Goal: Transaction & Acquisition: Book appointment/travel/reservation

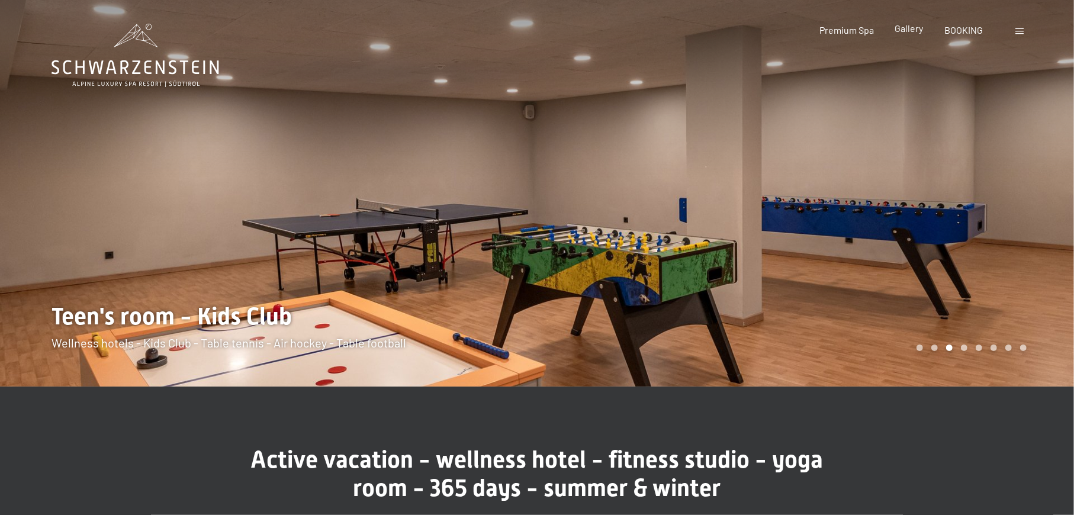
click at [900, 28] on span "Gallery" at bounding box center [909, 28] width 28 height 11
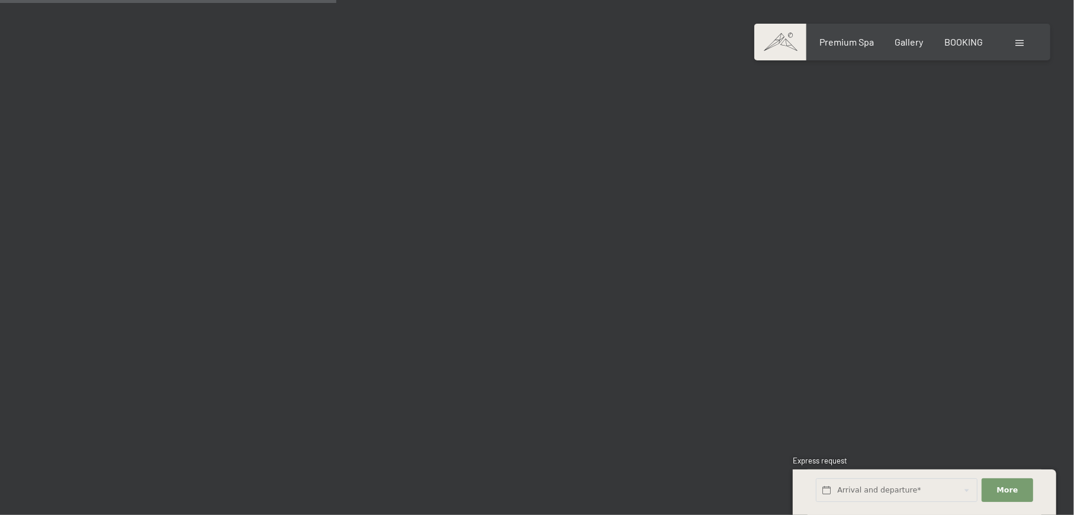
scroll to position [4895, 0]
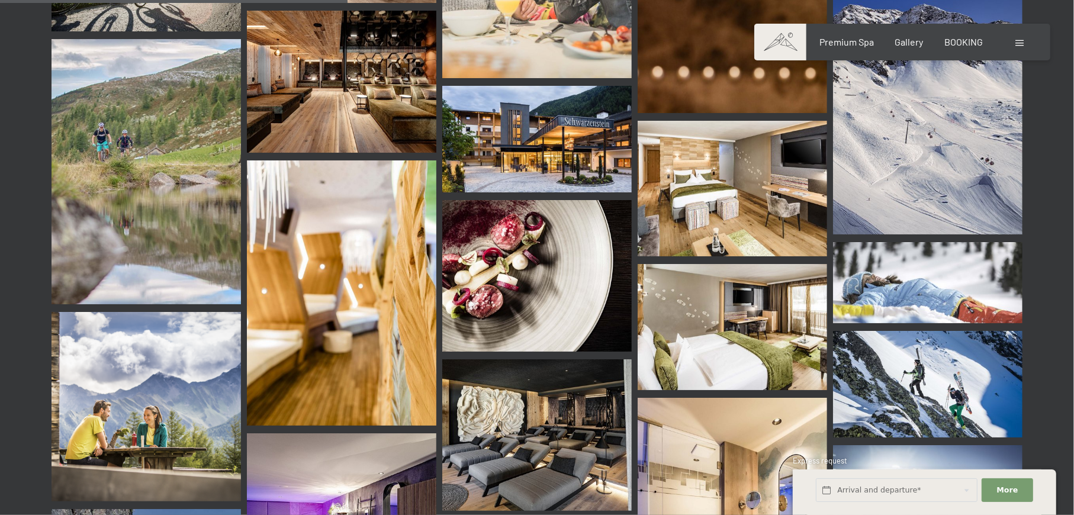
click at [536, 106] on img at bounding box center [537, 139] width 190 height 107
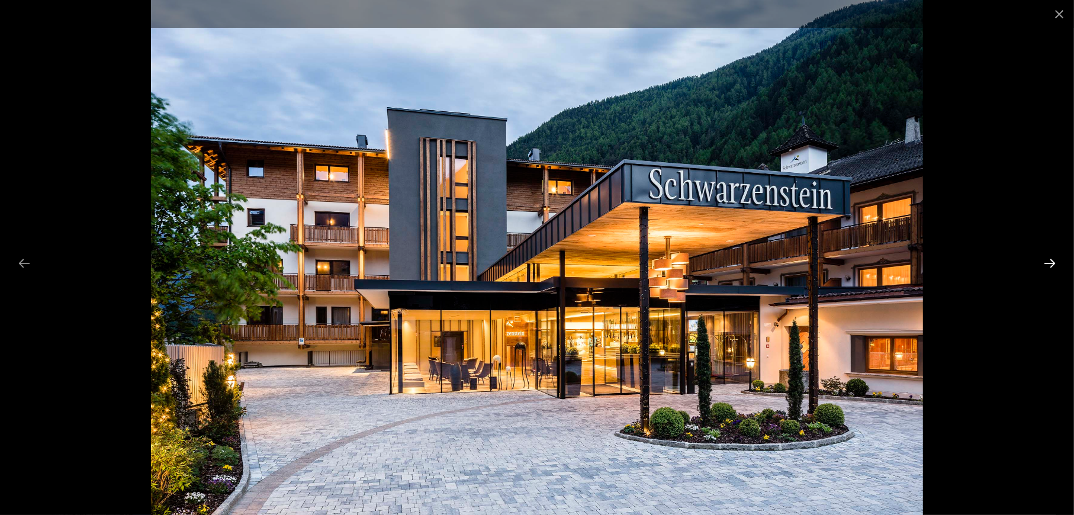
click at [1051, 266] on button "Next slide" at bounding box center [1050, 263] width 25 height 23
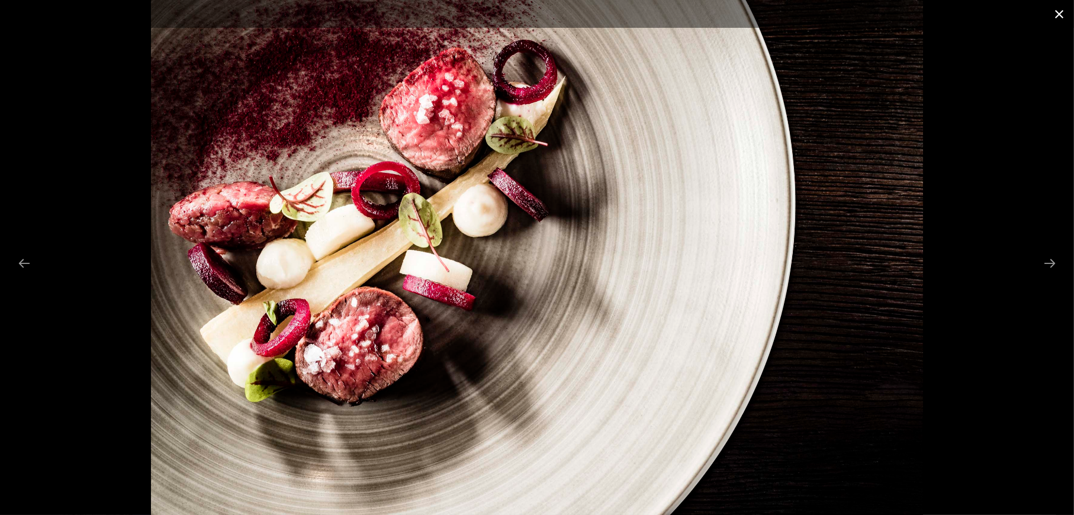
click at [1061, 12] on button "Close gallery" at bounding box center [1060, 14] width 30 height 28
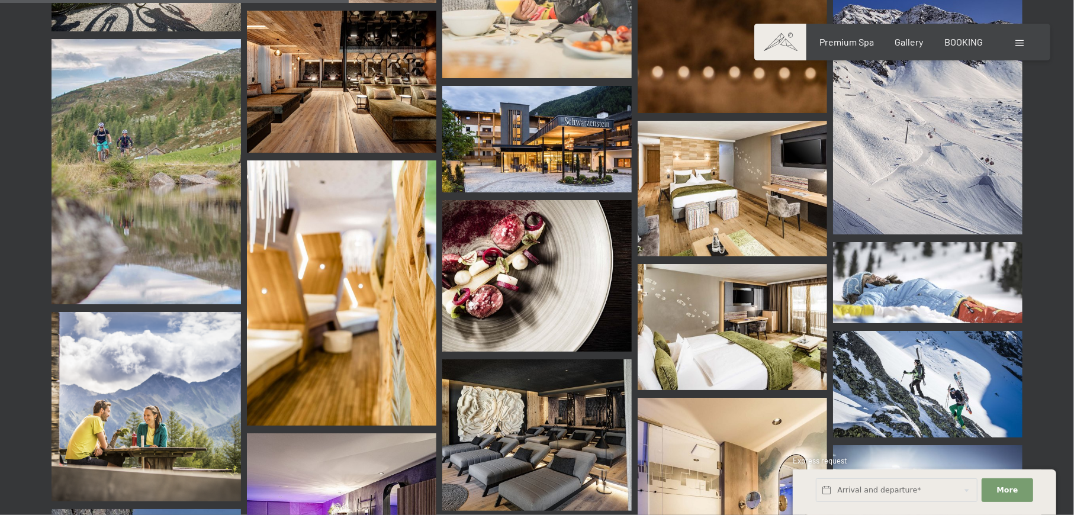
scroll to position [5053, 0]
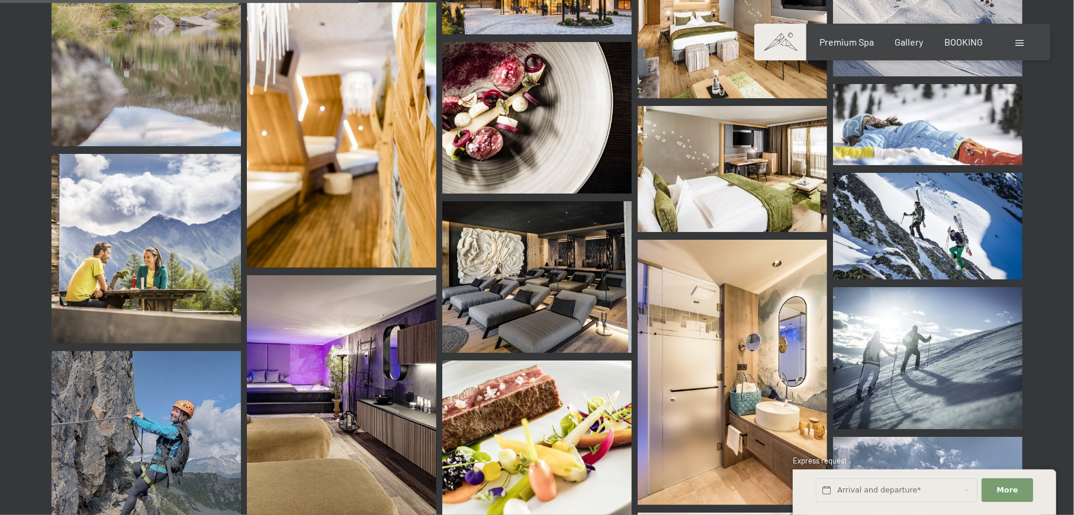
click at [548, 248] on img at bounding box center [537, 277] width 190 height 152
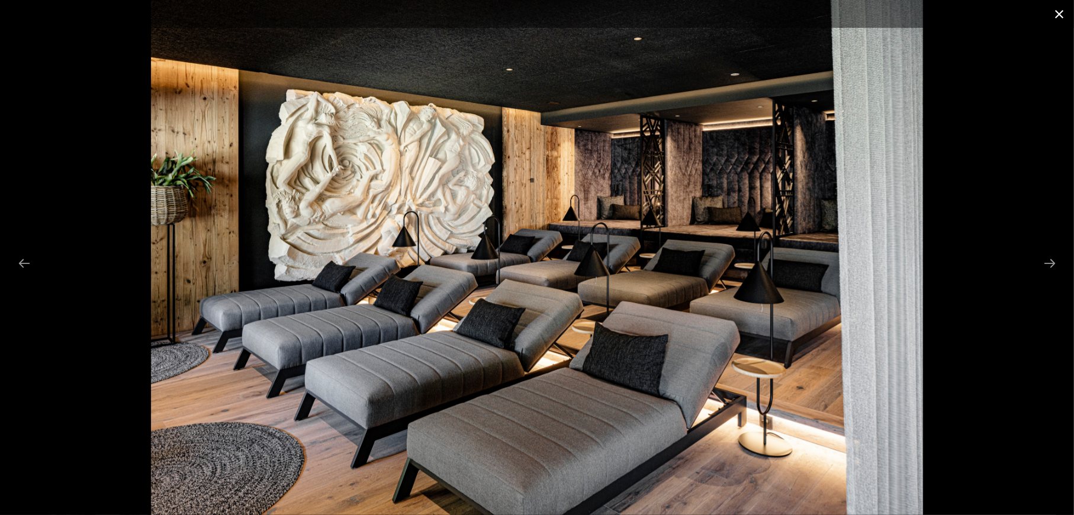
click at [1061, 20] on button "Close gallery" at bounding box center [1060, 14] width 30 height 28
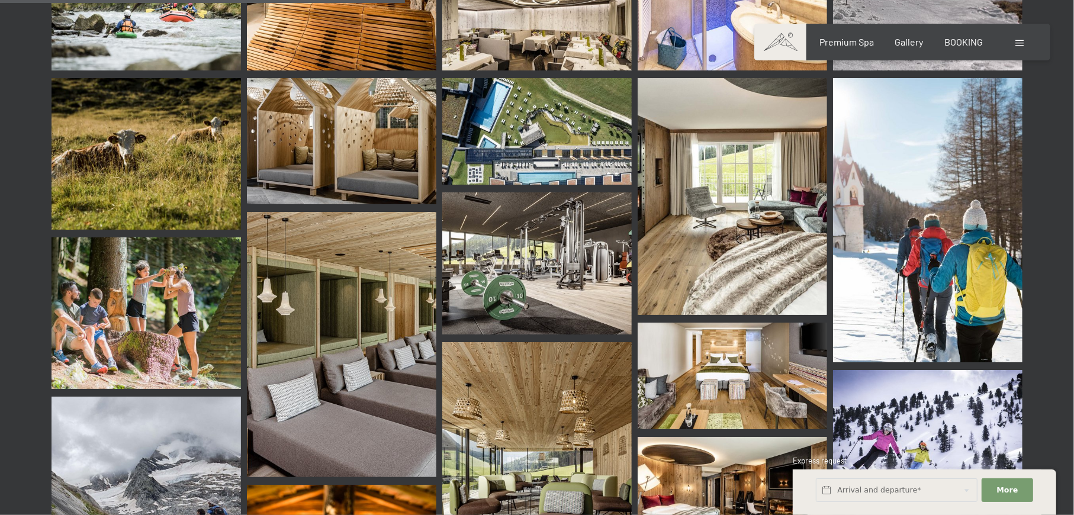
scroll to position [5843, 0]
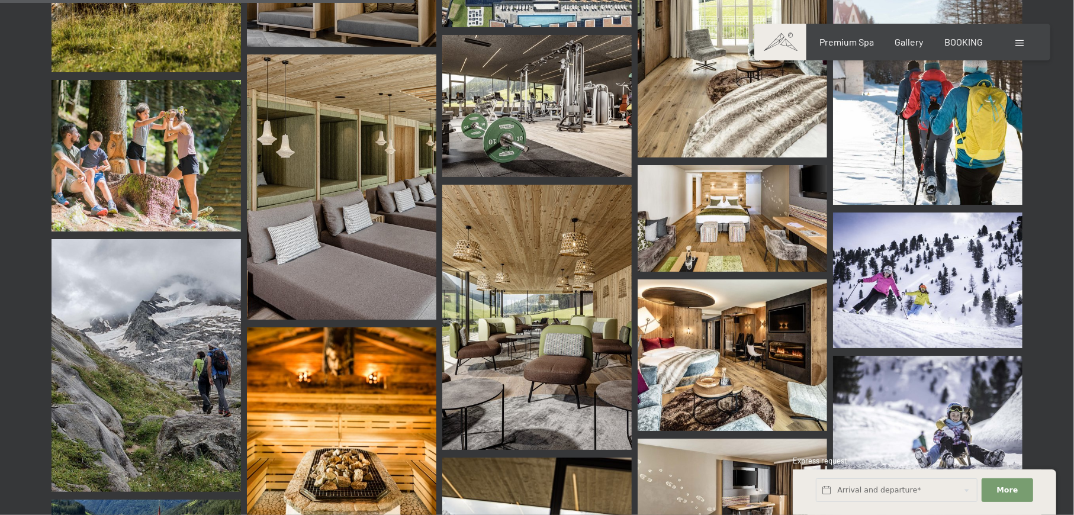
click at [531, 299] on img at bounding box center [537, 317] width 190 height 265
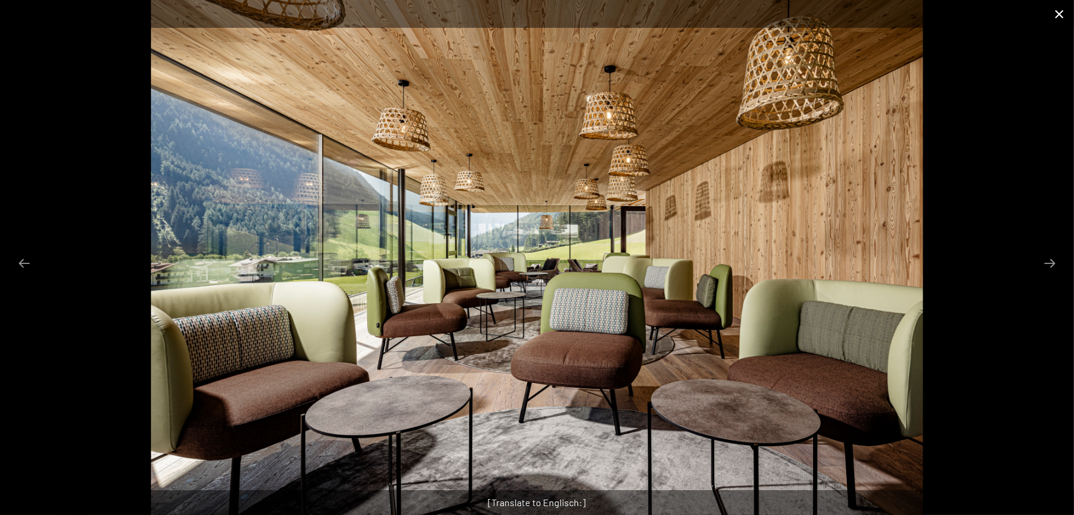
click at [1064, 15] on button "Close gallery" at bounding box center [1060, 14] width 30 height 28
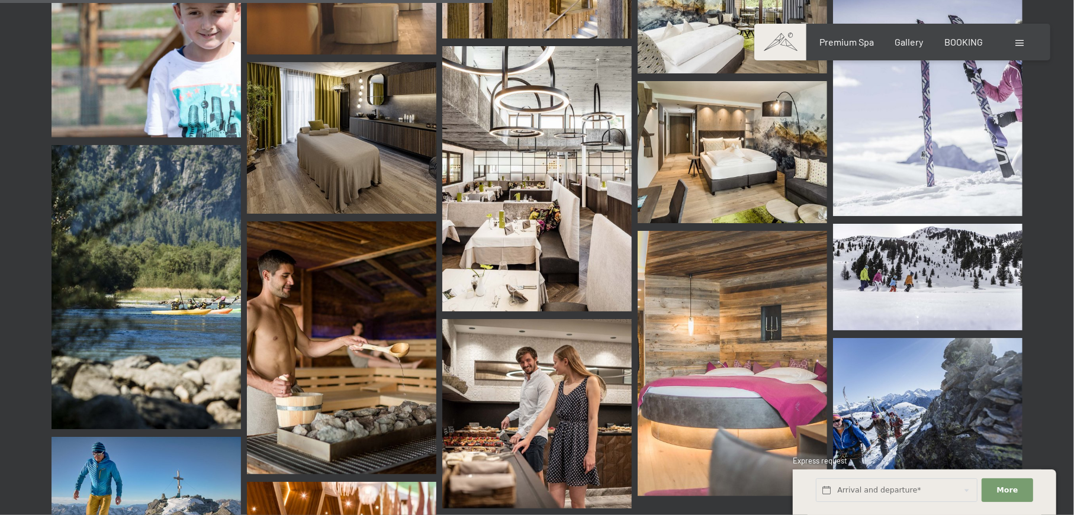
scroll to position [6948, 0]
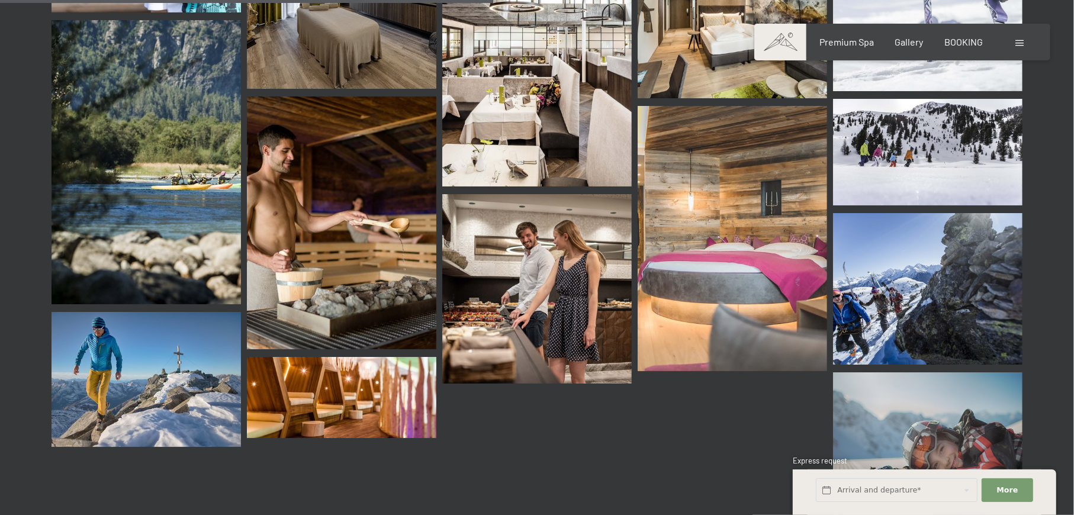
click at [402, 357] on img at bounding box center [342, 397] width 190 height 81
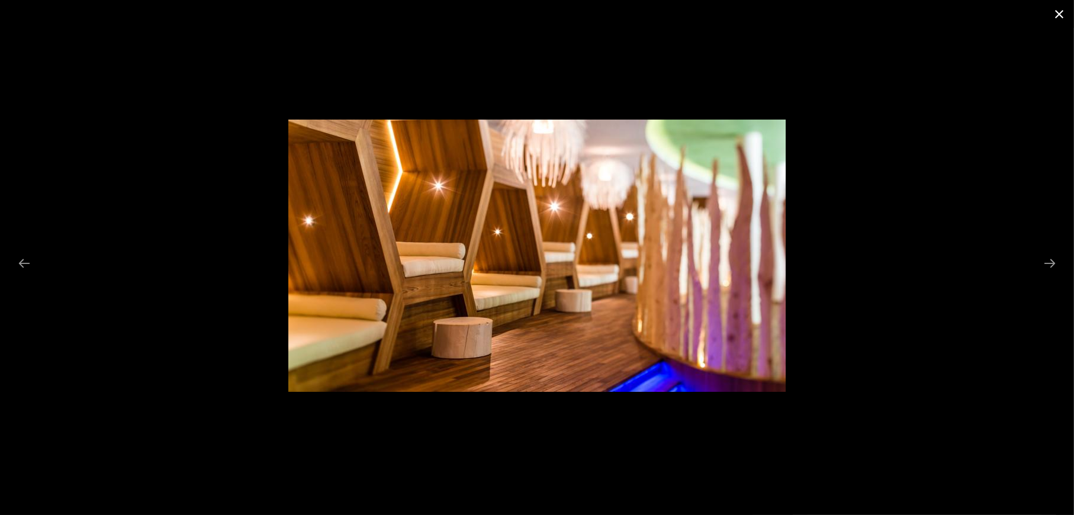
click at [1059, 16] on button "Close gallery" at bounding box center [1060, 14] width 30 height 28
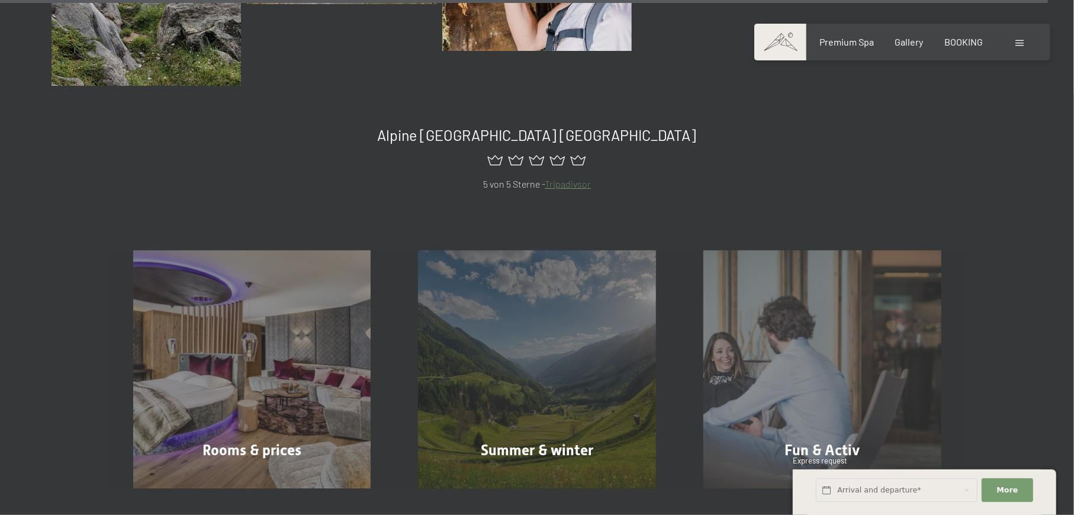
scroll to position [14765, 0]
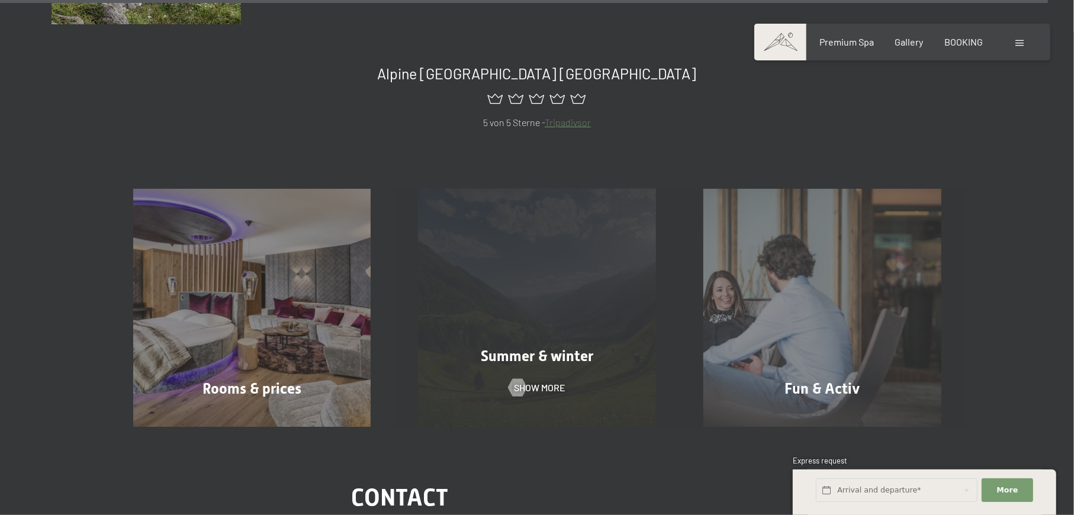
click at [552, 348] on span "Summer & winter" at bounding box center [537, 356] width 113 height 17
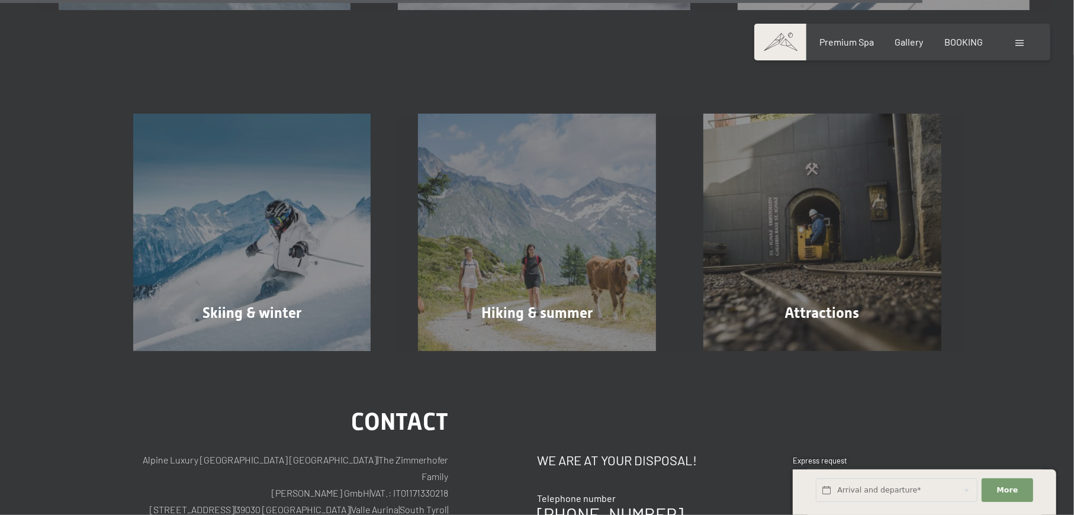
scroll to position [3237, 0]
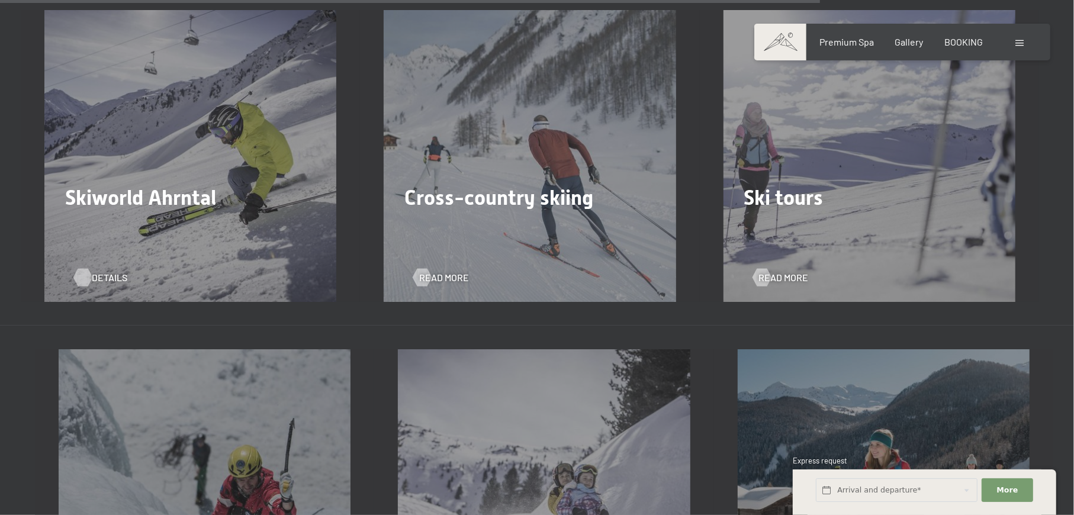
click at [93, 271] on span "Details" at bounding box center [110, 277] width 36 height 13
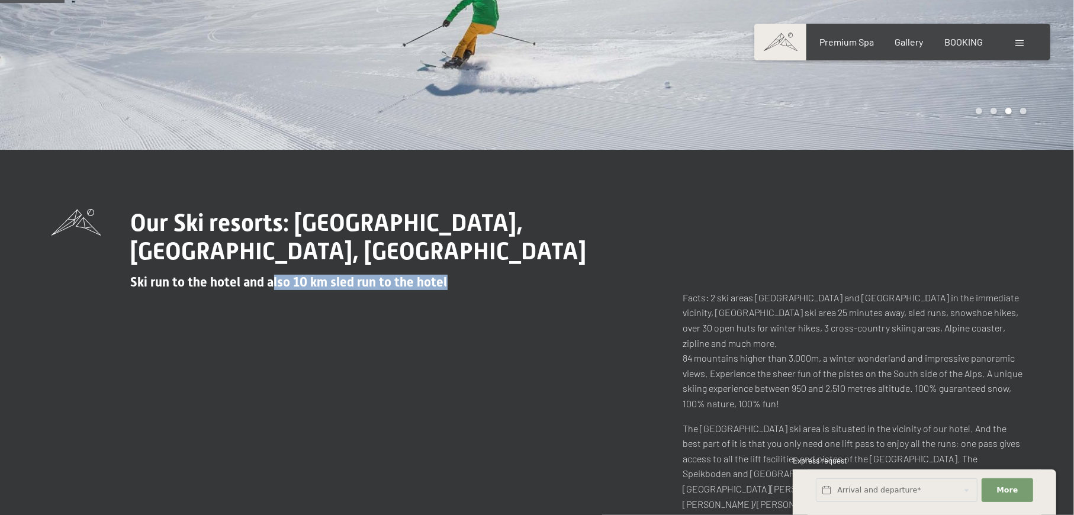
drag, startPoint x: 273, startPoint y: 285, endPoint x: 445, endPoint y: 284, distance: 171.7
click at [445, 284] on h2 "Ski run to the hotel and also 10 km sled run to the hotel" at bounding box center [402, 278] width 542 height 24
click at [452, 290] on span "Consent to marketing activities*" at bounding box center [490, 292] width 134 height 12
click at [418, 290] on input "Consent to marketing activities*" at bounding box center [412, 292] width 12 height 12
checkbox input "false"
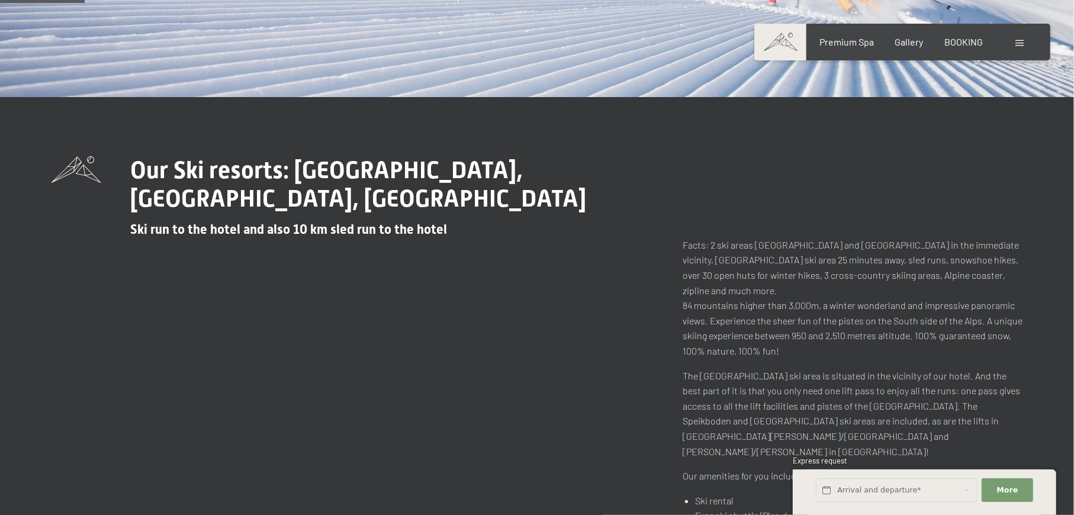
scroll to position [316, 0]
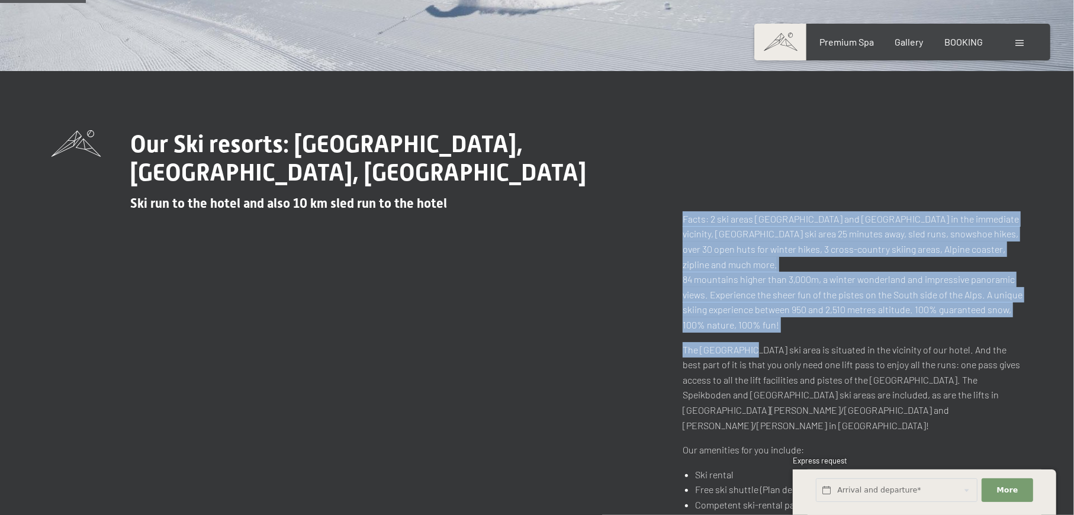
drag, startPoint x: 683, startPoint y: 220, endPoint x: 746, endPoint y: 319, distance: 117.1
click at [746, 319] on div "Facts: 2 ski areas Klausberg and Speikboden in the immediate vicinity, Kronplat…" at bounding box center [853, 369] width 340 height 316
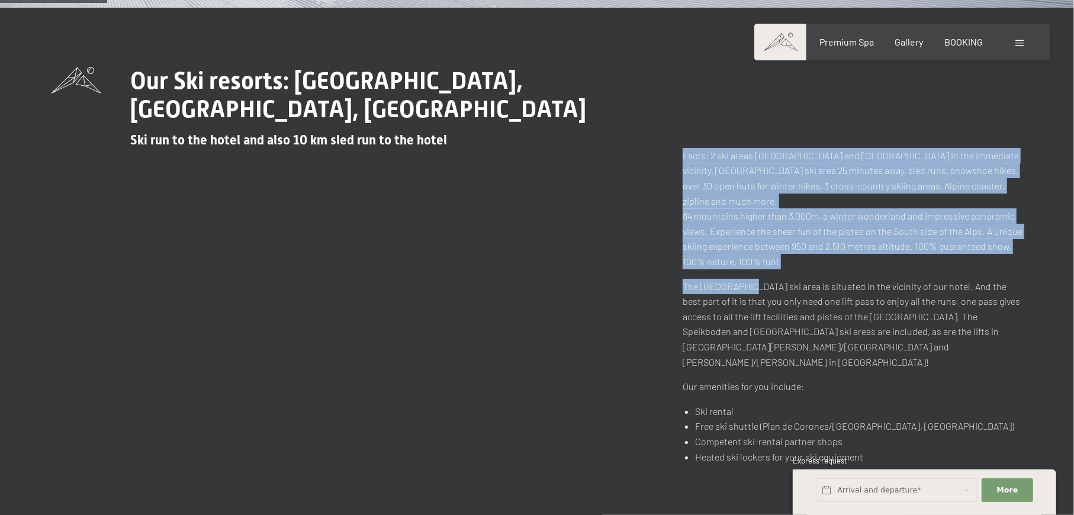
scroll to position [394, 0]
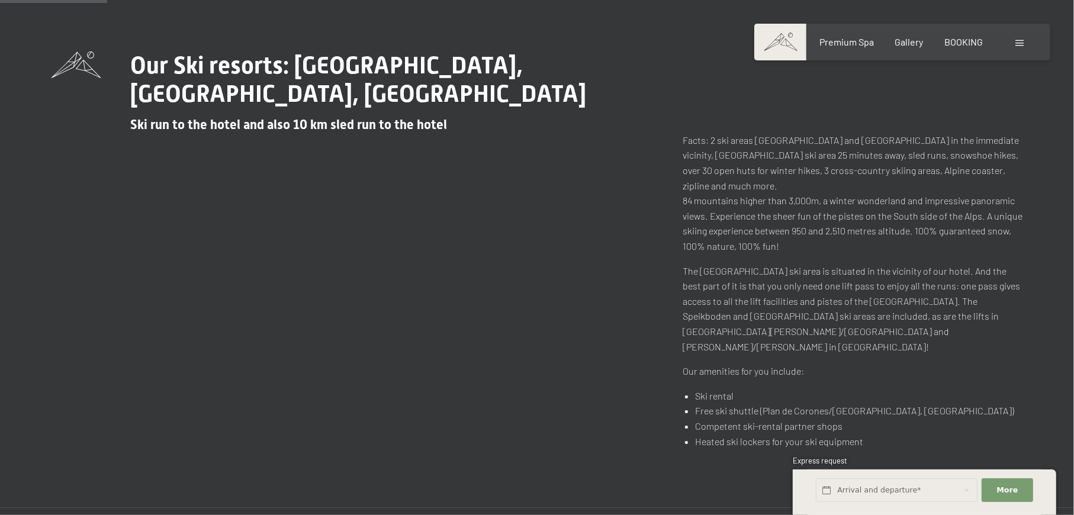
click at [704, 290] on p "The Skiworld Ahrntal ski area is situated in the vicinity of our hotel. And the…" at bounding box center [853, 309] width 340 height 91
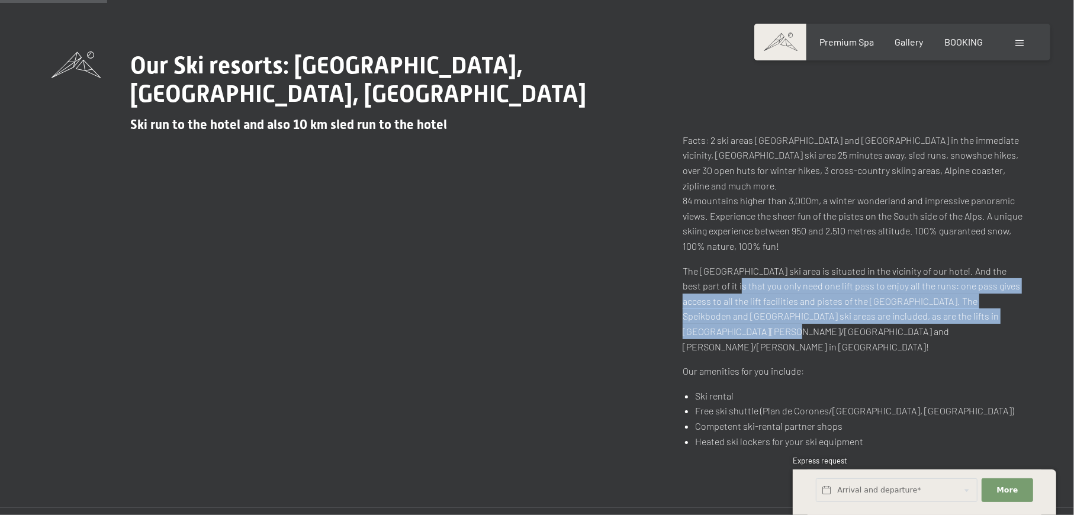
drag, startPoint x: 705, startPoint y: 271, endPoint x: 985, endPoint y: 304, distance: 282.1
click at [985, 304] on p "The Skiworld Ahrntal ski area is situated in the vicinity of our hotel. And the…" at bounding box center [853, 309] width 340 height 91
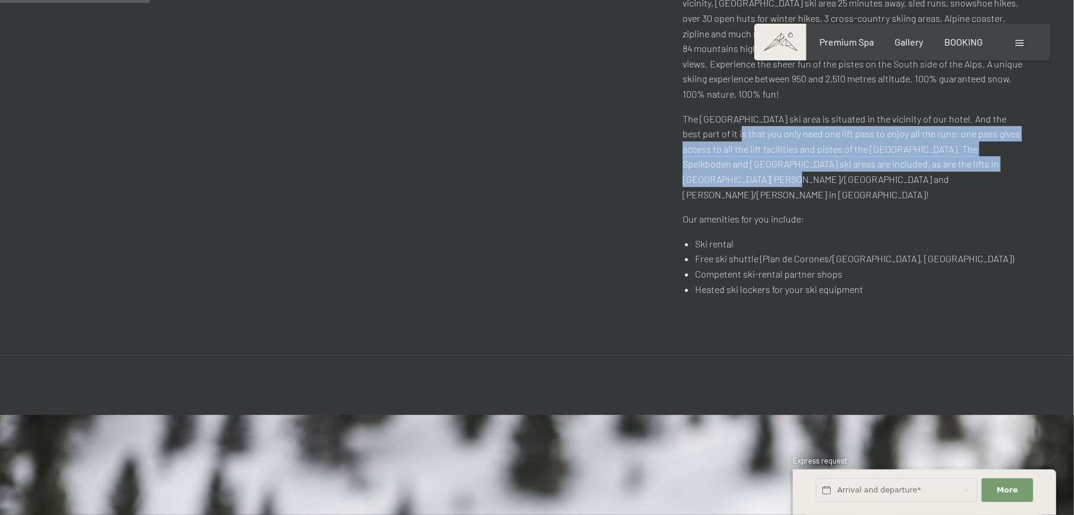
scroll to position [553, 0]
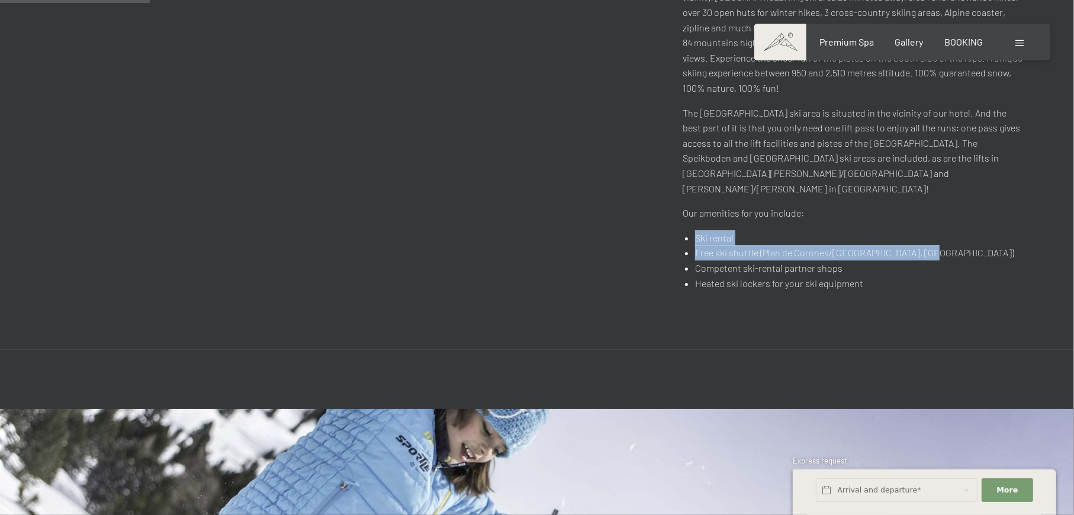
drag, startPoint x: 694, startPoint y: 207, endPoint x: 926, endPoint y: 223, distance: 232.7
click at [926, 230] on ul "Ski rental Free ski shuttle (Plan de Corones/Kronplatz, Speikboden) Competent s…" at bounding box center [853, 260] width 340 height 60
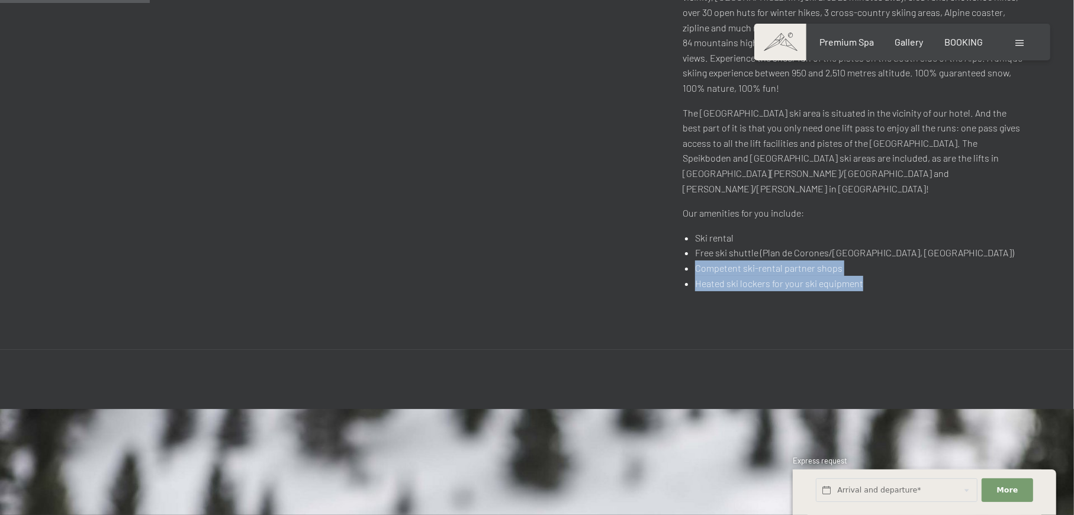
drag, startPoint x: 692, startPoint y: 232, endPoint x: 907, endPoint y: 269, distance: 218.2
click at [907, 269] on div "Our Ski resorts: Plan de Corones, Speikboden, Klausberg Ski run to the hotel an…" at bounding box center [537, 92] width 1074 height 516
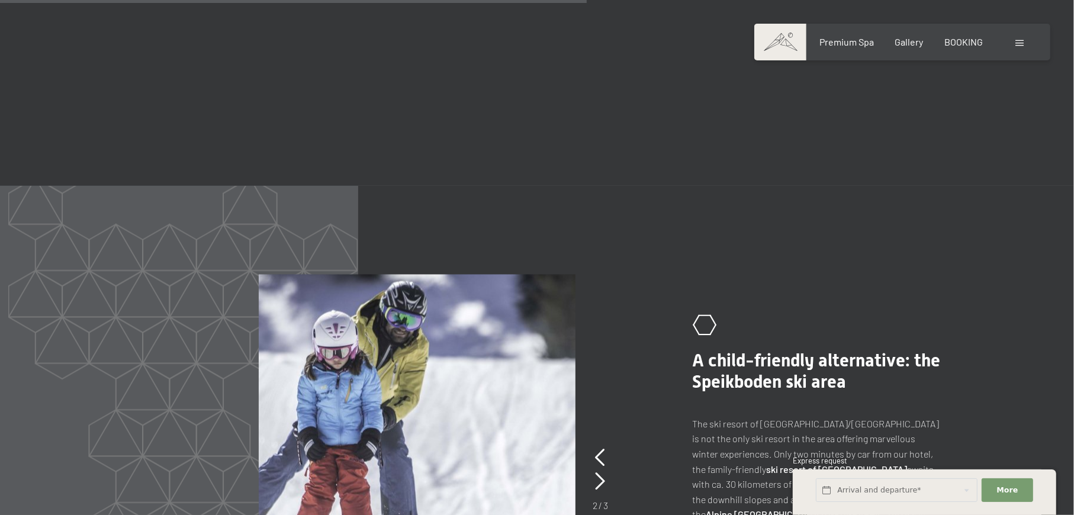
scroll to position [1895, 0]
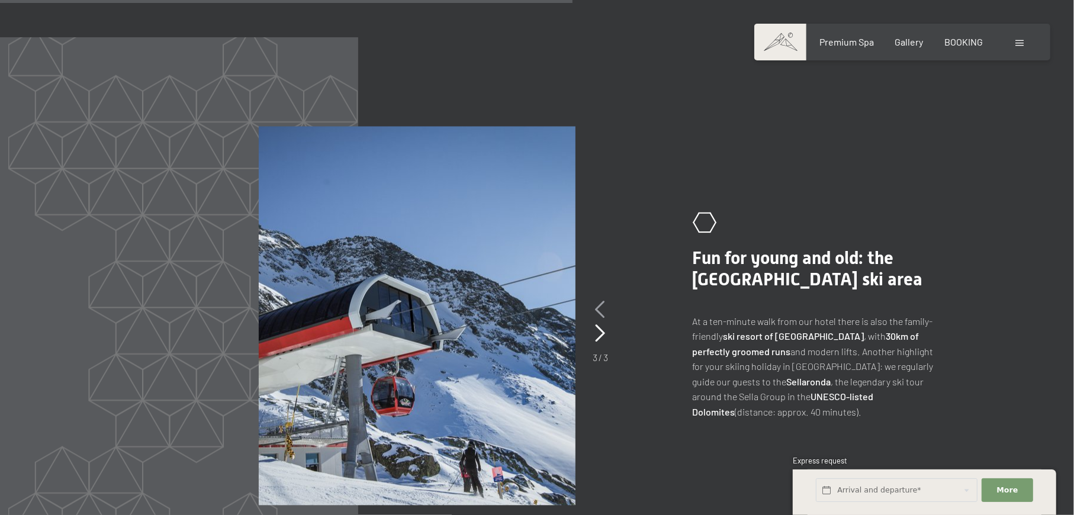
click at [598, 301] on icon at bounding box center [601, 310] width 10 height 18
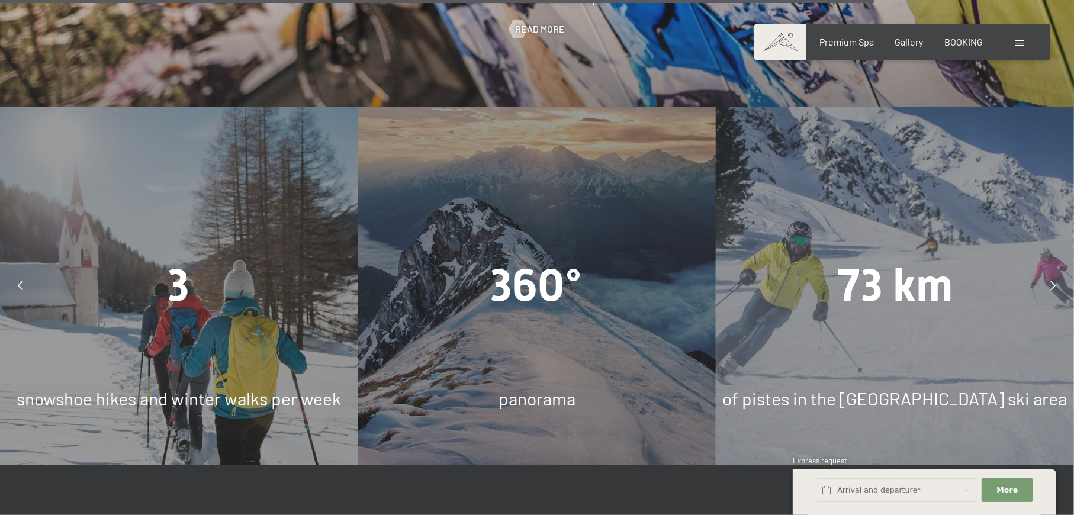
scroll to position [3237, 0]
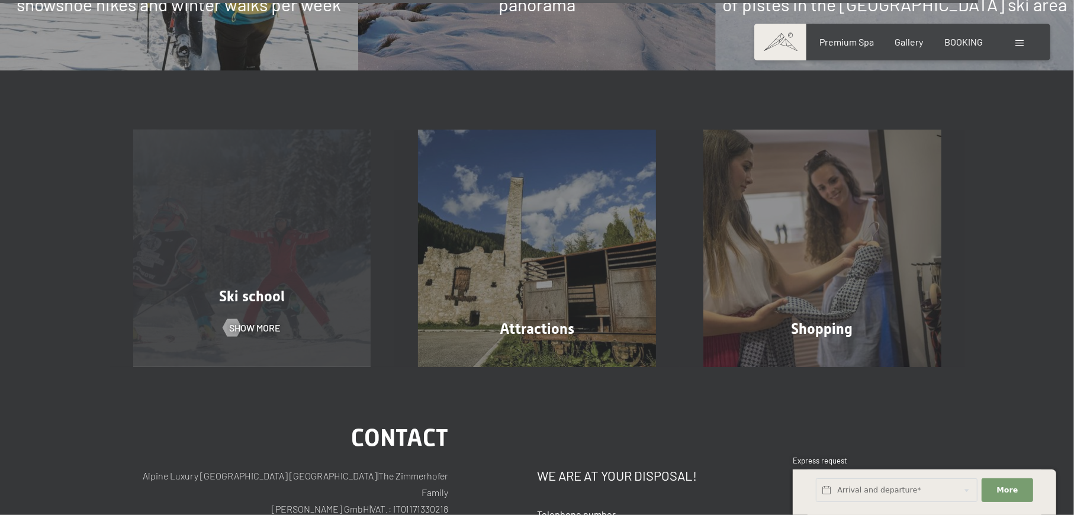
click at [289, 255] on div "Ski school Show more" at bounding box center [252, 249] width 285 height 238
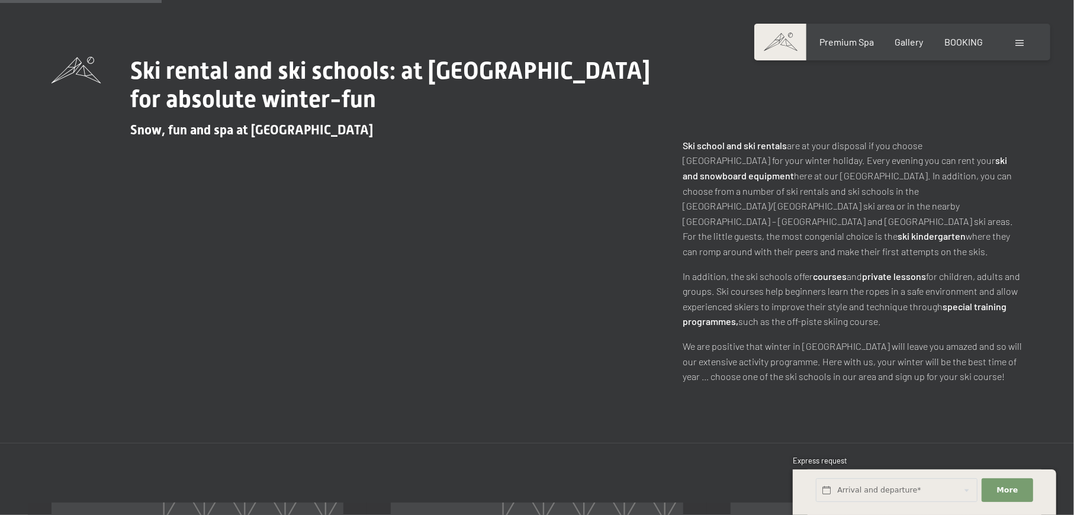
scroll to position [394, 0]
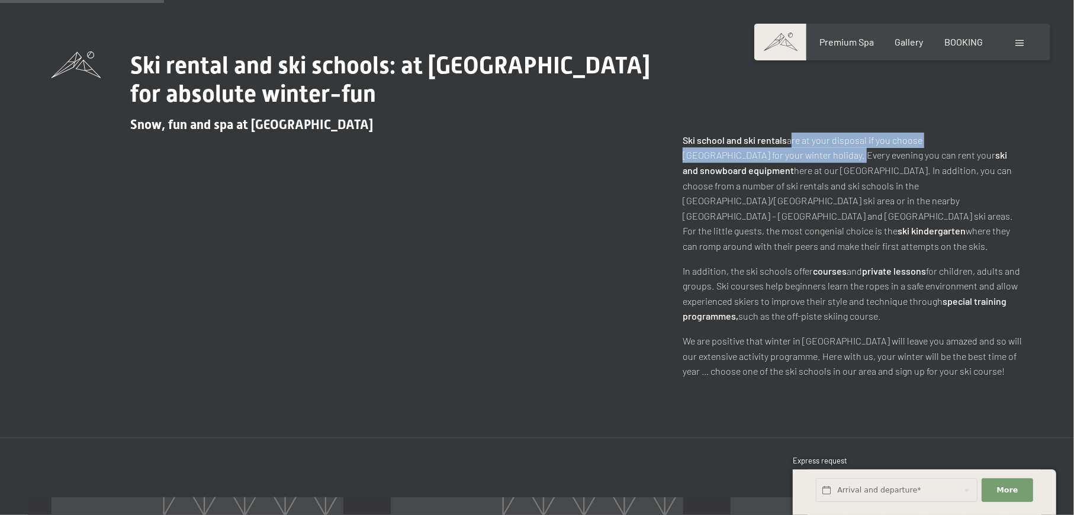
drag, startPoint x: 789, startPoint y: 140, endPoint x: 829, endPoint y: 156, distance: 43.0
click at [829, 156] on p "Ski school and ski rentals are at your disposal if you choose Hotel Schwarzenst…" at bounding box center [853, 193] width 340 height 121
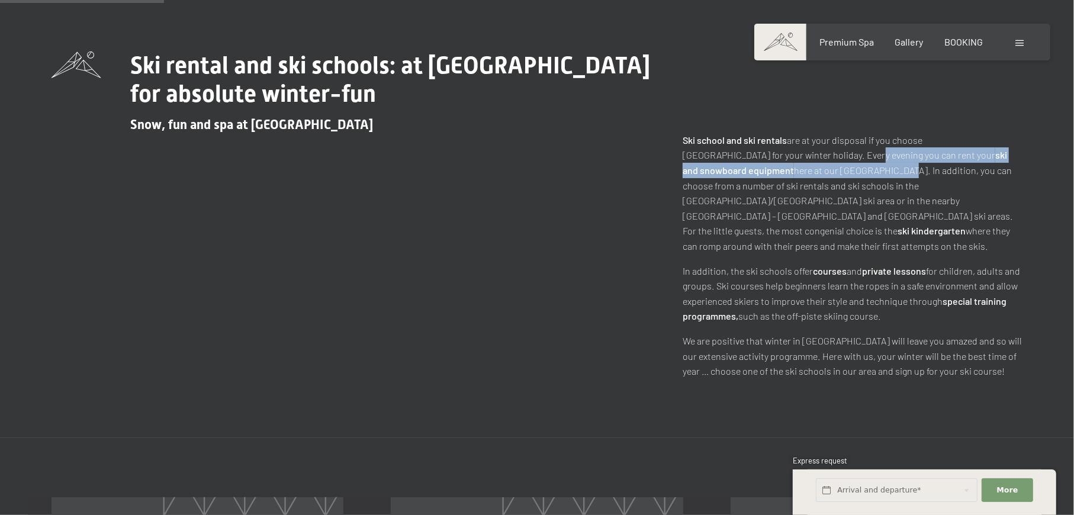
drag, startPoint x: 843, startPoint y: 156, endPoint x: 880, endPoint y: 168, distance: 38.6
click at [880, 168] on p "Ski school and ski rentals are at your disposal if you choose Hotel Schwarzenst…" at bounding box center [853, 193] width 340 height 121
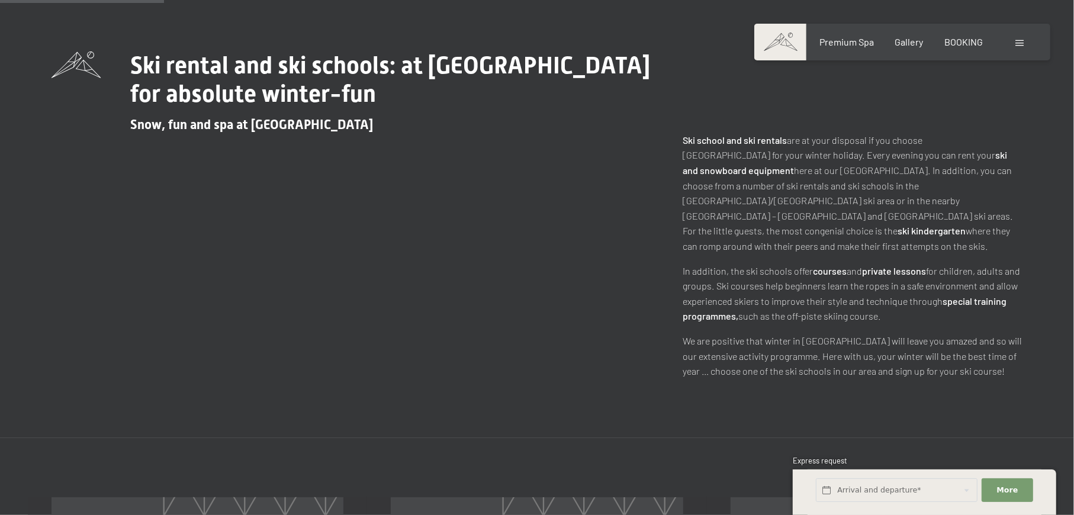
click at [888, 176] on p "Ski school and ski rentals are at your disposal if you choose Hotel Schwarzenst…" at bounding box center [853, 193] width 340 height 121
drag, startPoint x: 884, startPoint y: 169, endPoint x: 884, endPoint y: 177, distance: 7.7
click at [884, 177] on p "Ski school and ski rentals are at your disposal if you choose Hotel Schwarzenst…" at bounding box center [853, 193] width 340 height 121
drag, startPoint x: 686, startPoint y: 187, endPoint x: 944, endPoint y: 235, distance: 262.6
click at [944, 235] on p "Ski school and ski rentals are at your disposal if you choose Hotel Schwarzenst…" at bounding box center [853, 193] width 340 height 121
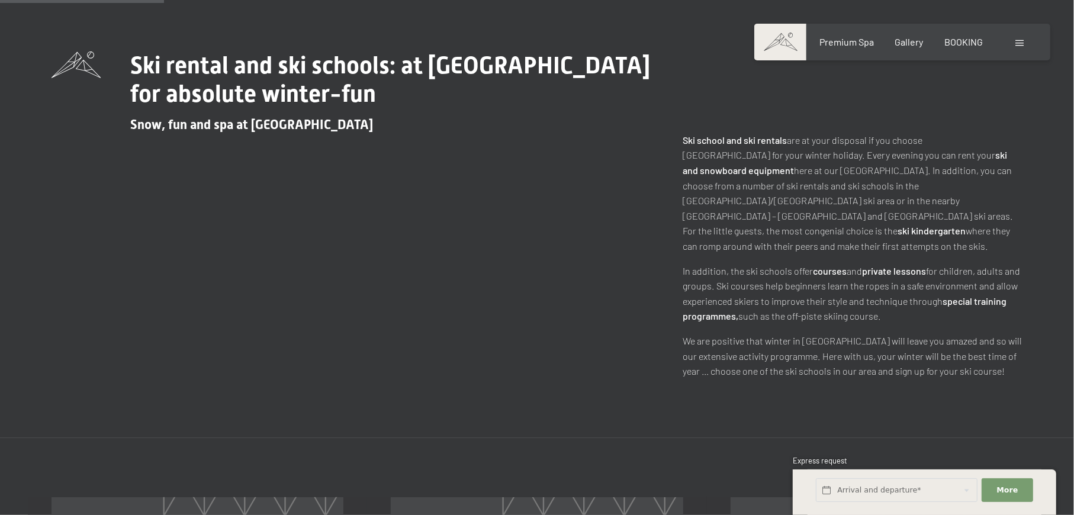
click at [778, 233] on p "Ski school and ski rentals are at your disposal if you choose Hotel Schwarzenst…" at bounding box center [853, 193] width 340 height 121
drag, startPoint x: 848, startPoint y: 215, endPoint x: 908, endPoint y: 217, distance: 60.4
click at [908, 225] on strong "ski kindergarten" at bounding box center [932, 230] width 68 height 11
drag, startPoint x: 736, startPoint y: 256, endPoint x: 888, endPoint y: 300, distance: 157.8
click at [888, 300] on p "In addition, the ski schools offer courses and private lessons for children, ad…" at bounding box center [853, 294] width 340 height 60
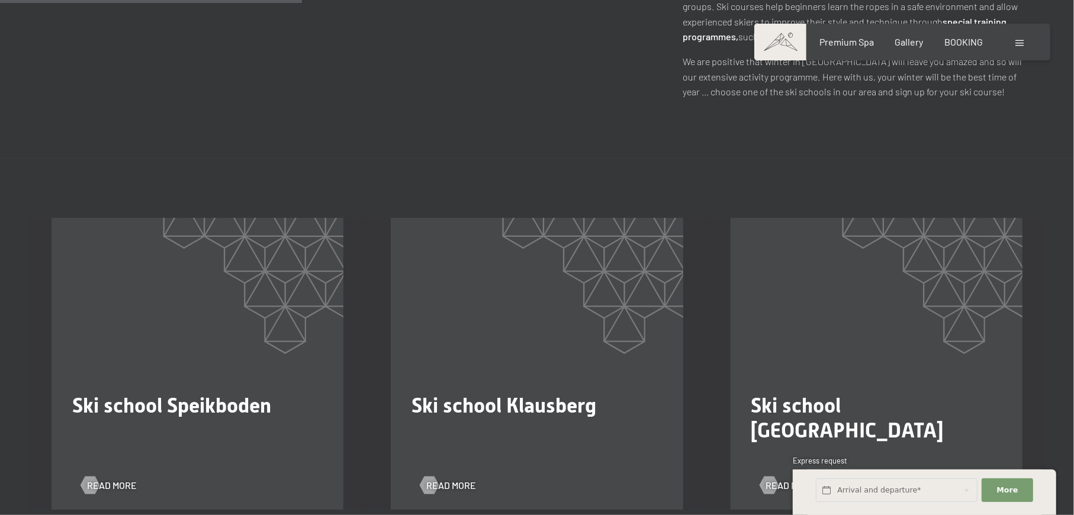
scroll to position [789, 0]
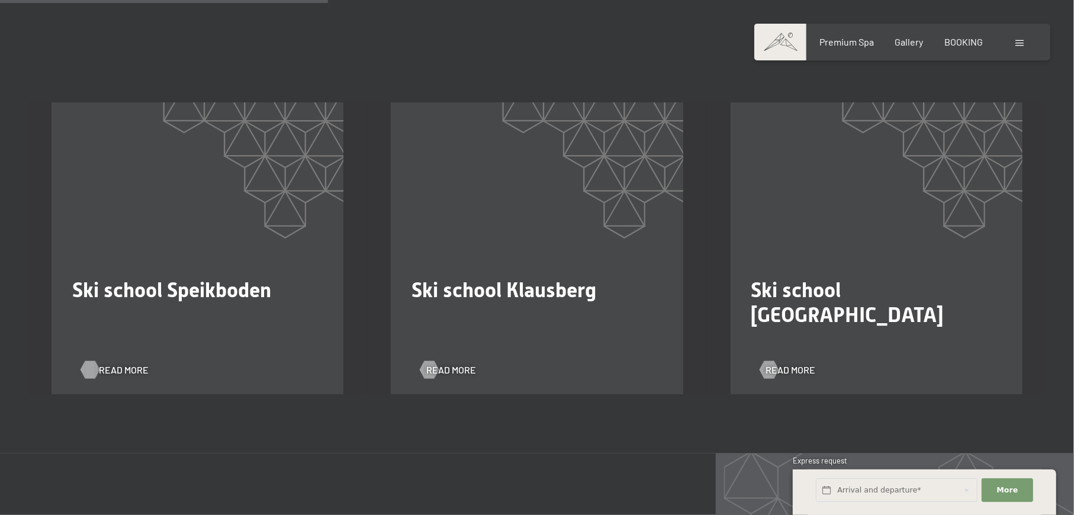
click at [112, 364] on span "Read more" at bounding box center [124, 370] width 50 height 13
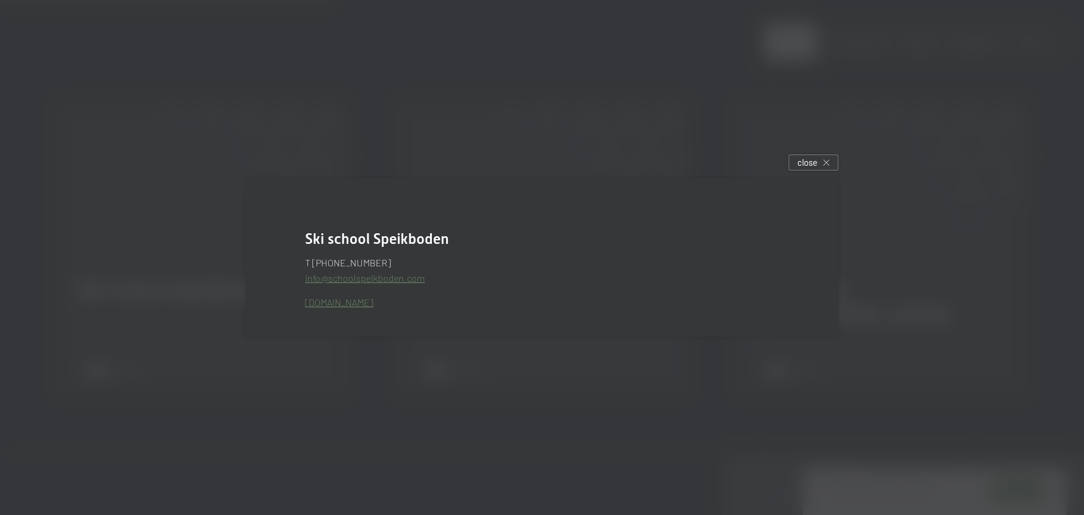
click at [373, 302] on link "www.schoolspeikboden.com" at bounding box center [339, 302] width 68 height 11
click at [818, 155] on div "close" at bounding box center [813, 163] width 50 height 16
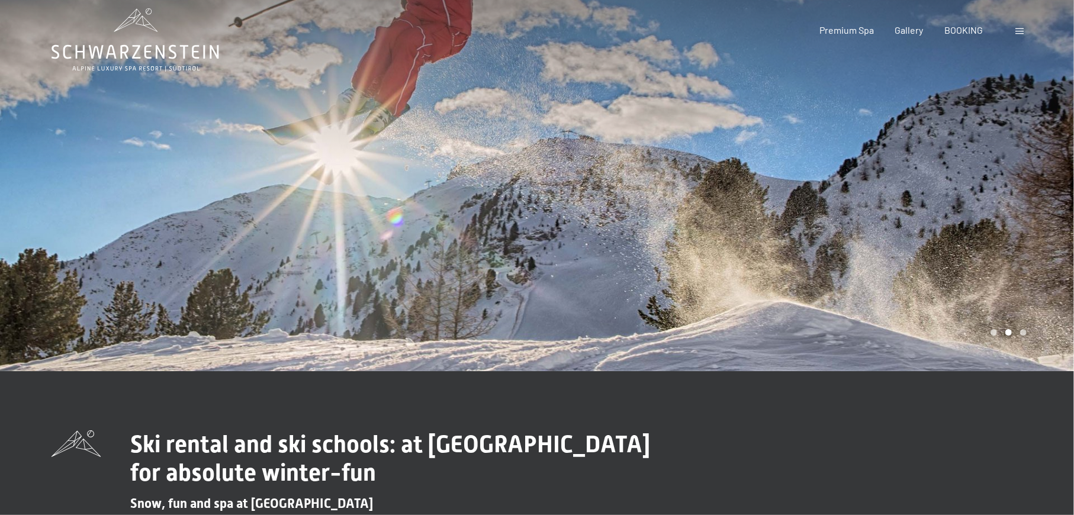
scroll to position [0, 0]
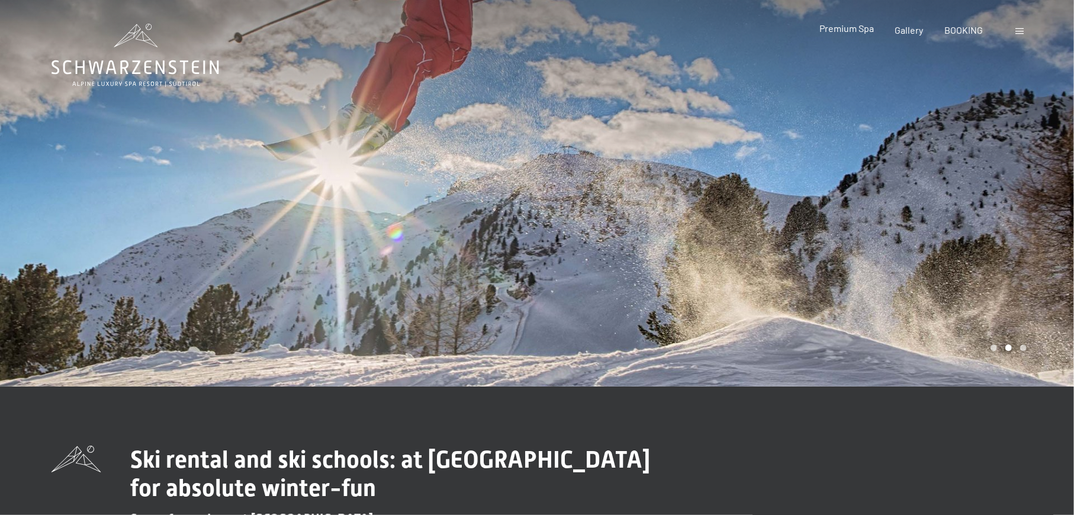
click at [858, 29] on span "Premium Spa" at bounding box center [847, 28] width 54 height 11
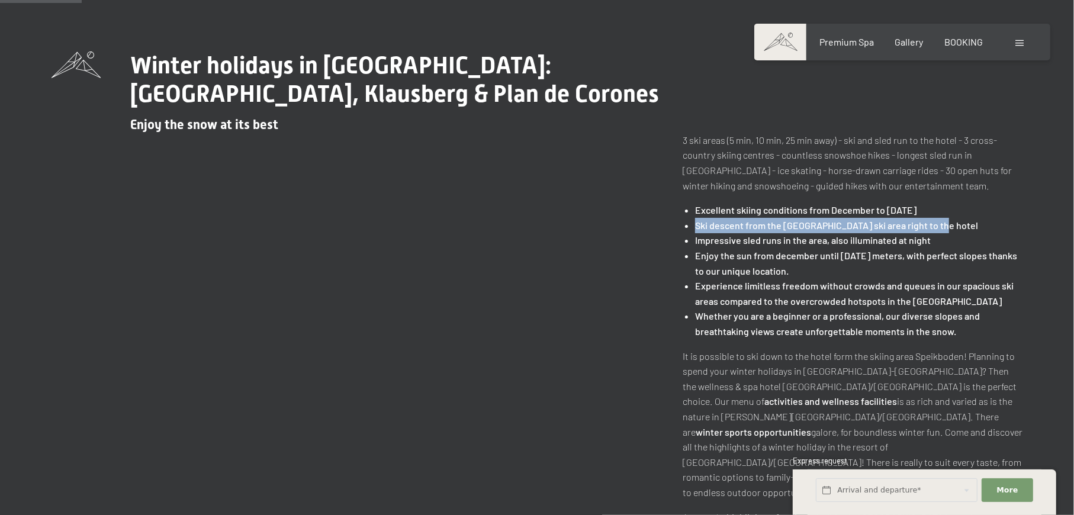
drag, startPoint x: 698, startPoint y: 226, endPoint x: 949, endPoint y: 228, distance: 251.7
click at [949, 228] on li "Ski descent from the Speikboden ski area right to the hotel" at bounding box center [858, 225] width 327 height 15
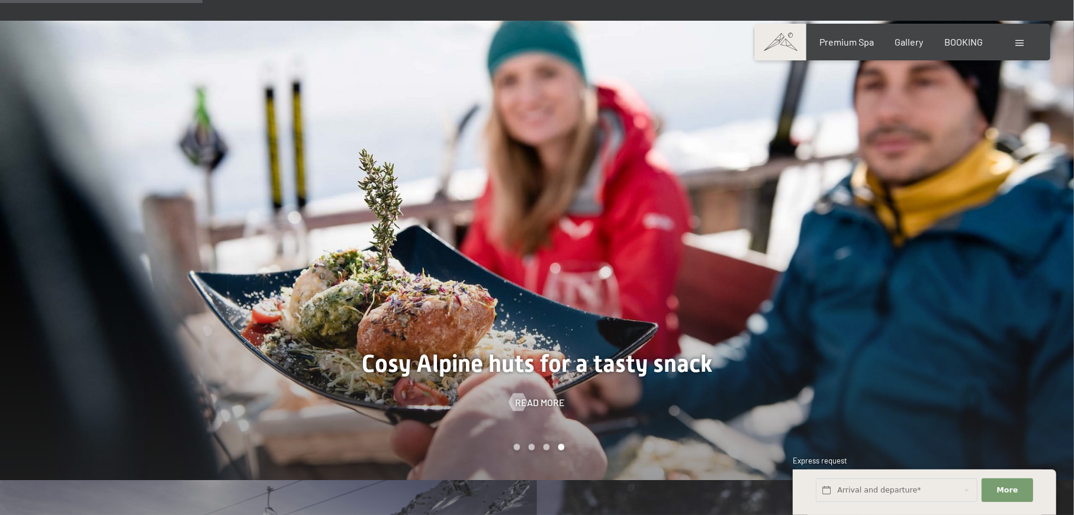
scroll to position [1026, 0]
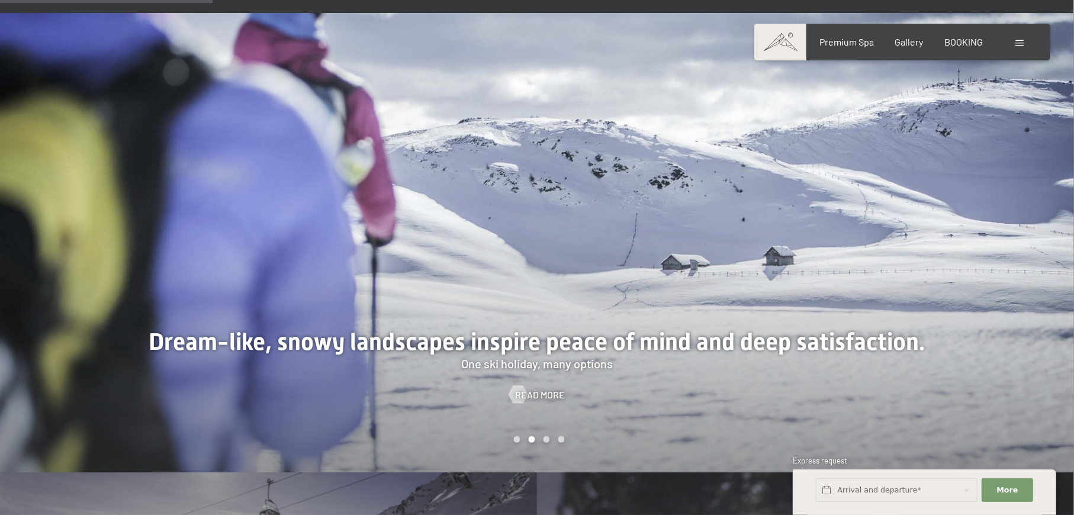
click at [533, 436] on div "Carousel Page 2 (Current Slide)" at bounding box center [532, 439] width 7 height 7
click at [548, 436] on div "Carousel Page 3" at bounding box center [547, 439] width 7 height 7
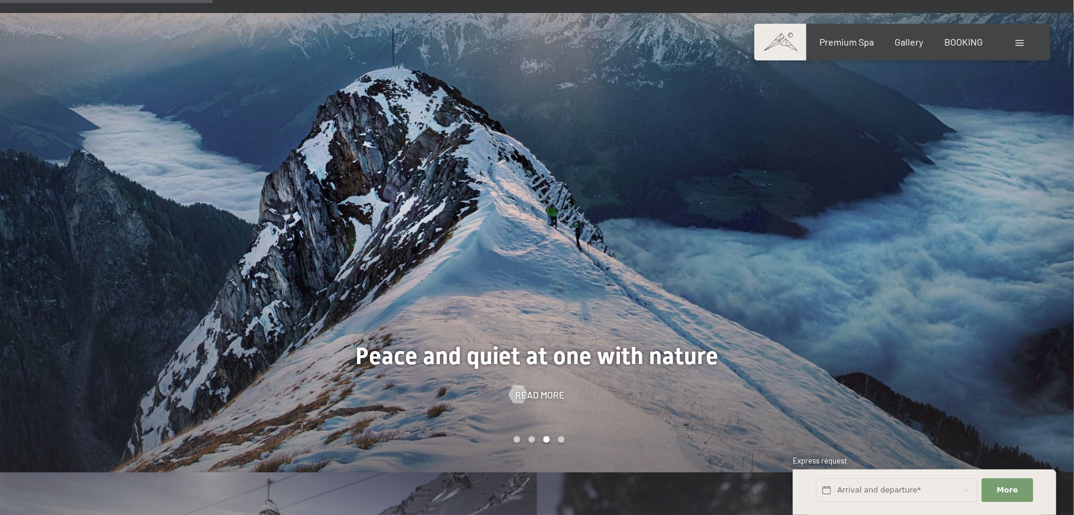
click at [561, 436] on div "Carousel Page 4" at bounding box center [561, 439] width 7 height 7
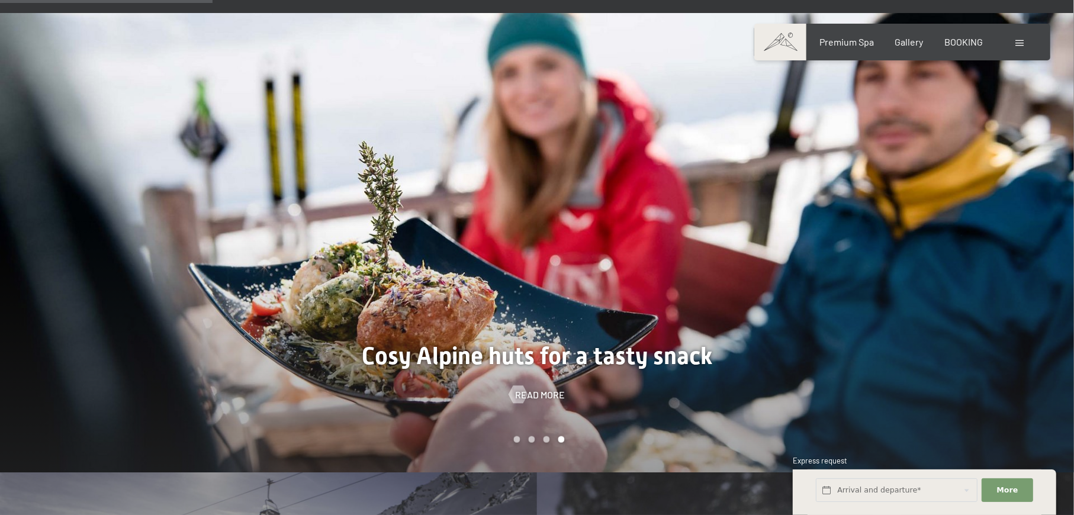
click at [519, 436] on div "Carousel Page 1" at bounding box center [517, 439] width 7 height 7
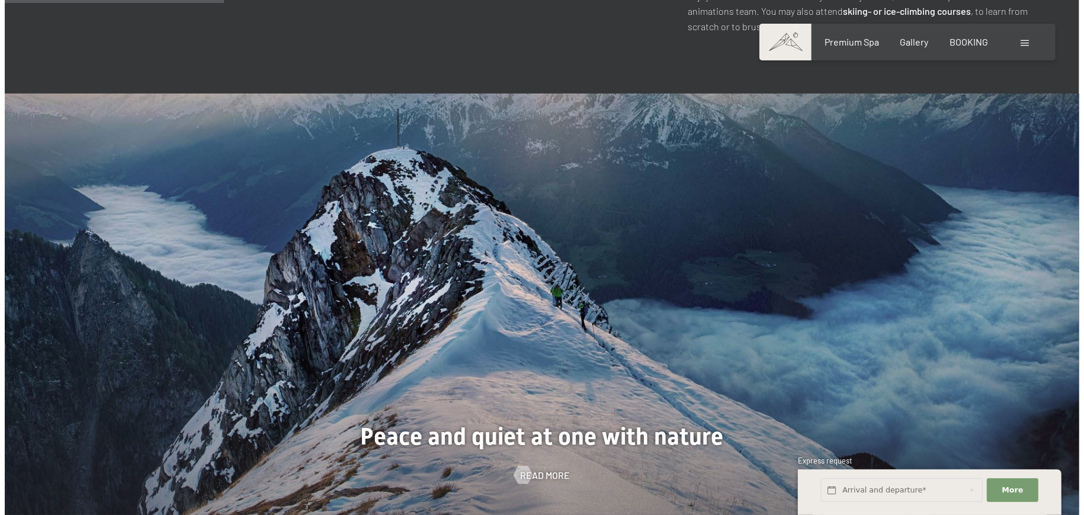
scroll to position [868, 0]
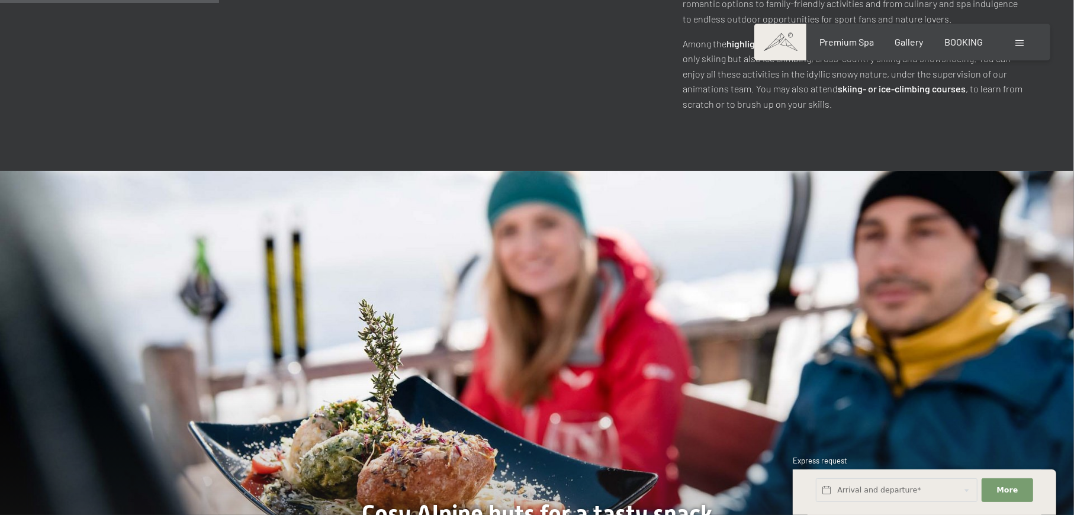
click at [1016, 42] on span at bounding box center [1020, 43] width 8 height 6
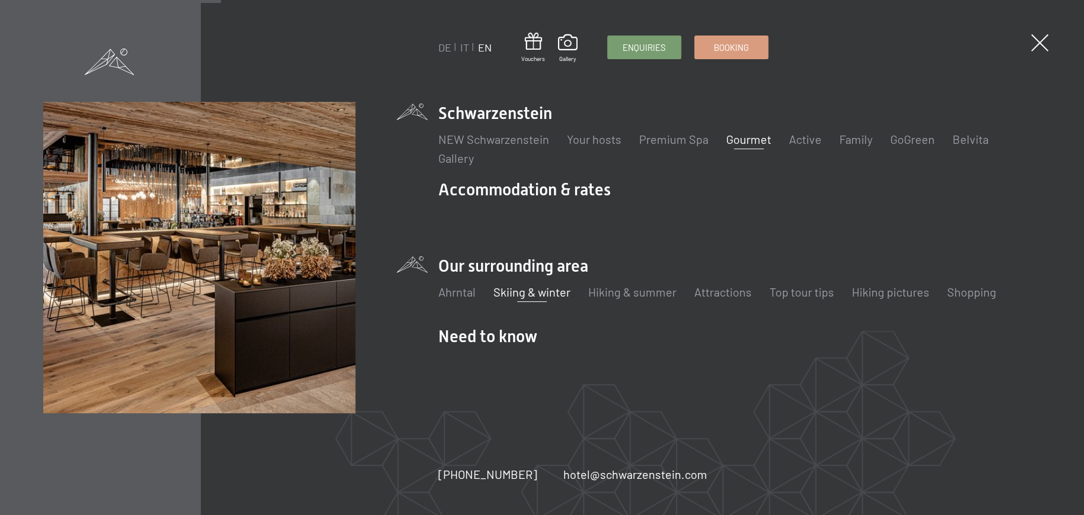
click at [734, 141] on link "Gourmet" at bounding box center [748, 139] width 45 height 14
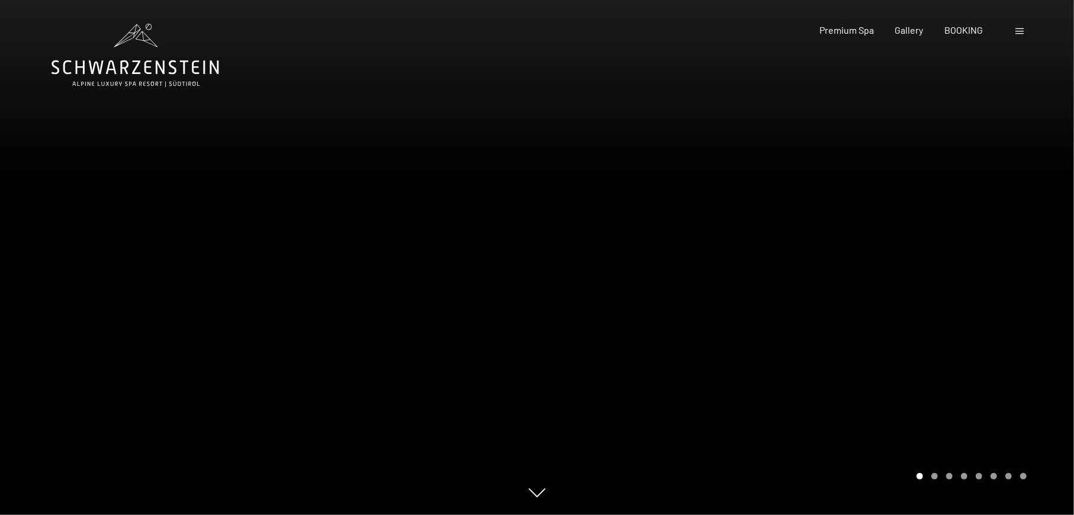
click at [935, 348] on div at bounding box center [805, 257] width 537 height 515
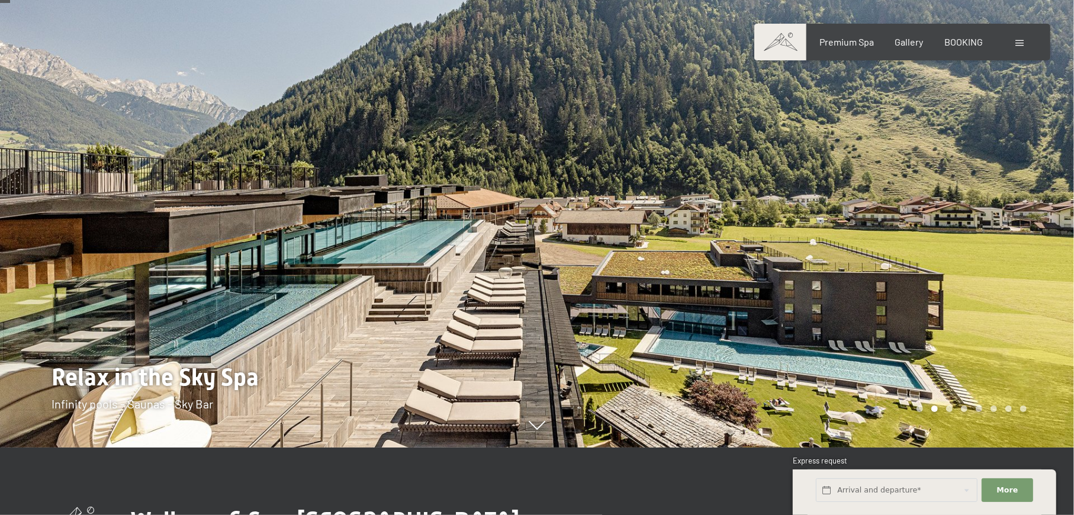
scroll to position [79, 0]
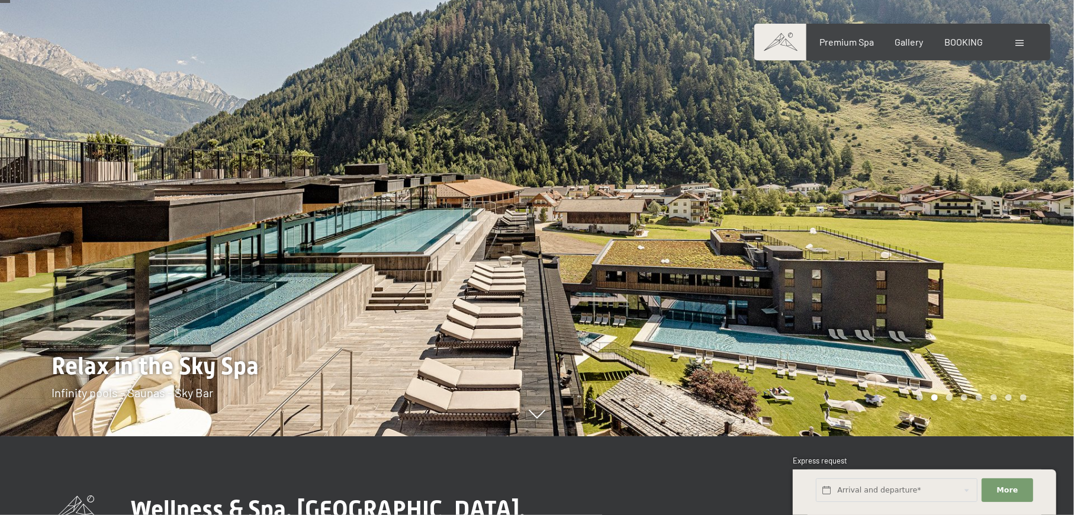
click at [968, 325] on div at bounding box center [805, 178] width 537 height 515
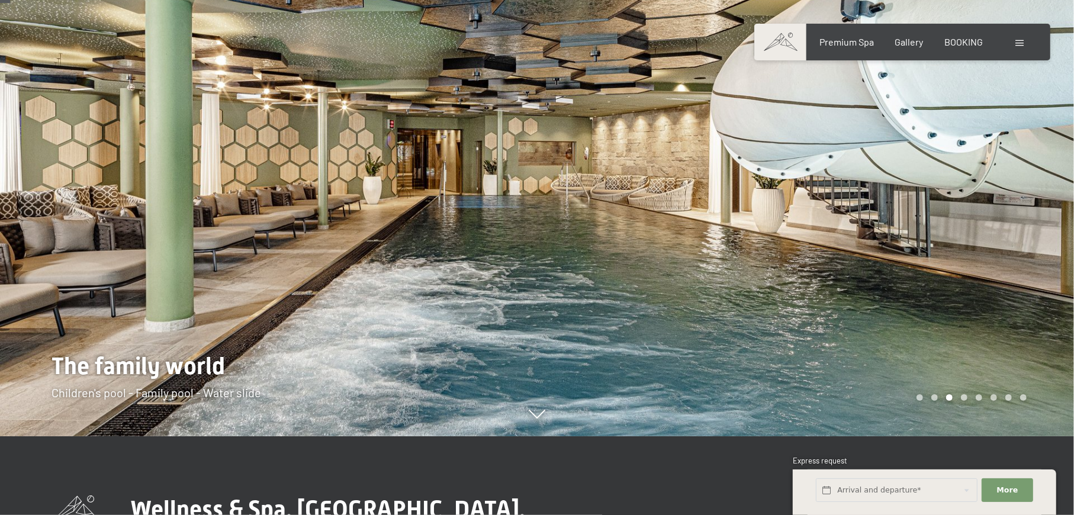
click at [968, 325] on div at bounding box center [805, 178] width 537 height 515
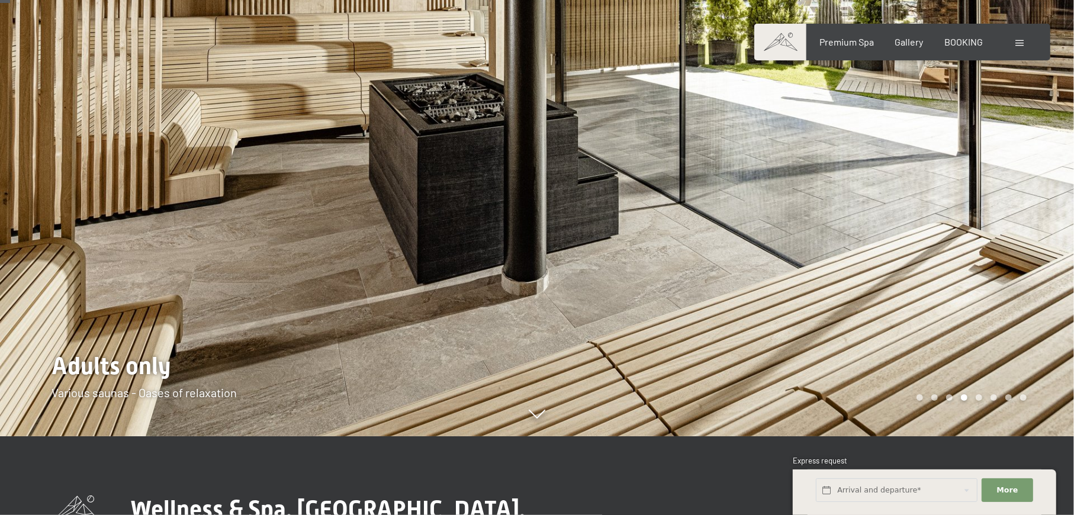
click at [968, 325] on div at bounding box center [805, 178] width 537 height 515
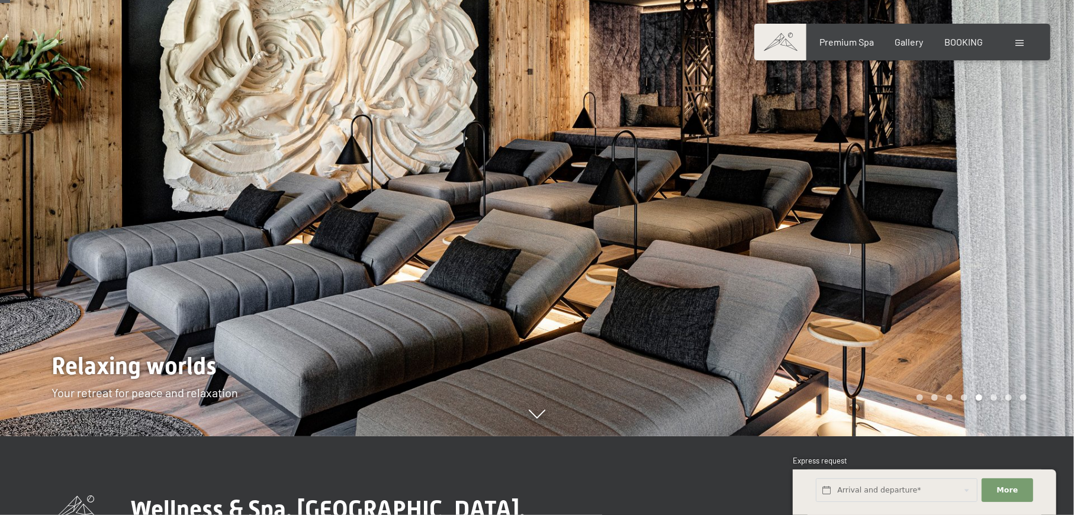
click at [968, 325] on div at bounding box center [805, 178] width 537 height 515
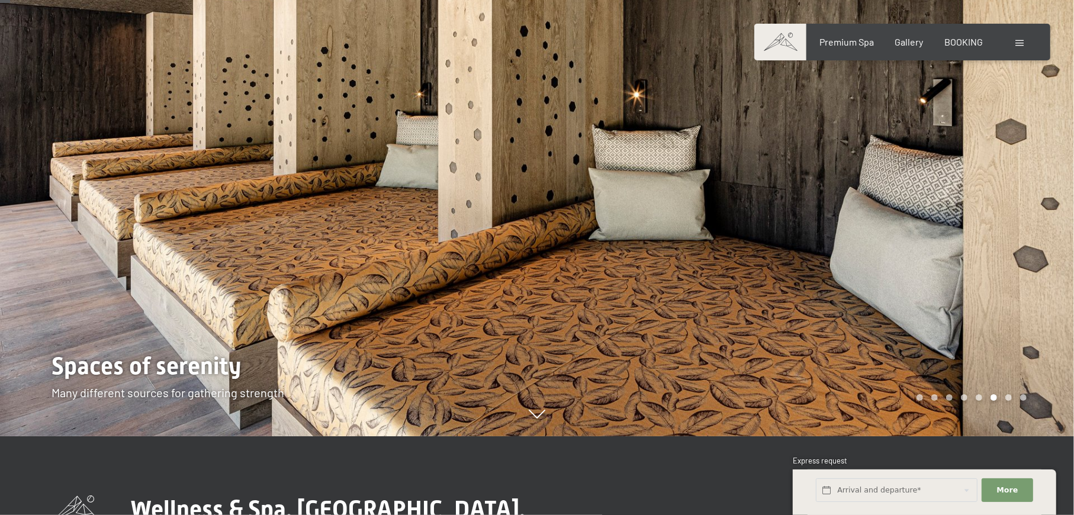
click at [968, 325] on div at bounding box center [805, 178] width 537 height 515
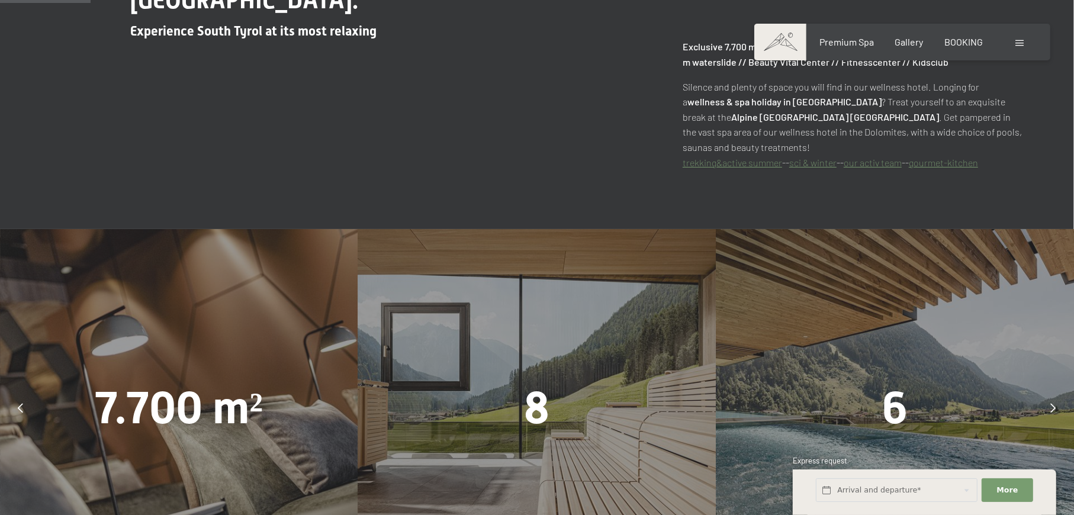
scroll to position [711, 0]
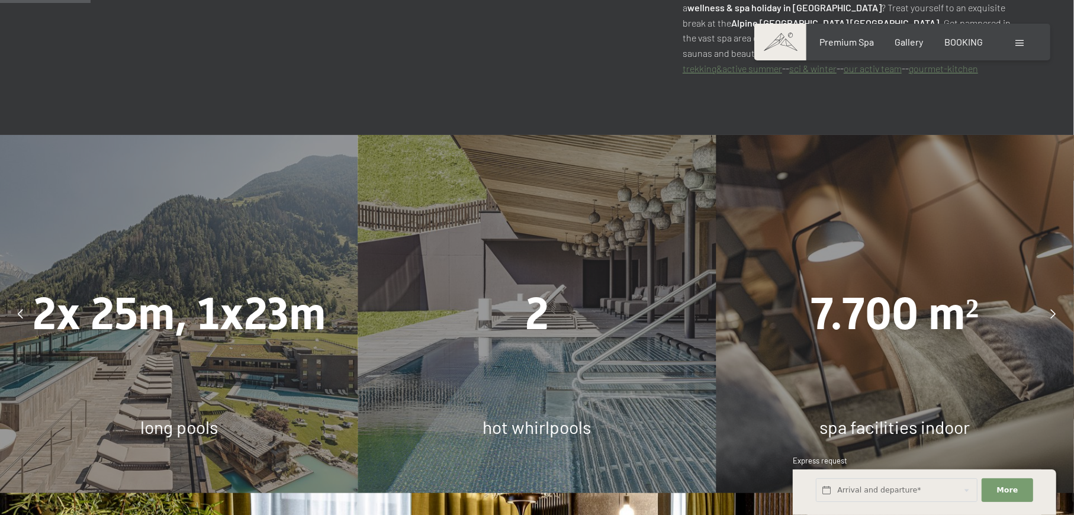
click at [1052, 309] on icon at bounding box center [1053, 313] width 5 height 9
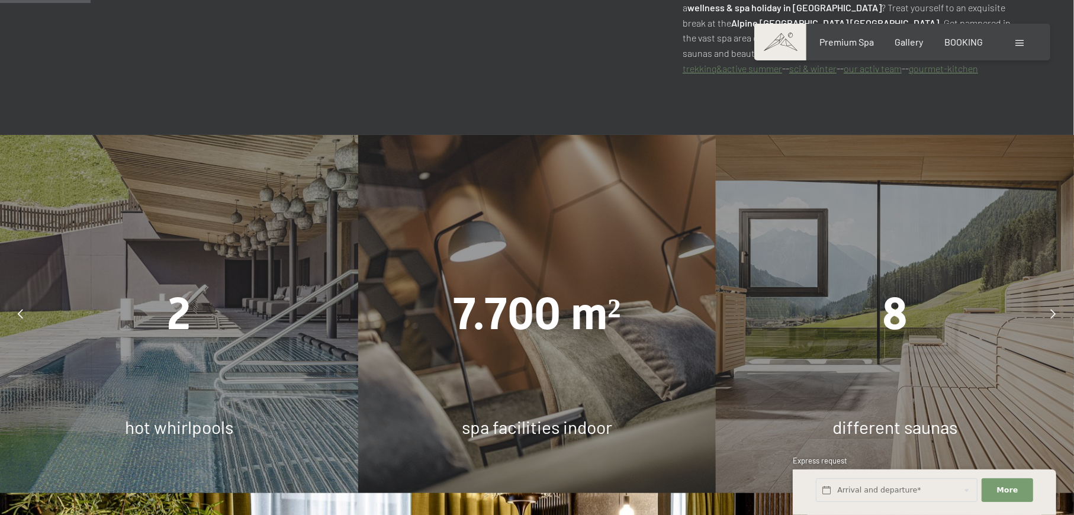
click at [1052, 309] on icon at bounding box center [1053, 313] width 5 height 9
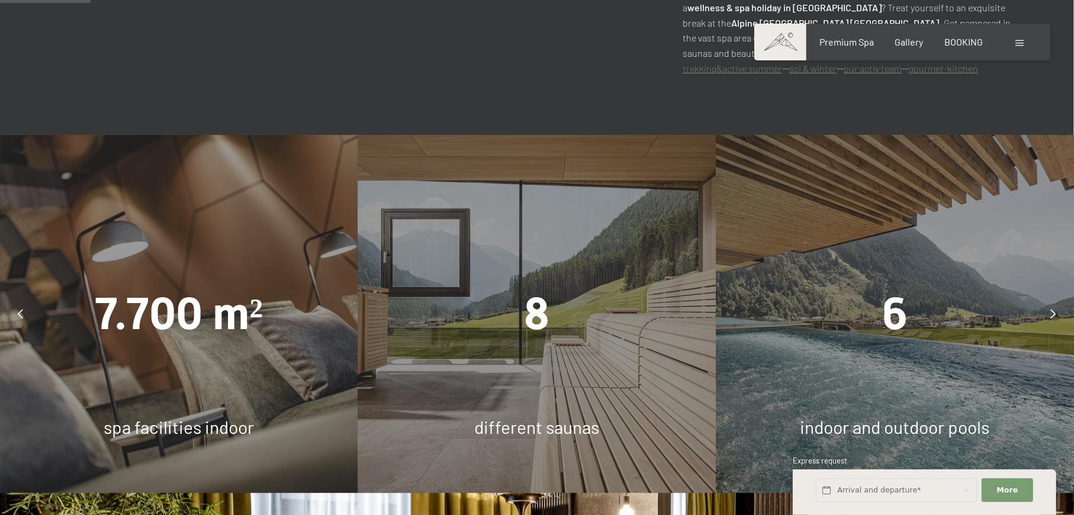
click at [1052, 309] on icon at bounding box center [1053, 313] width 5 height 9
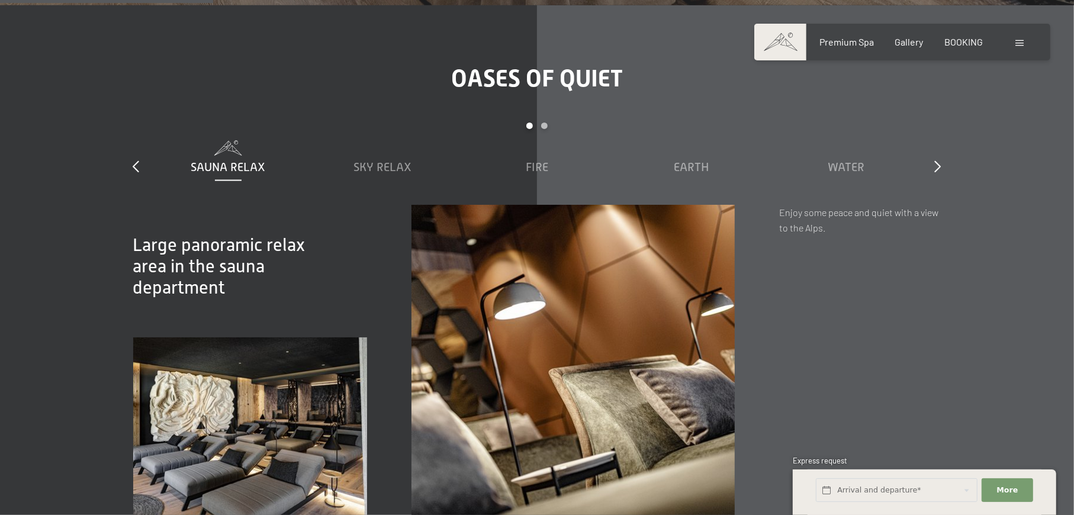
scroll to position [1737, 0]
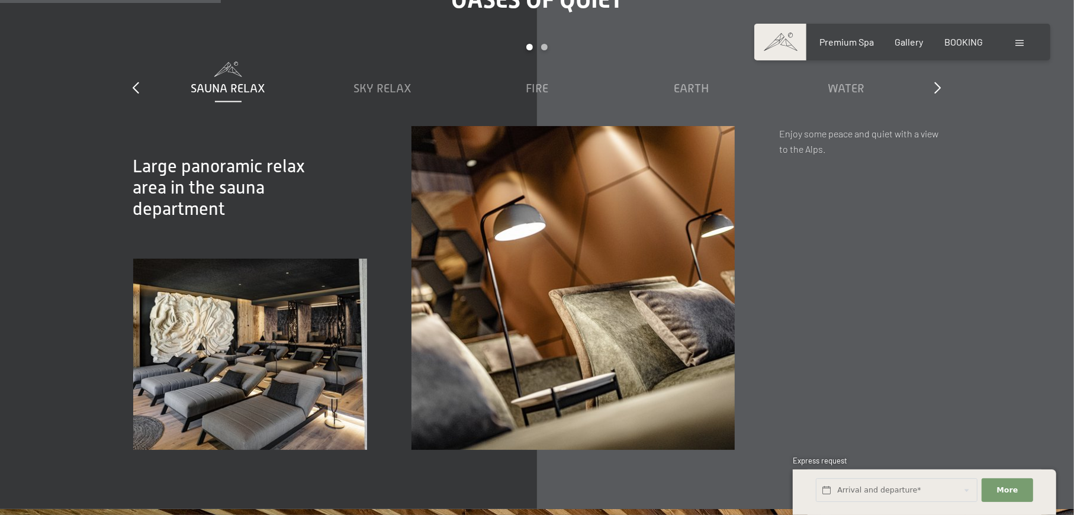
click at [542, 277] on img at bounding box center [573, 287] width 323 height 323
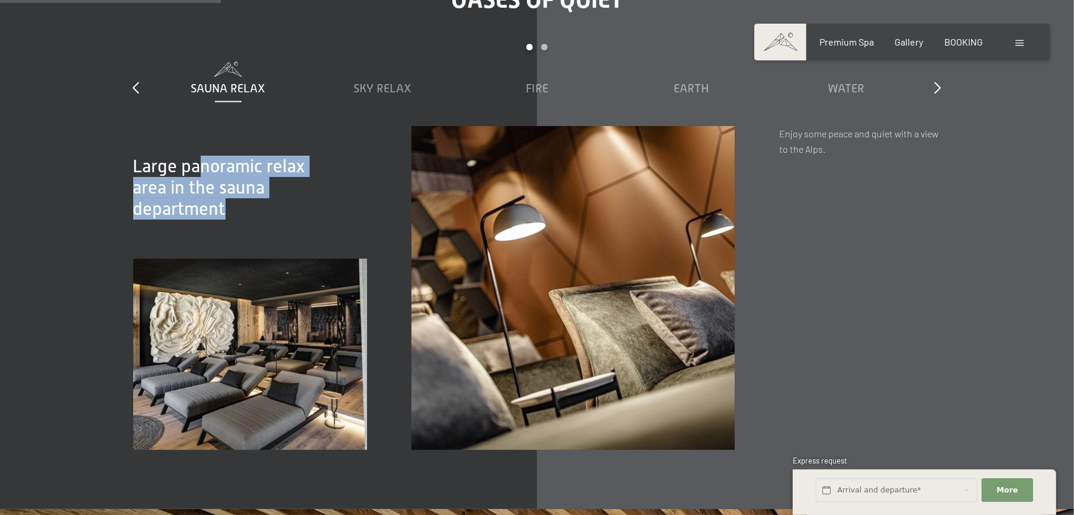
drag, startPoint x: 204, startPoint y: 122, endPoint x: 261, endPoint y: 162, distance: 70.2
click at [261, 162] on h2 "Large panoramic relax area in the sauna department" at bounding box center [227, 188] width 188 height 64
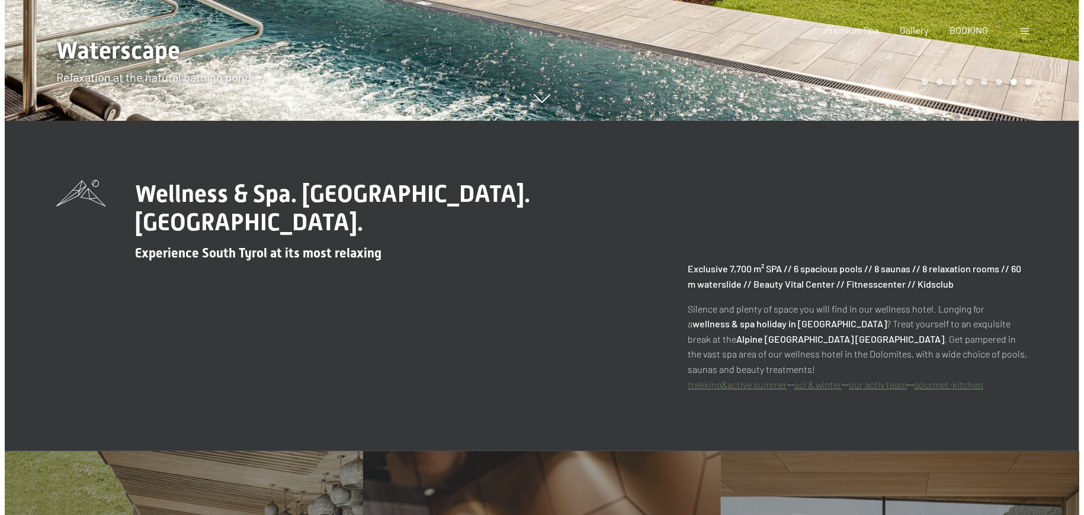
scroll to position [0, 0]
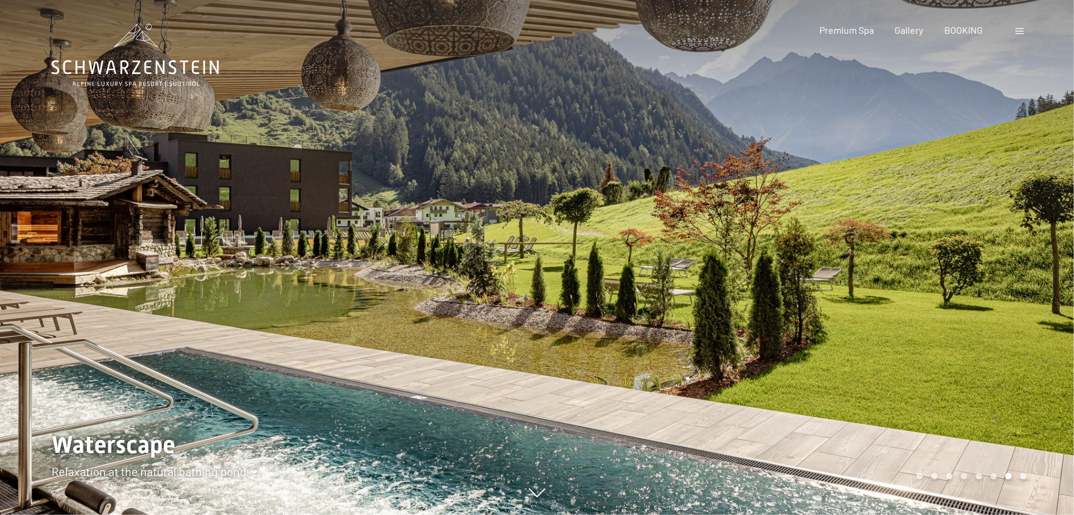
click at [524, 284] on div at bounding box center [268, 257] width 537 height 515
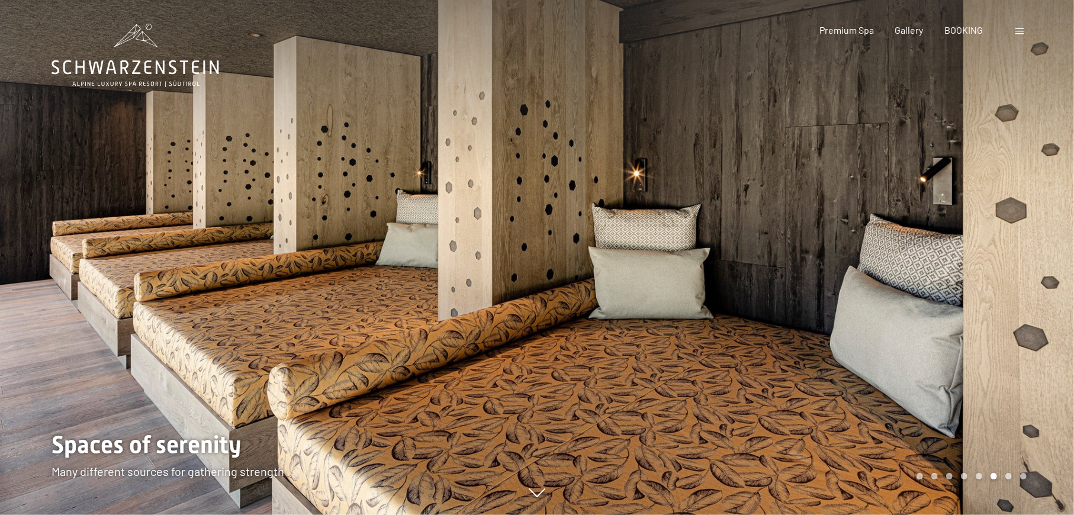
click at [524, 284] on div at bounding box center [268, 257] width 537 height 515
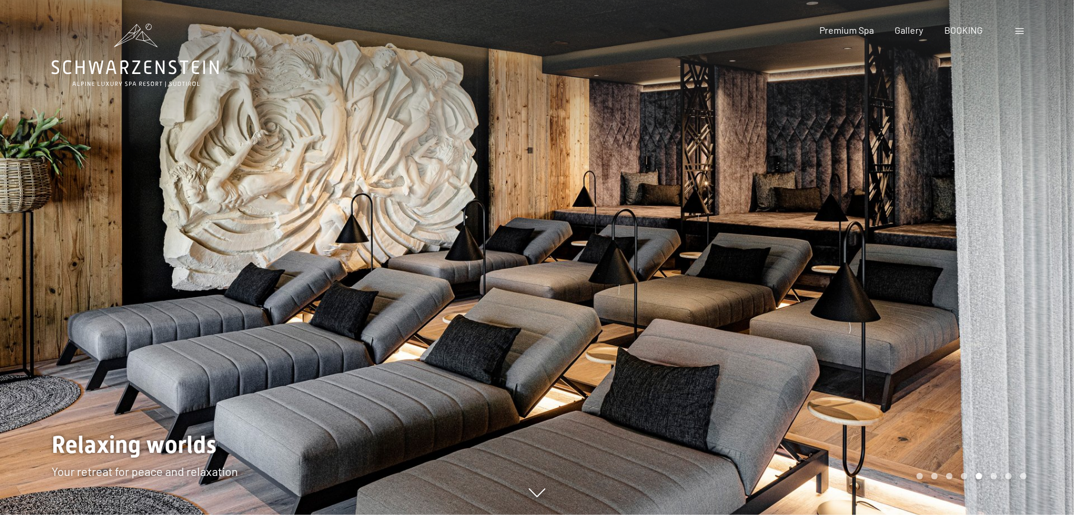
click at [524, 284] on div at bounding box center [268, 257] width 537 height 515
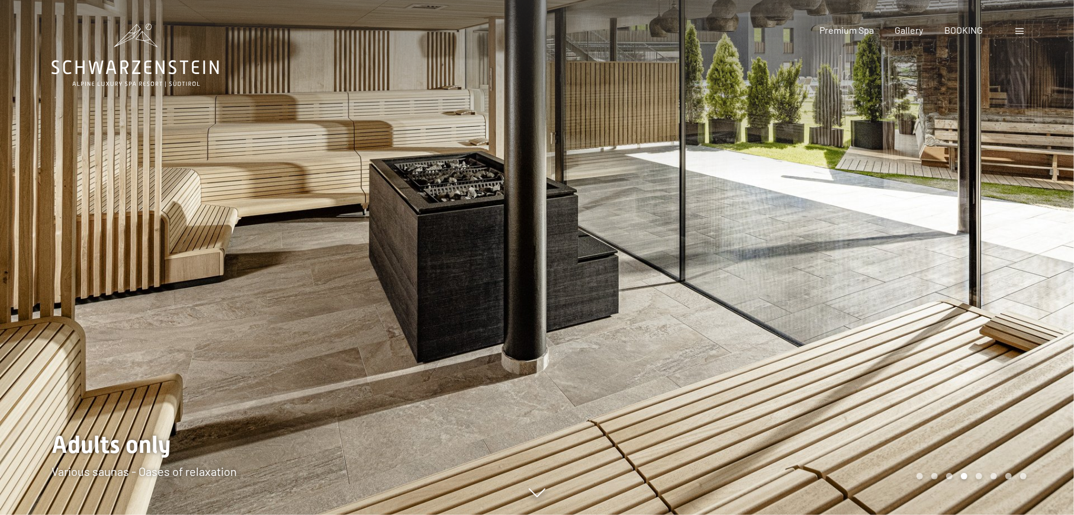
click at [1025, 31] on div at bounding box center [1021, 30] width 11 height 13
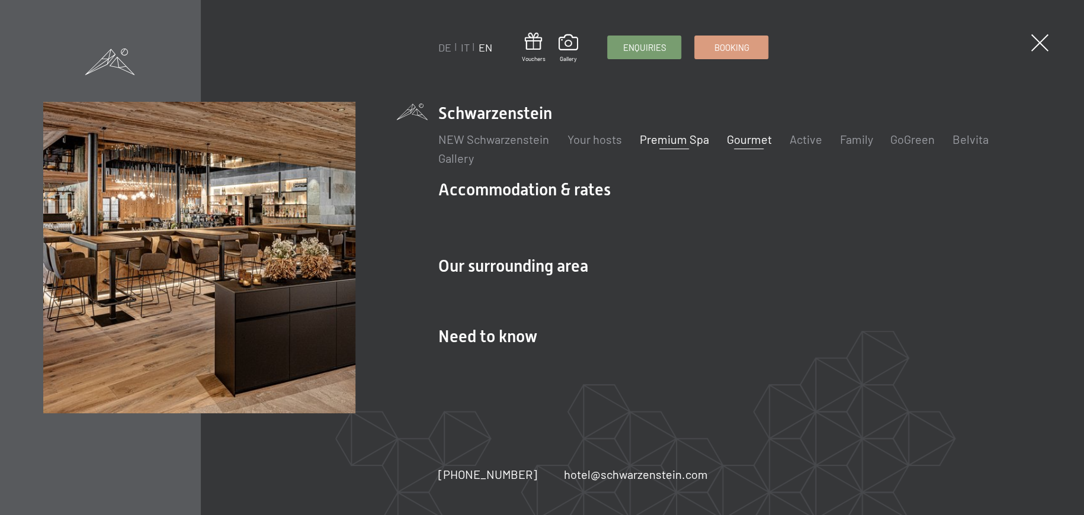
click at [734, 141] on link "Gourmet" at bounding box center [748, 139] width 45 height 14
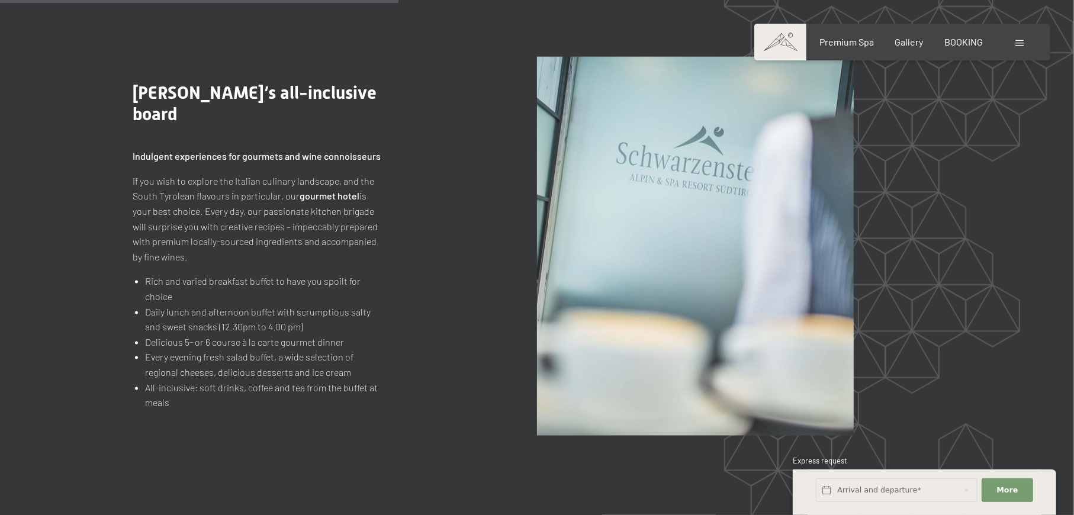
scroll to position [1342, 0]
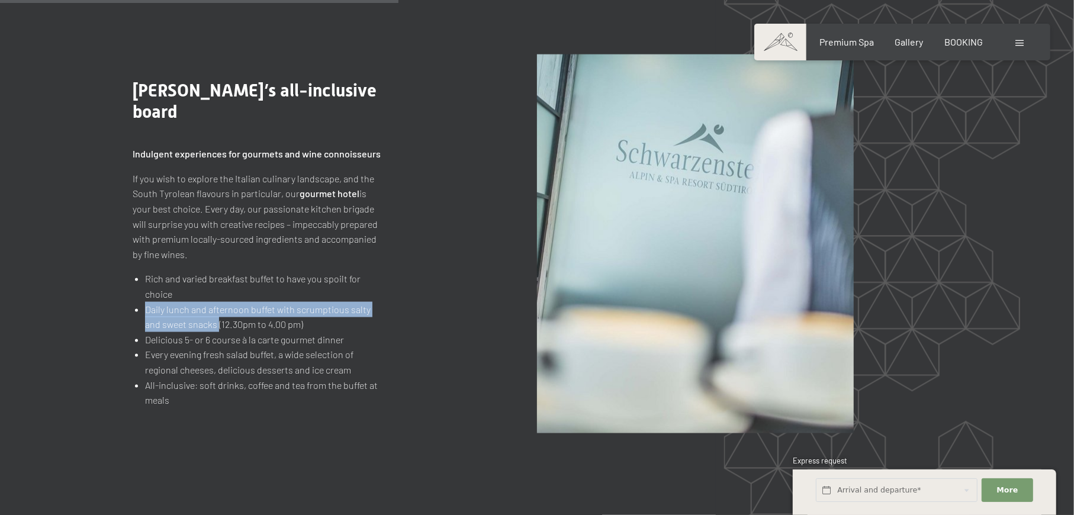
drag, startPoint x: 146, startPoint y: 312, endPoint x: 217, endPoint y: 324, distance: 72.0
click at [217, 324] on li "Daily lunch and afternoon buffet with scrumptious salty and sweet snacks (12.30…" at bounding box center [263, 317] width 236 height 30
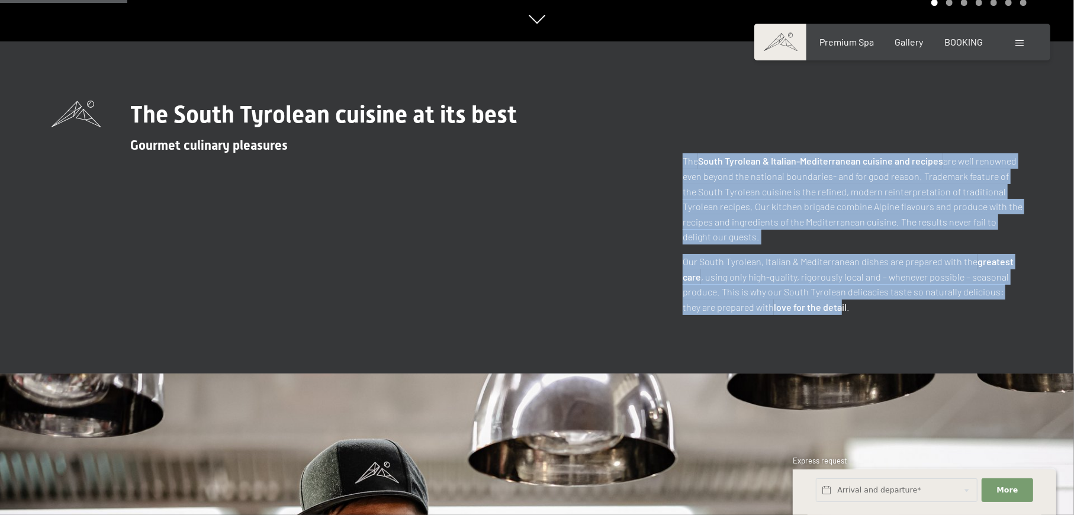
drag, startPoint x: 685, startPoint y: 166, endPoint x: 821, endPoint y: 308, distance: 196.4
click at [821, 308] on div "The South Tyrolean & Italian-Mediterranean cuisine and recipes are well renowne…" at bounding box center [853, 233] width 340 height 161
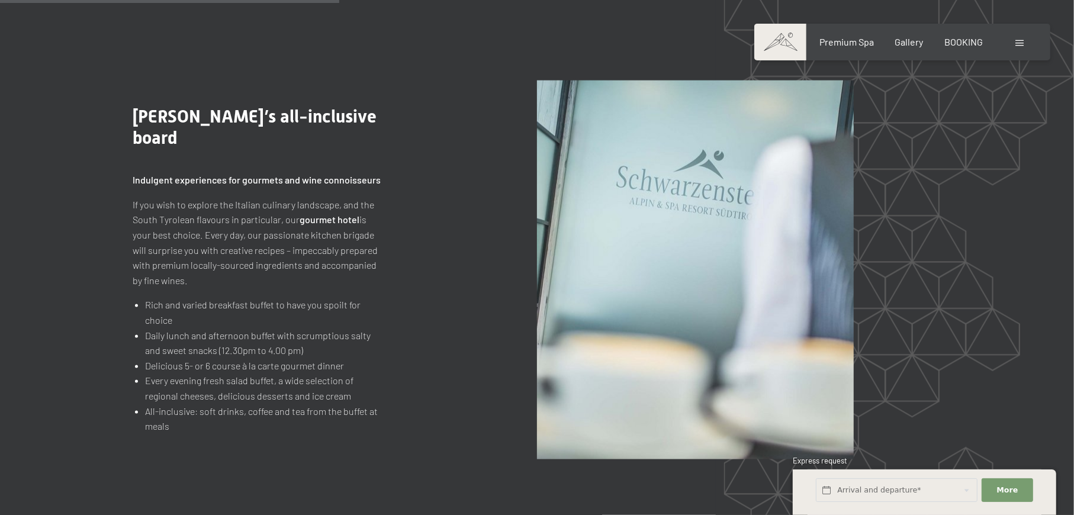
scroll to position [1342, 0]
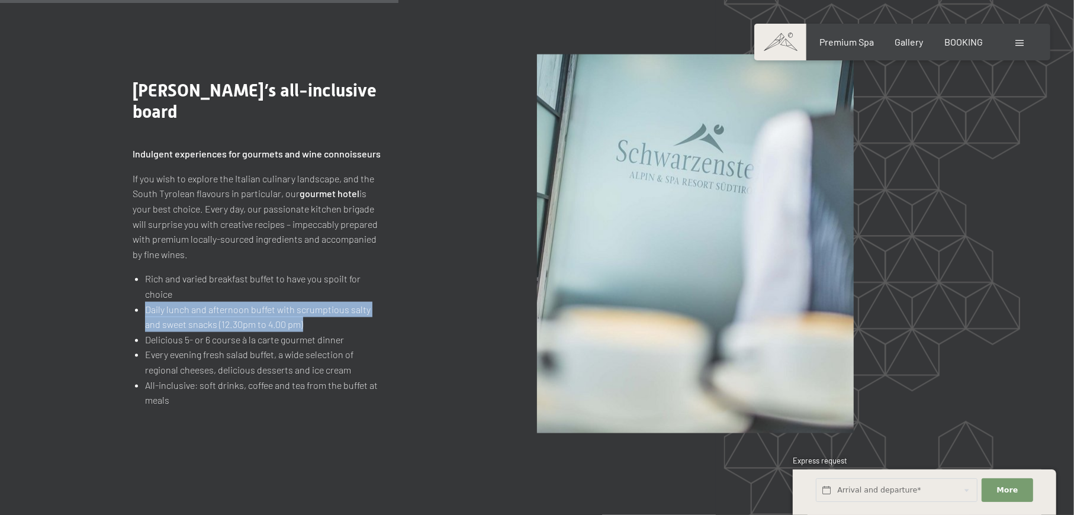
drag, startPoint x: 137, startPoint y: 309, endPoint x: 307, endPoint y: 328, distance: 170.5
click at [307, 328] on li "Daily lunch and afternoon buffet with scrumptious salty and sweet snacks (12.30…" at bounding box center [263, 317] width 236 height 30
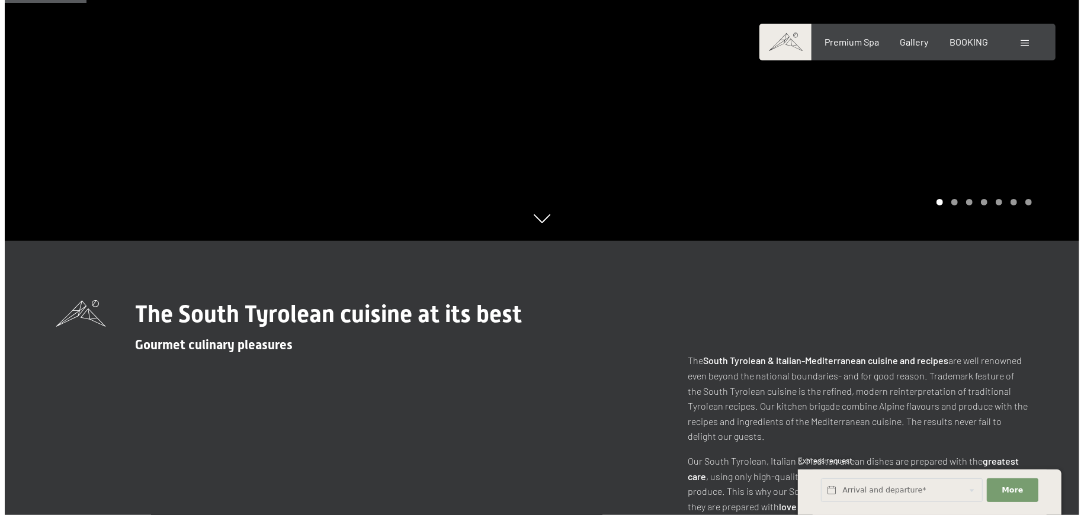
scroll to position [0, 0]
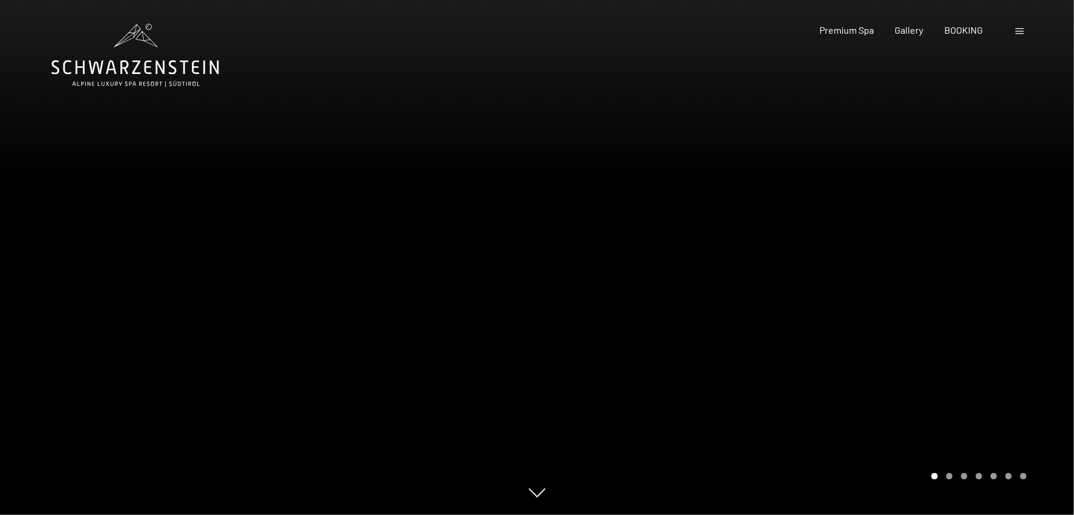
click at [1024, 31] on div at bounding box center [1021, 30] width 11 height 13
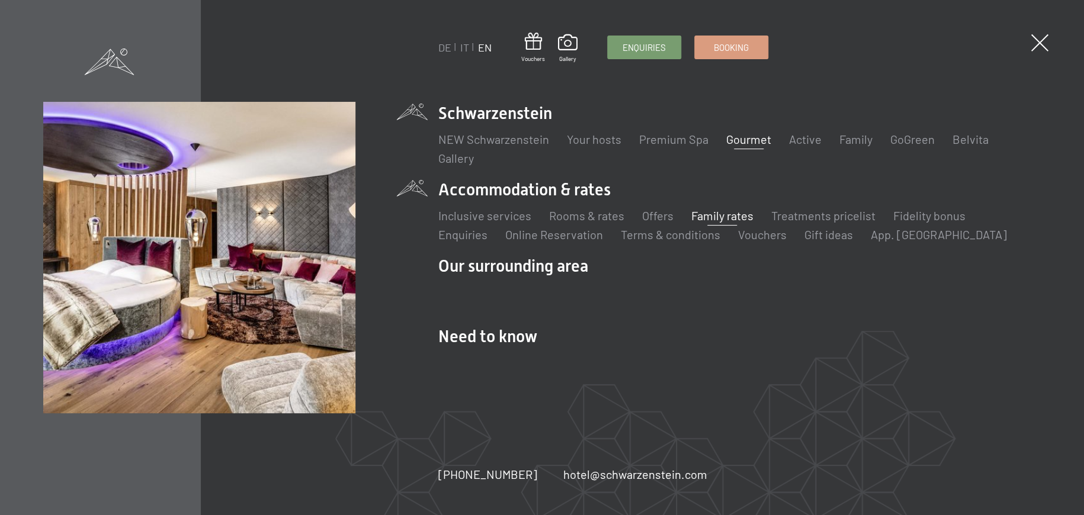
click at [704, 216] on link "Family rates" at bounding box center [722, 215] width 62 height 14
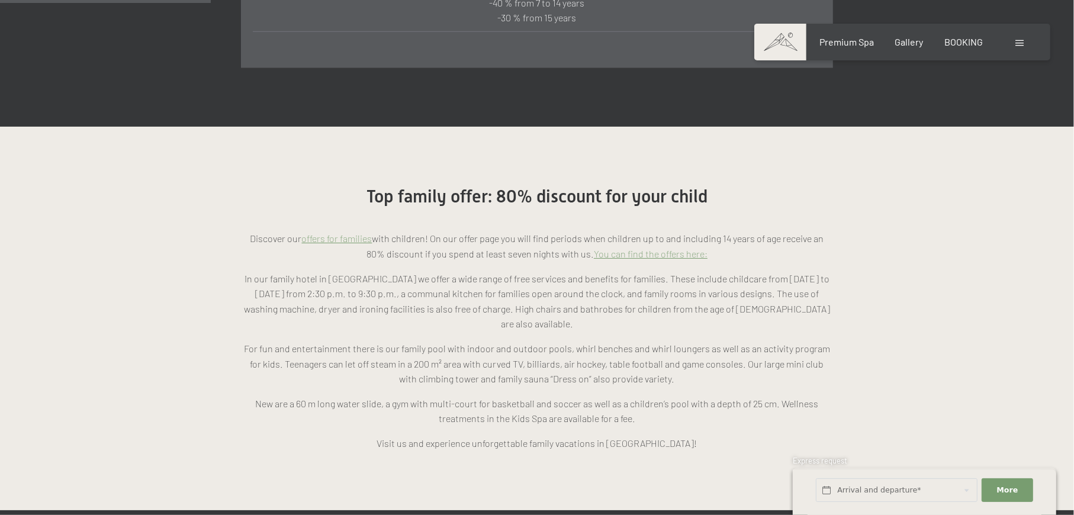
scroll to position [948, 0]
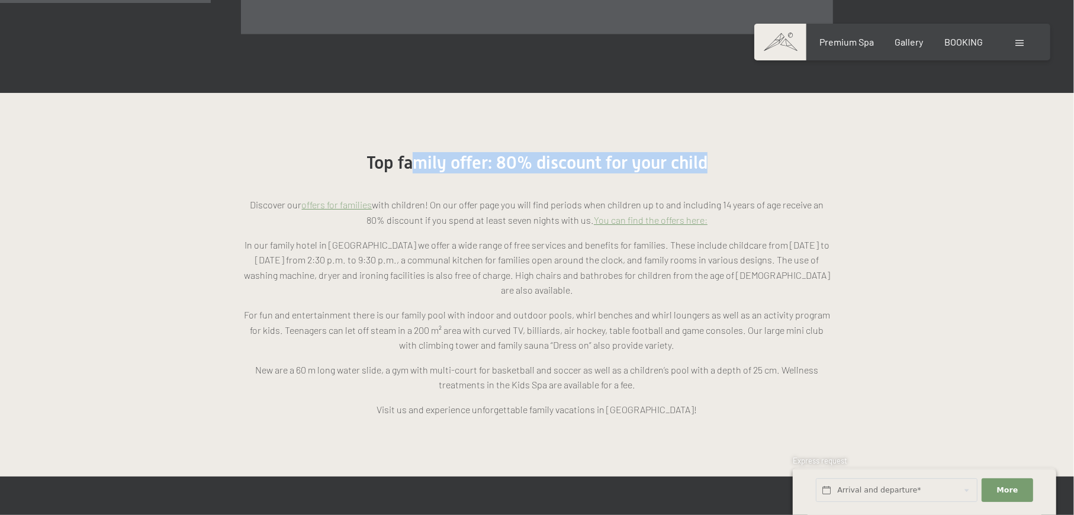
drag, startPoint x: 416, startPoint y: 165, endPoint x: 785, endPoint y: 171, distance: 369.0
click at [785, 171] on h2 "Top family offer: 80% discount for your child" at bounding box center [537, 162] width 592 height 21
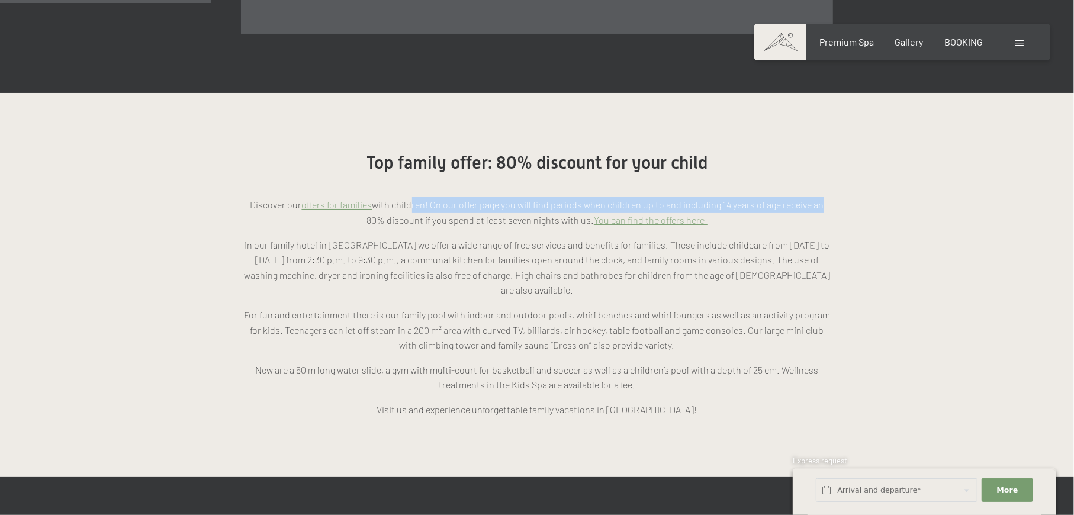
drag, startPoint x: 409, startPoint y: 207, endPoint x: 819, endPoint y: 205, distance: 410.4
click at [819, 205] on p "Discover our offers for families with children! On our offer page you will find…" at bounding box center [537, 212] width 592 height 30
click at [638, 219] on link "You can find the offers here:" at bounding box center [651, 219] width 114 height 11
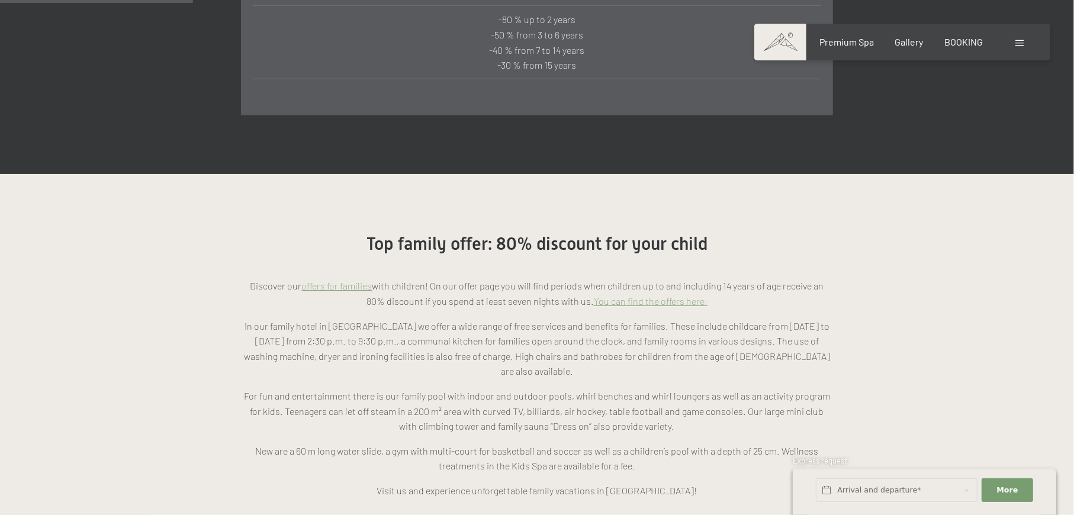
scroll to position [948, 0]
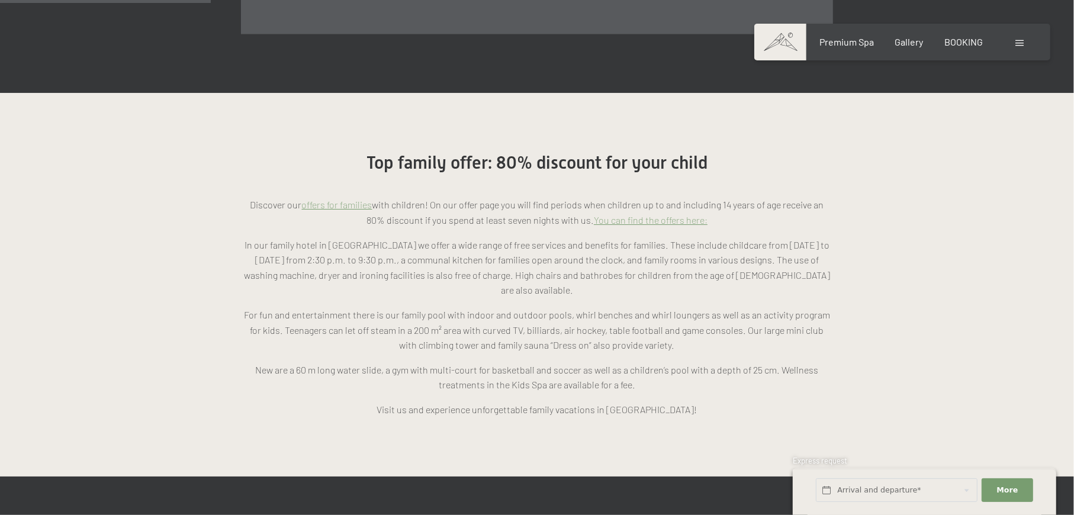
click at [349, 206] on link "offers for families" at bounding box center [337, 204] width 70 height 11
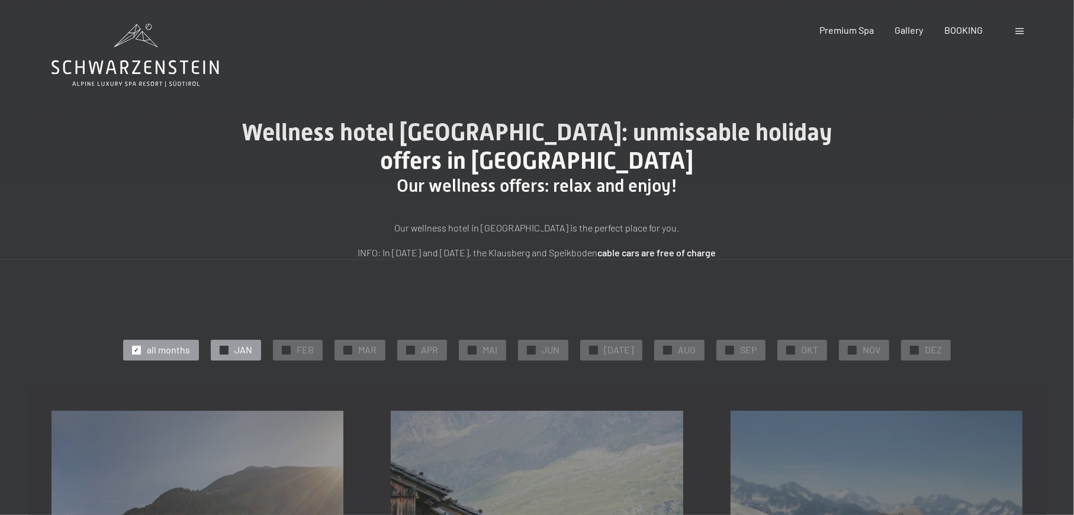
click at [252, 345] on span "JAN" at bounding box center [244, 349] width 18 height 13
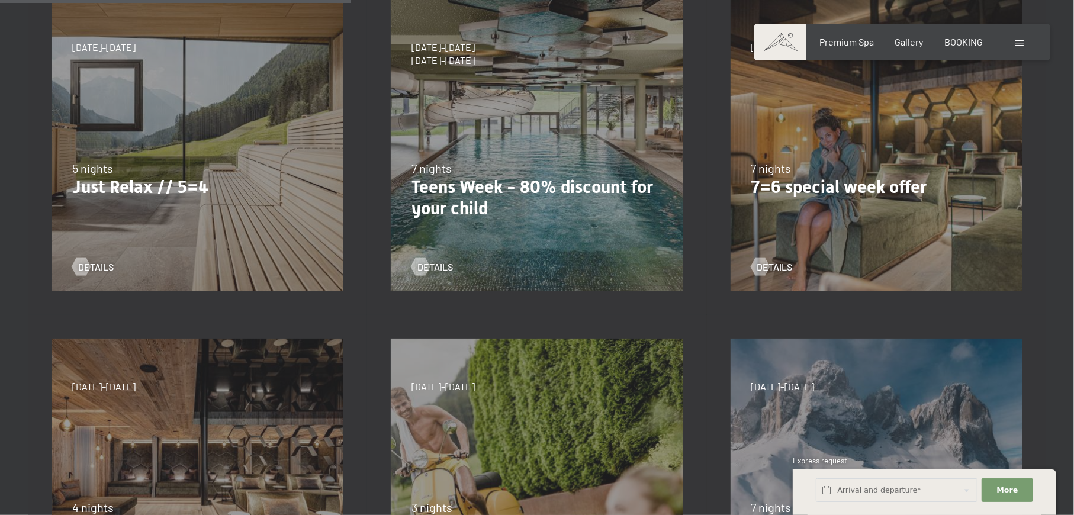
scroll to position [394, 0]
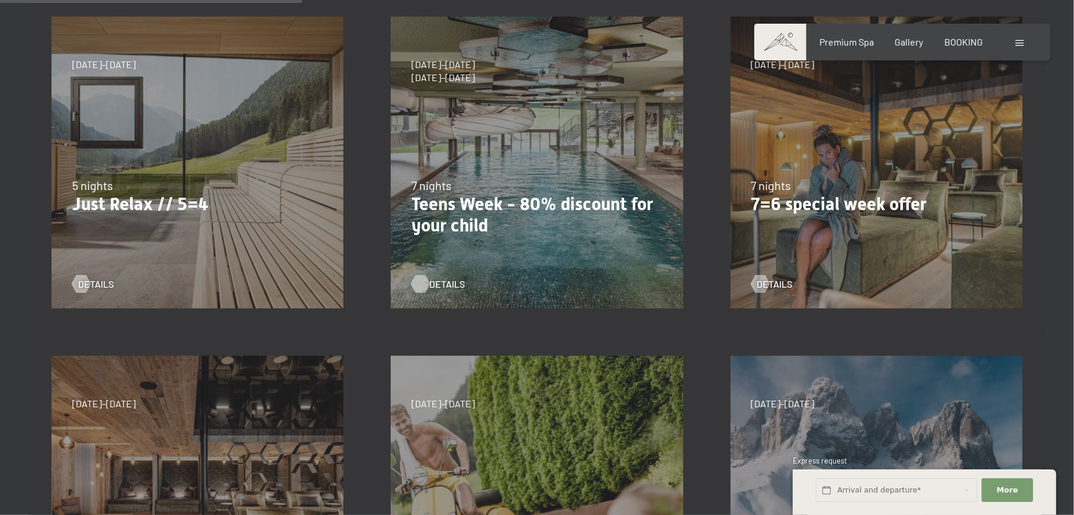
click at [436, 284] on span "details" at bounding box center [447, 284] width 36 height 13
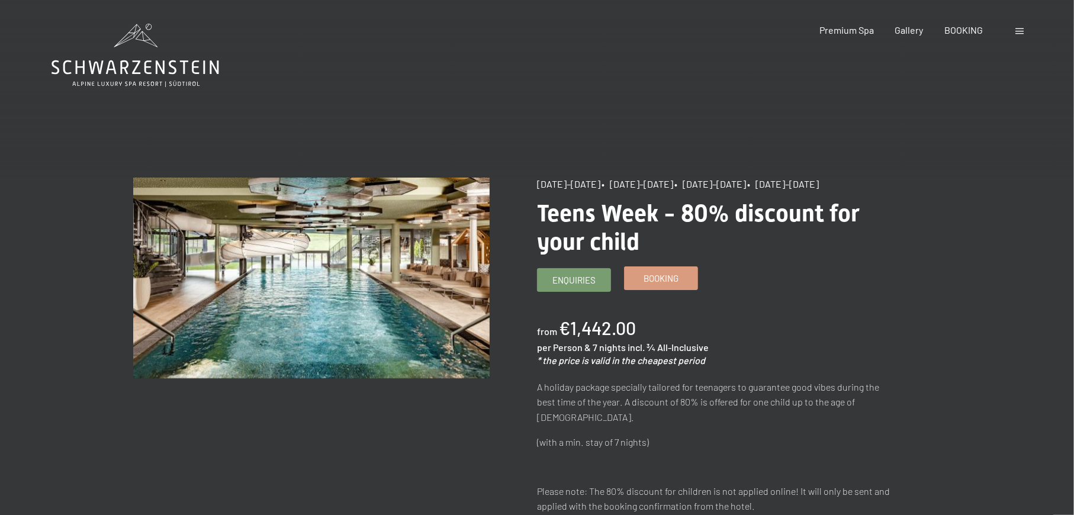
click at [654, 279] on span "Booking" at bounding box center [661, 278] width 35 height 12
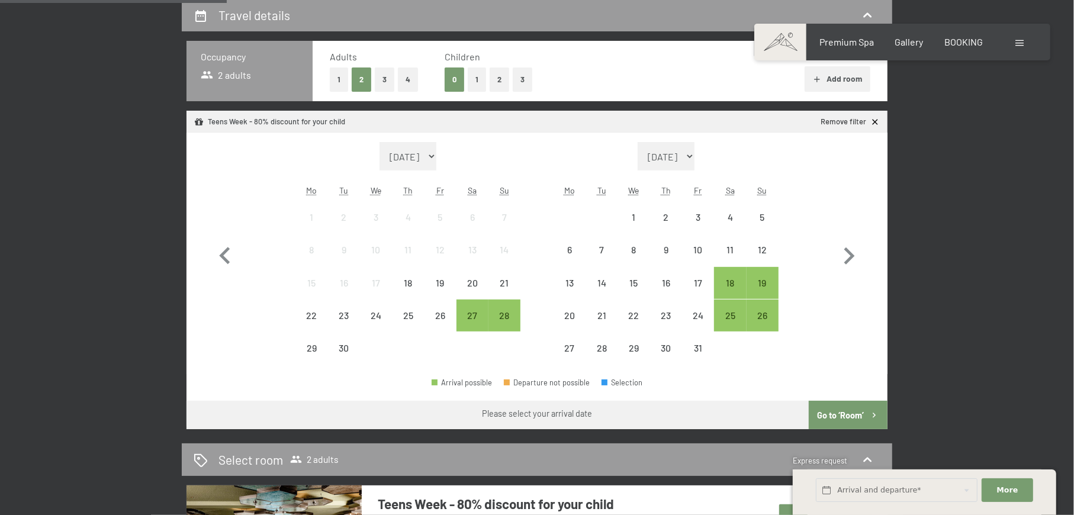
scroll to position [311, 0]
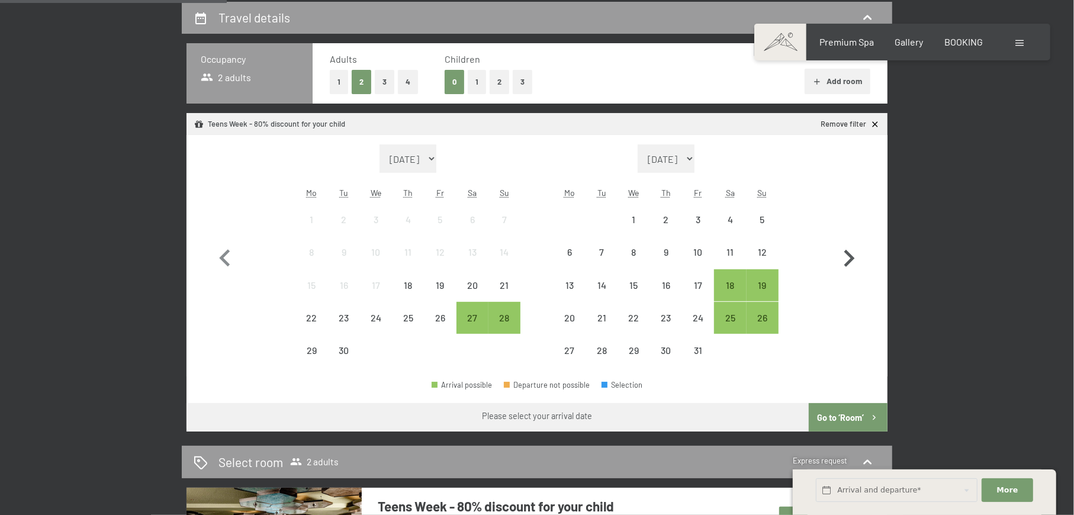
click at [849, 261] on icon "button" at bounding box center [849, 258] width 11 height 17
select select "2025-10-01"
select select "2025-11-01"
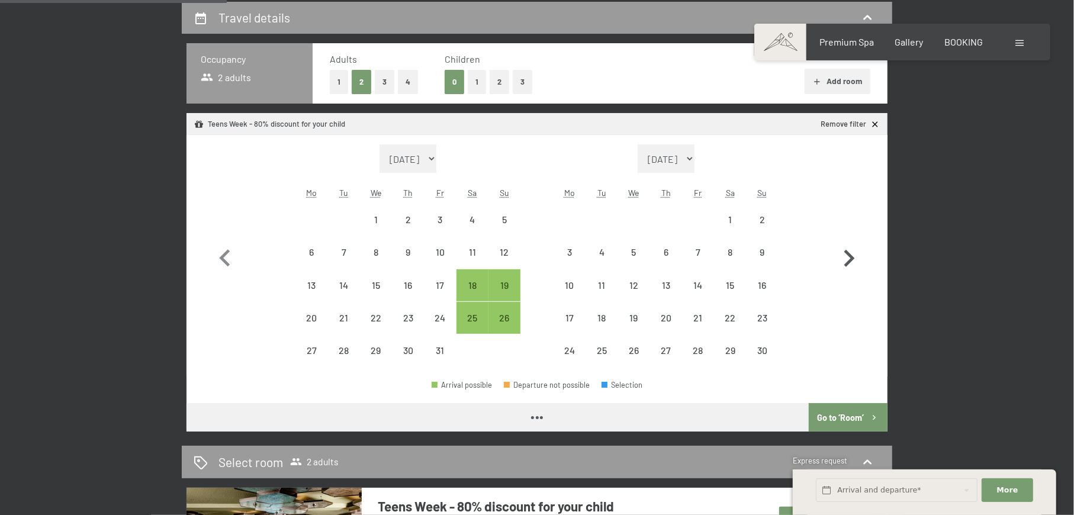
click at [849, 261] on icon "button" at bounding box center [849, 258] width 11 height 17
select select "2025-11-01"
select select "2025-12-01"
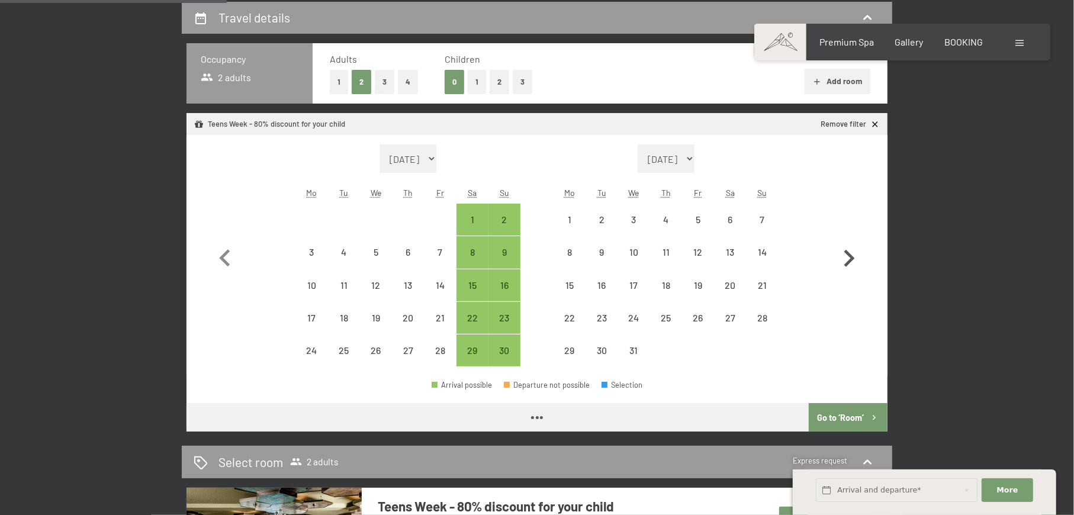
select select "2025-11-01"
select select "2025-12-01"
click at [849, 261] on icon "button" at bounding box center [849, 258] width 11 height 17
select select "2025-12-01"
select select "2026-01-01"
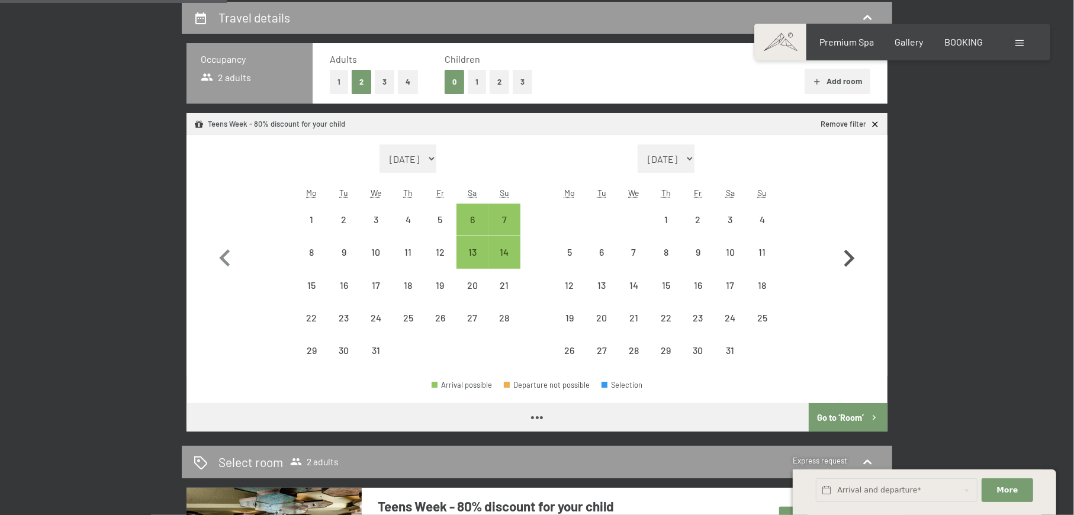
select select "[DATE]"
select select "2026-01-01"
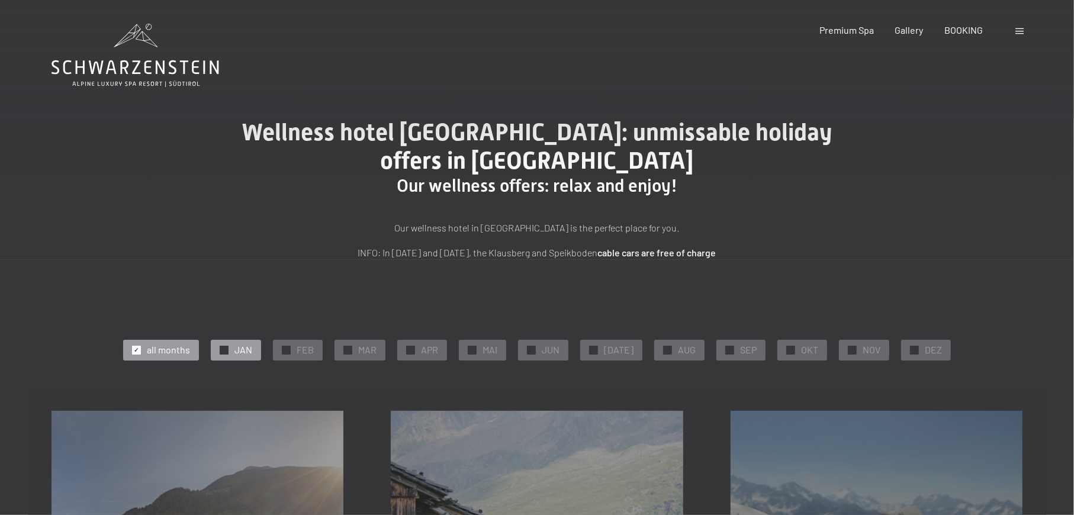
click at [227, 353] on span "✓" at bounding box center [224, 350] width 5 height 8
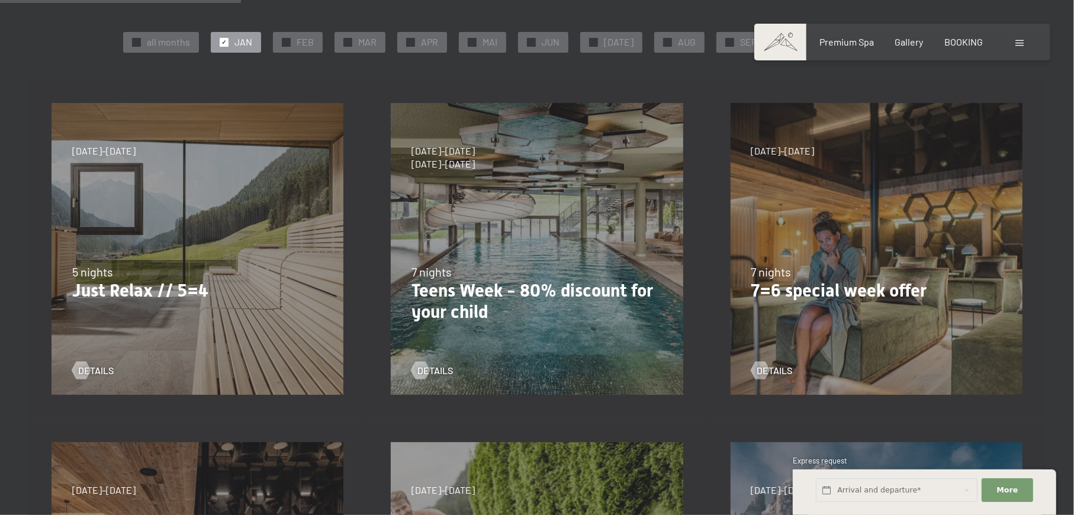
scroll to position [316, 0]
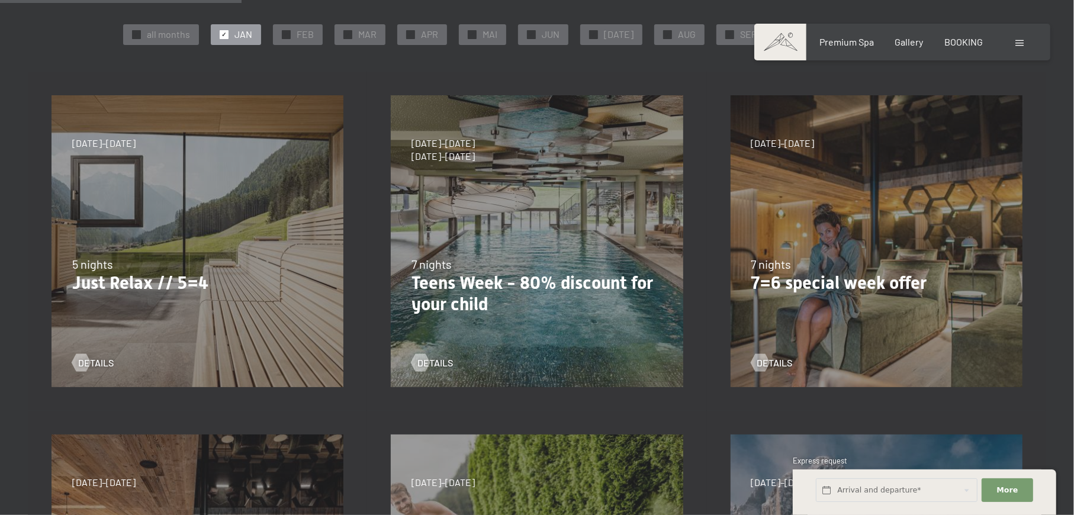
click at [197, 194] on div "18/09–03/10/2025 21/12–26/12/2025 04/01–23/01/2026 08/03–27/03/2026 08/11–04/12…" at bounding box center [197, 241] width 339 height 339
click at [84, 362] on div at bounding box center [81, 363] width 10 height 18
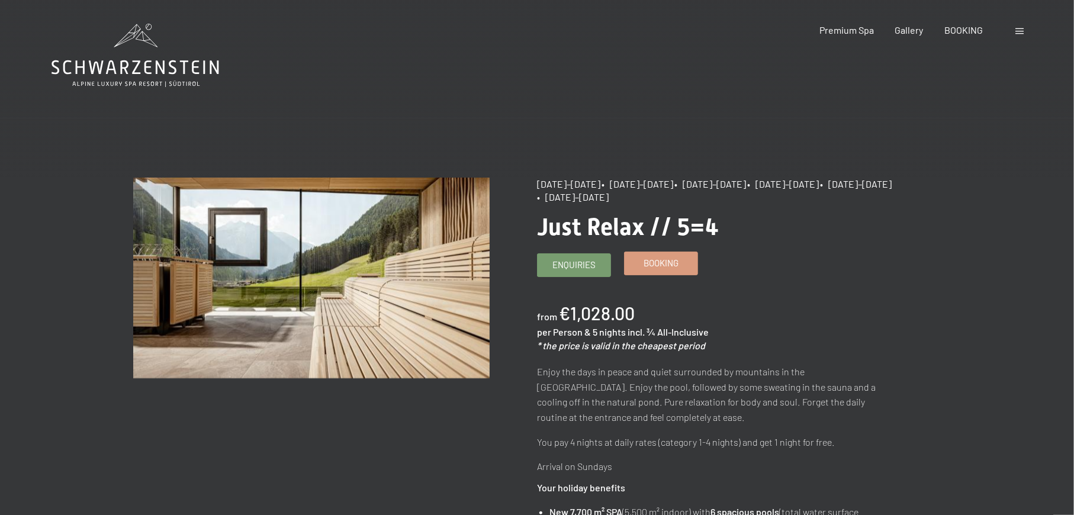
click at [666, 264] on span "Booking" at bounding box center [661, 263] width 35 height 12
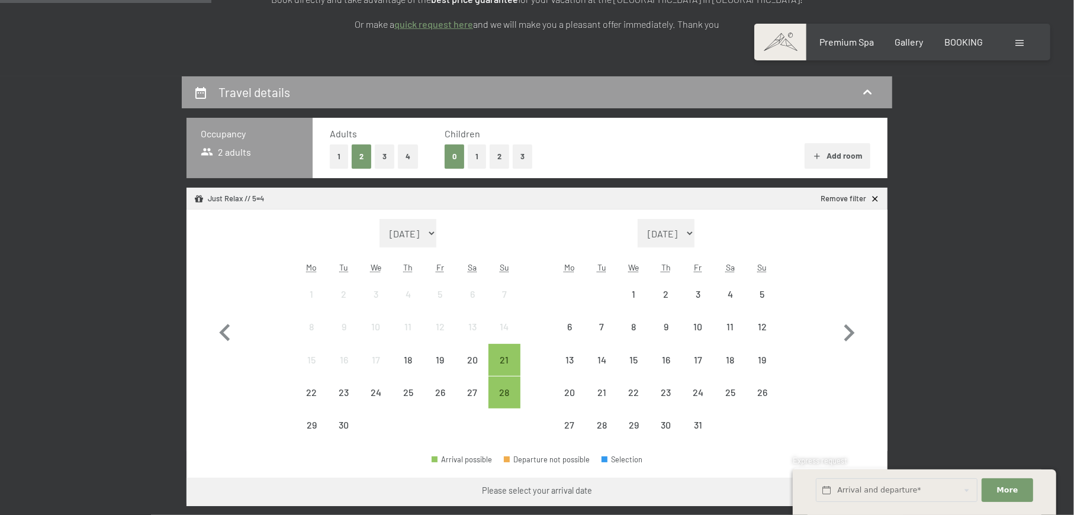
click at [497, 156] on button "2" at bounding box center [500, 156] width 20 height 24
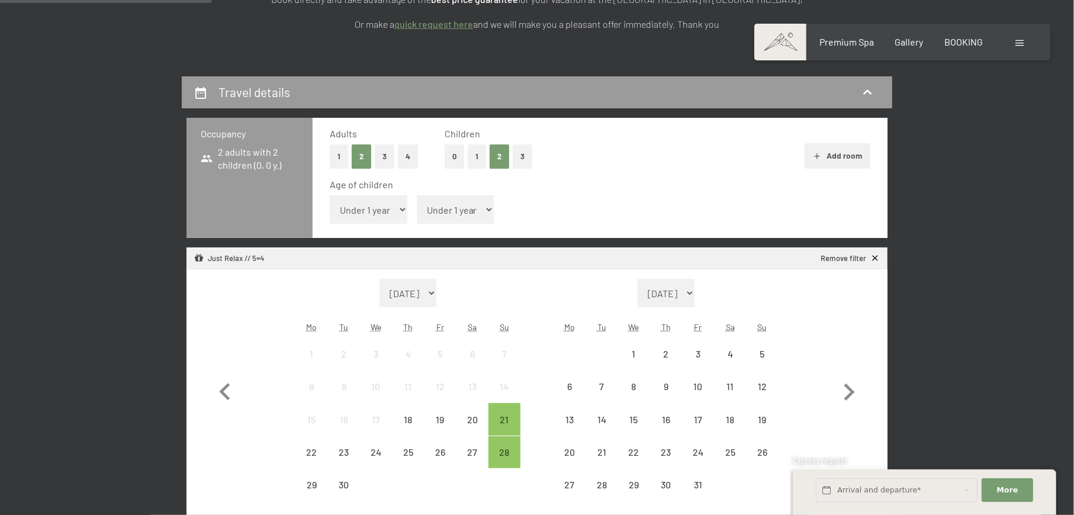
click at [369, 215] on select "Under 1 year 1 year 2 years 3 years 4 years 5 years 6 years 7 years 8 years 9 y…" at bounding box center [369, 209] width 78 height 28
select select "7"
click at [330, 195] on select "Under 1 year 1 year 2 years 3 years 4 years 5 years 6 years 7 years 8 years 9 y…" at bounding box center [369, 209] width 78 height 28
click at [433, 212] on select "Under 1 year 1 year 2 years 3 years 4 years 5 years 6 years 7 years 8 years 9 y…" at bounding box center [456, 209] width 78 height 28
select select "13"
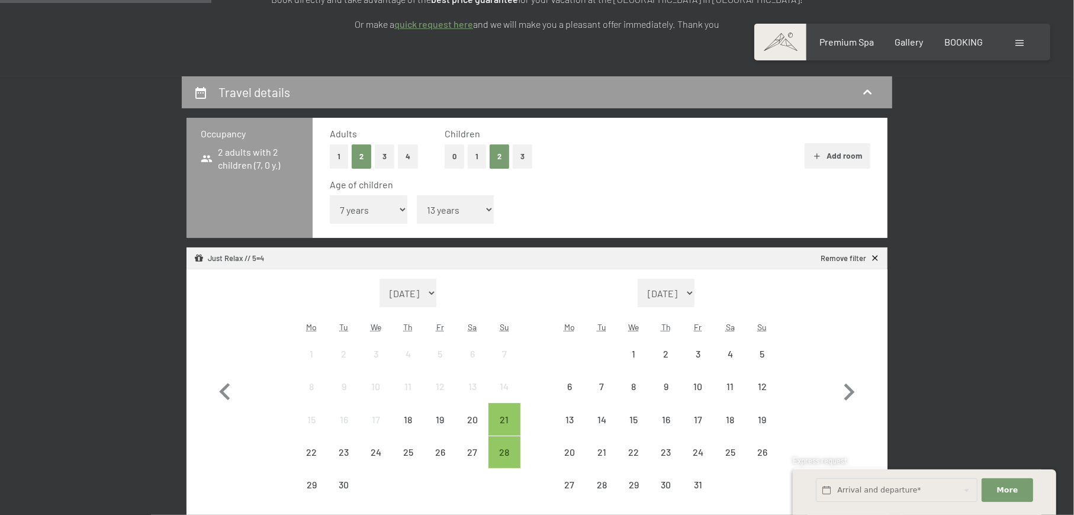
click at [417, 195] on select "Under 1 year 1 year 2 years 3 years 4 years 5 years 6 years 7 years 8 years 9 y…" at bounding box center [456, 209] width 78 height 28
click at [851, 388] on icon "button" at bounding box center [849, 392] width 34 height 34
select select "[DATE]"
click at [851, 388] on icon "button" at bounding box center [849, 392] width 34 height 34
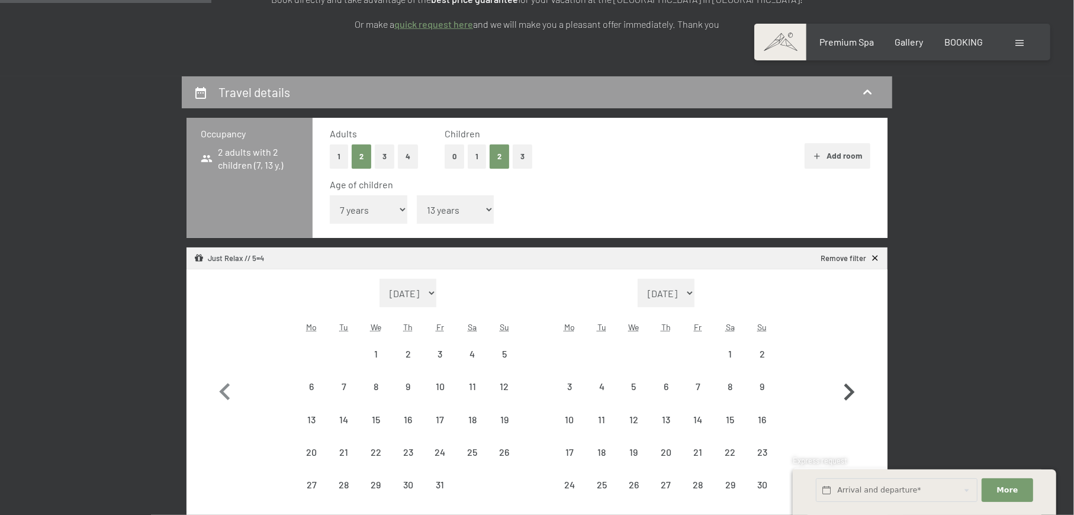
select select "2025-11-01"
select select "2025-12-01"
click at [851, 388] on icon "button" at bounding box center [849, 392] width 34 height 34
select select "2025-12-01"
select select "2026-01-01"
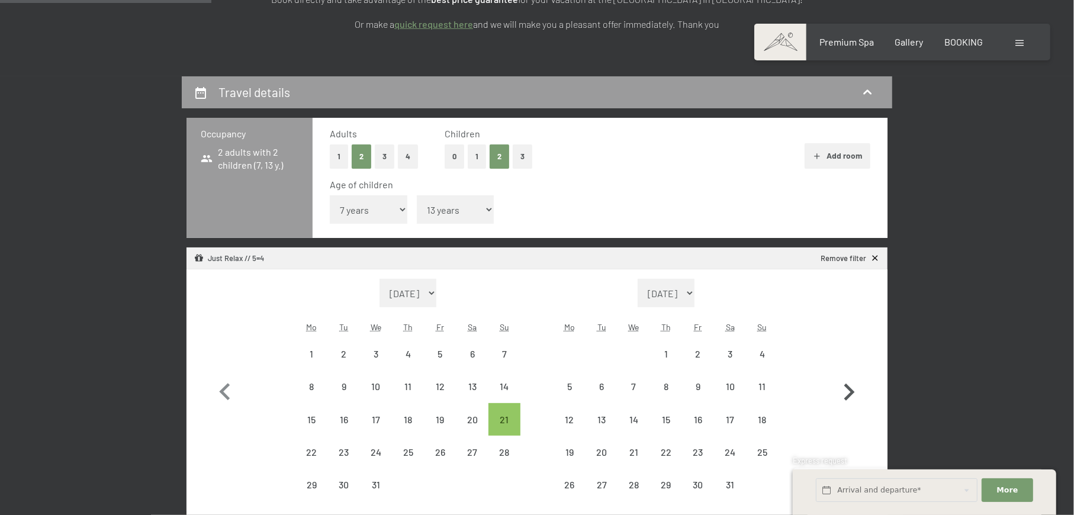
select select "2025-12-01"
select select "2026-01-01"
click at [765, 425] on div "18" at bounding box center [763, 430] width 30 height 30
select select "2025-12-01"
select select "2026-01-01"
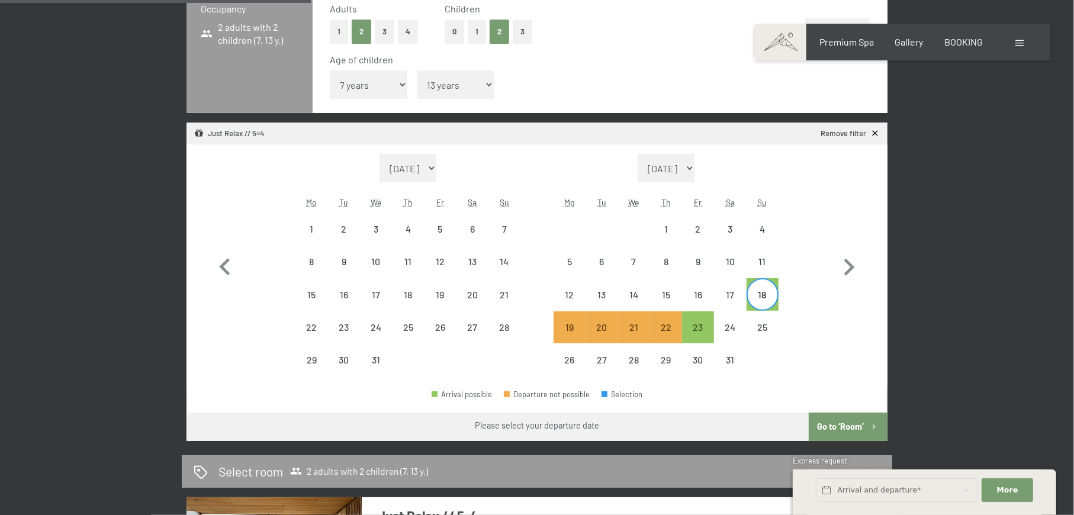
scroll to position [394, 0]
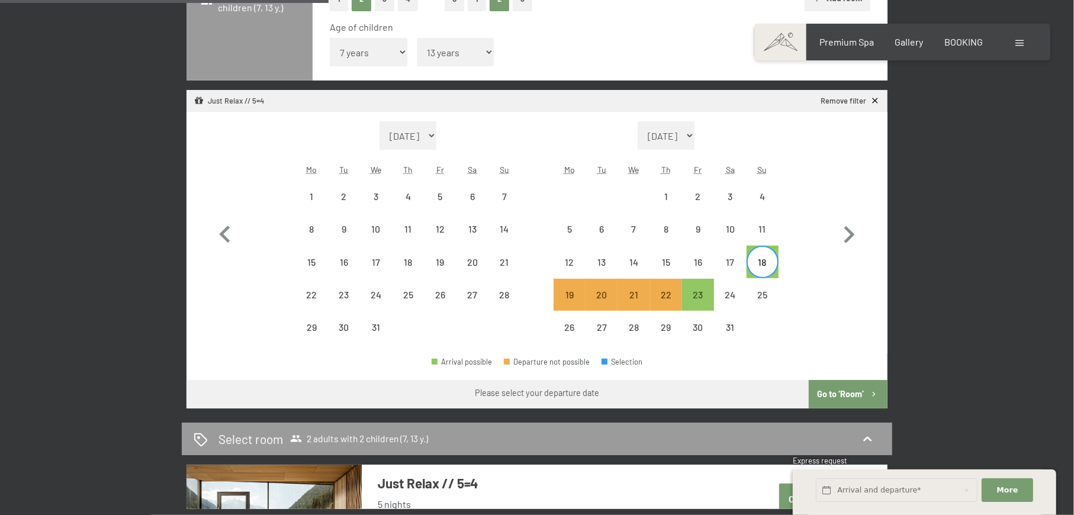
click at [836, 388] on button "Go to ‘Room’" at bounding box center [848, 394] width 79 height 28
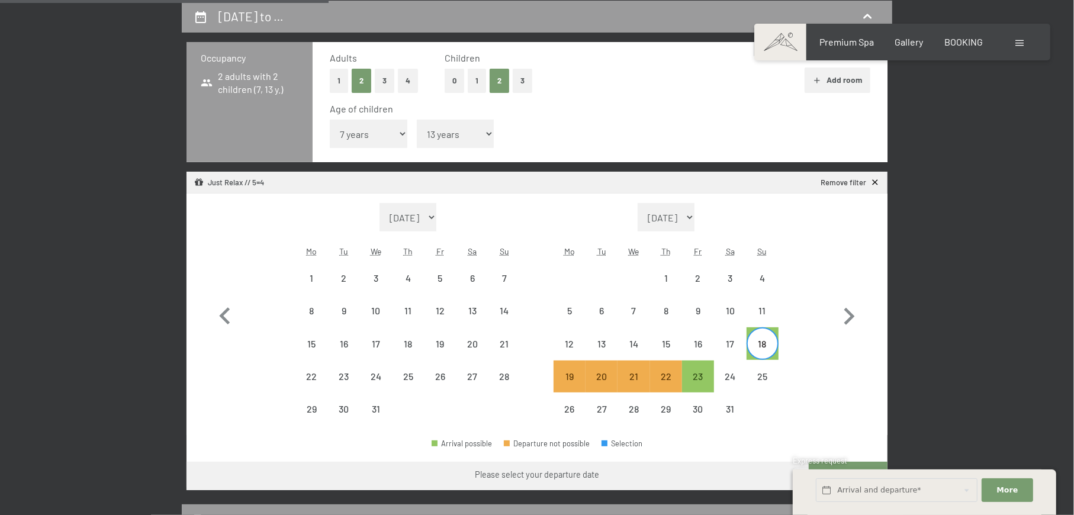
select select "2025-12-01"
select select "2026-01-01"
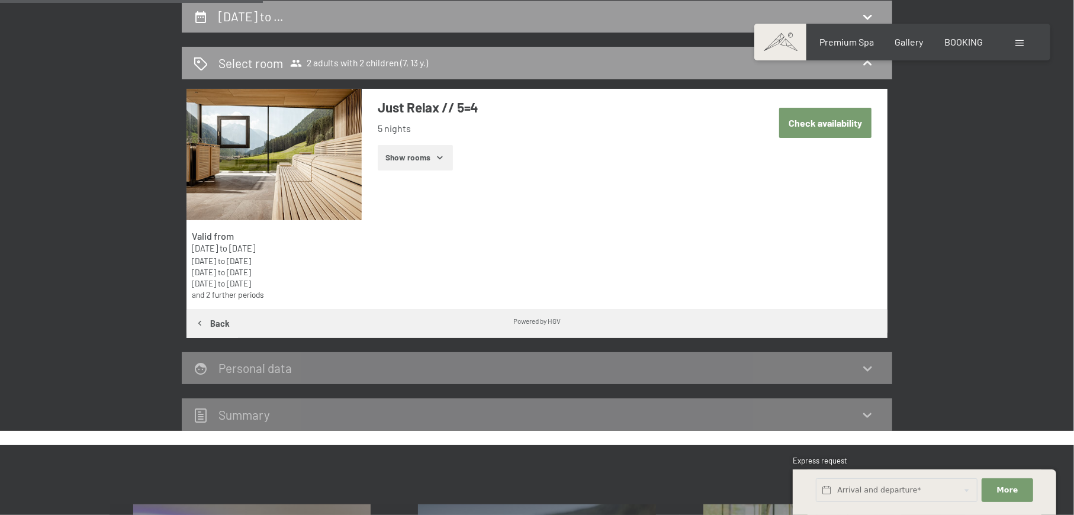
click at [794, 124] on button "Check availability" at bounding box center [825, 123] width 92 height 30
select select "7"
select select "13"
select select "2025-12-01"
select select "2026-01-01"
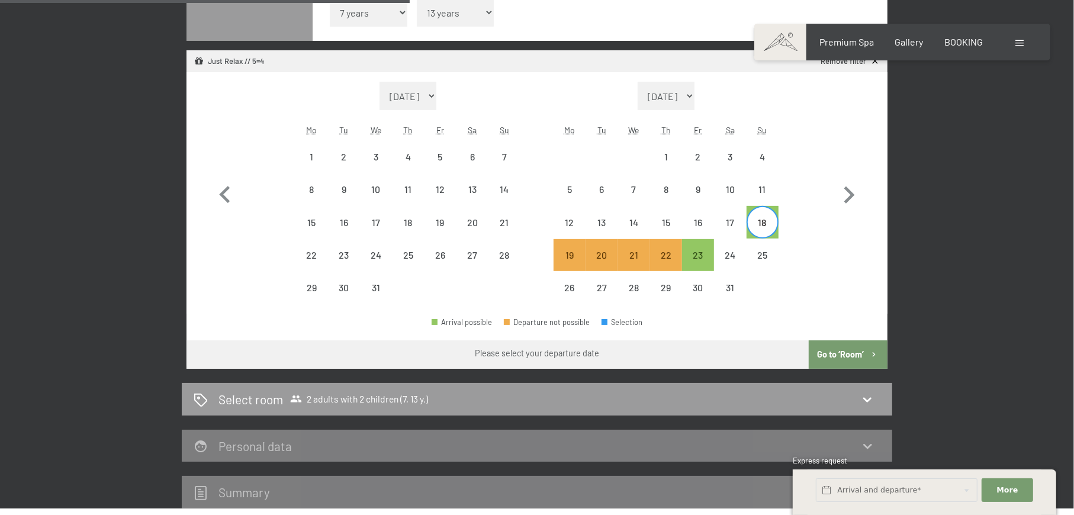
scroll to position [471, 0]
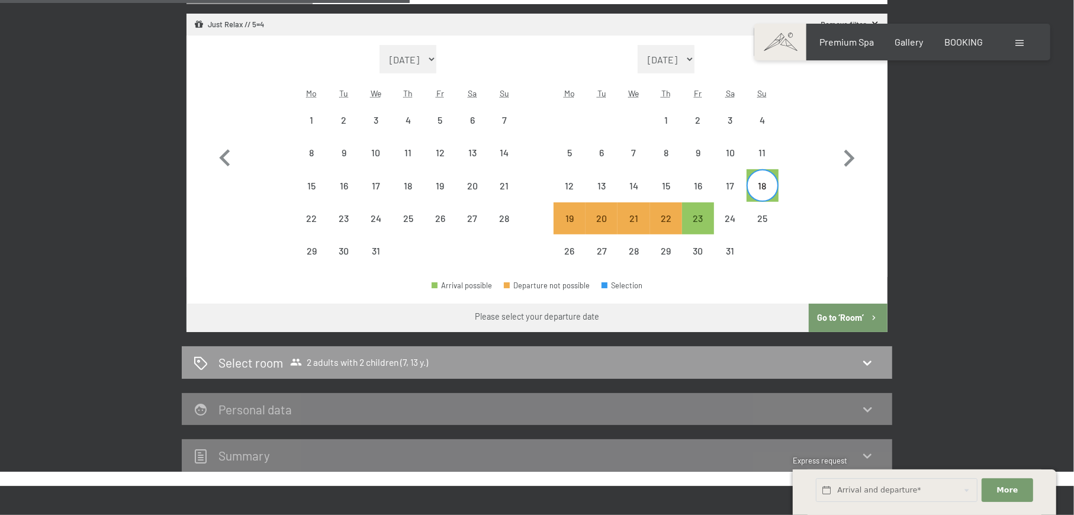
click at [837, 314] on button "Go to ‘Room’" at bounding box center [848, 318] width 79 height 28
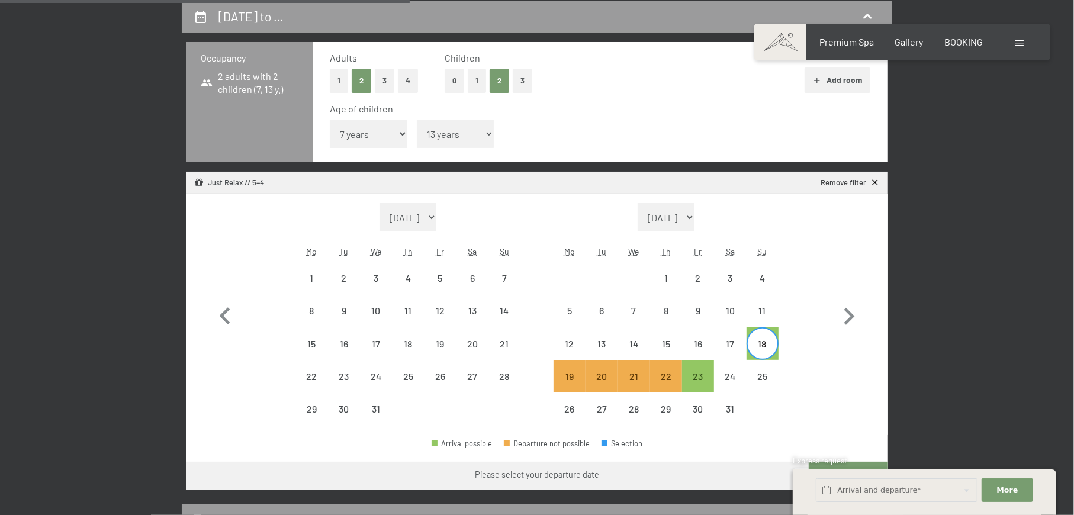
select select "2025-12-01"
select select "2026-01-01"
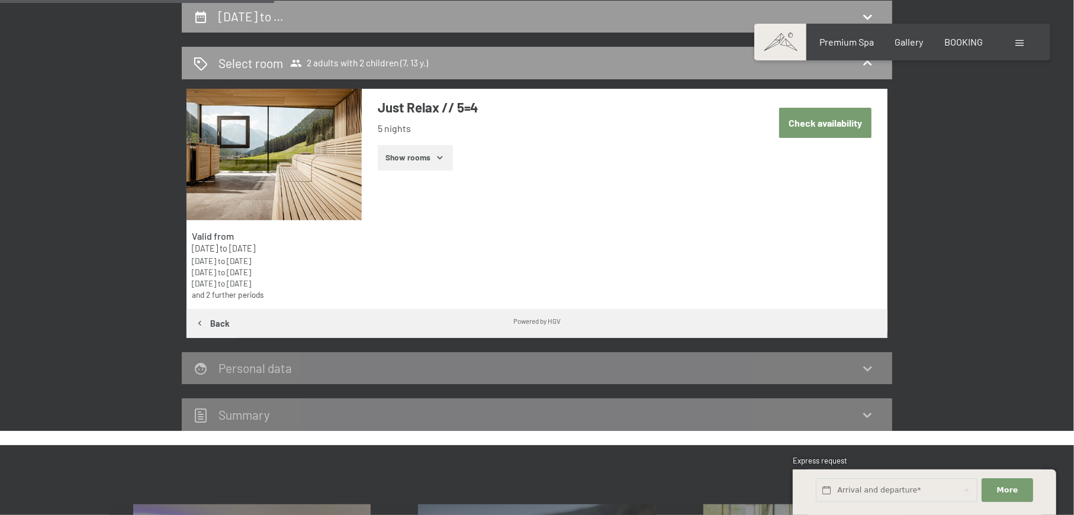
click at [412, 152] on button "Show rooms" at bounding box center [415, 158] width 75 height 26
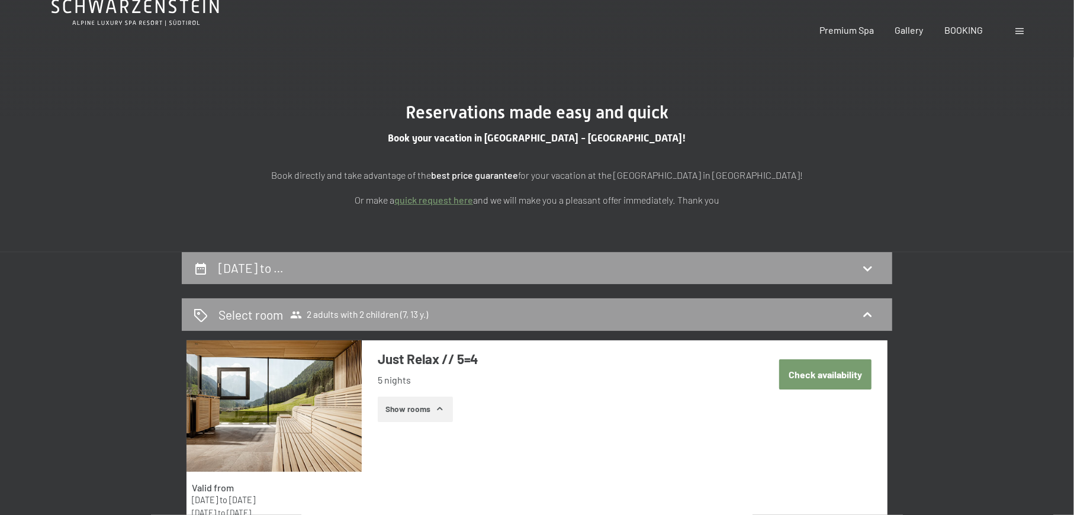
scroll to position [0, 0]
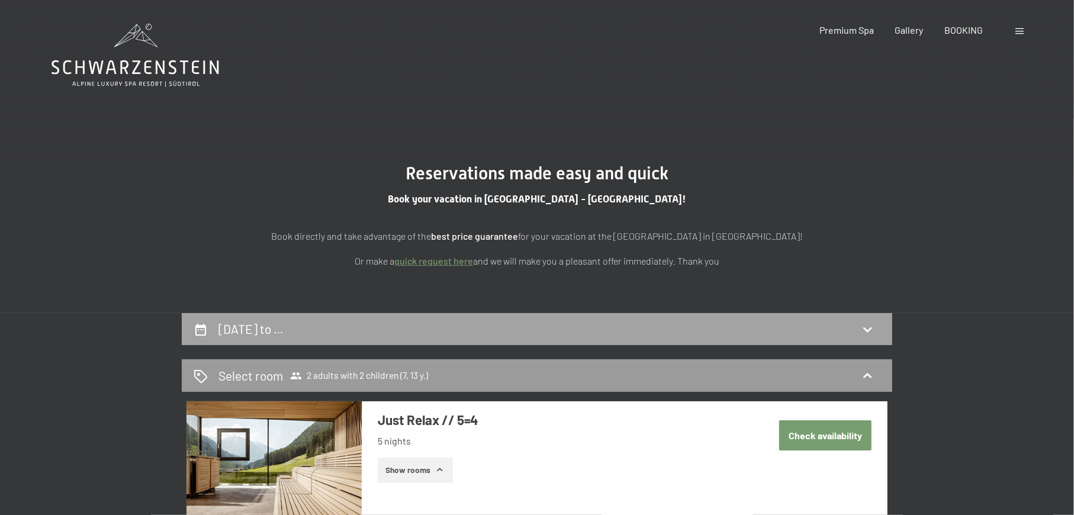
click at [483, 326] on div "18th January to …" at bounding box center [537, 328] width 687 height 17
select select "7"
select select "13"
select select "2025-12-01"
select select "2026-01-01"
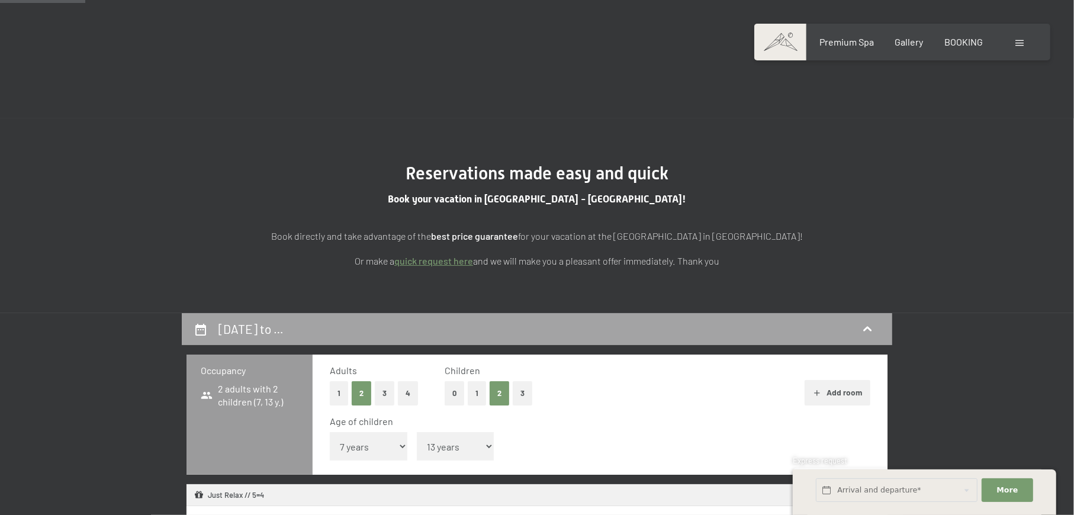
scroll to position [313, 0]
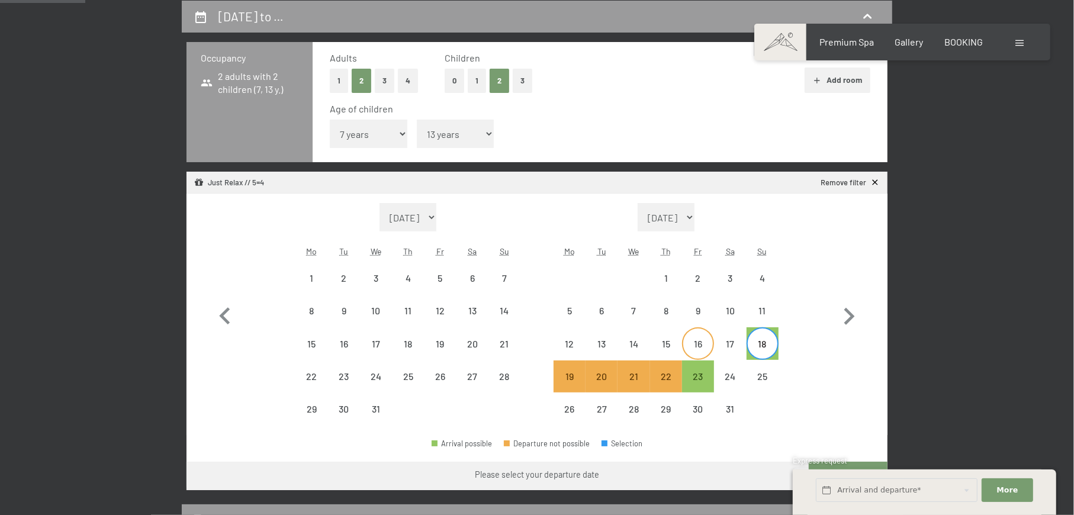
click at [696, 346] on div "16" at bounding box center [698, 354] width 30 height 30
select select "2025-12-01"
select select "2026-01-01"
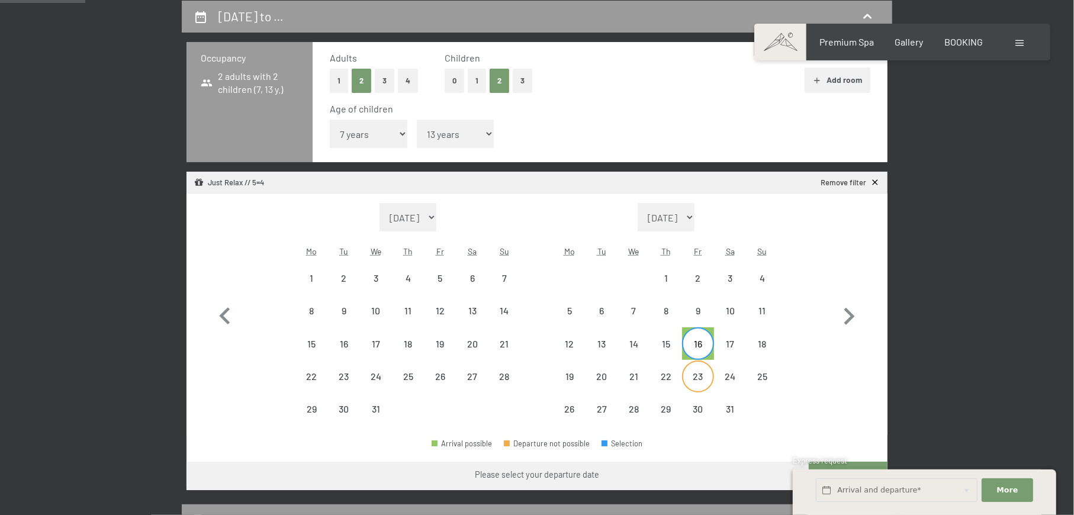
click at [697, 373] on div "23" at bounding box center [698, 387] width 30 height 30
select select "2025-12-01"
select select "2026-01-01"
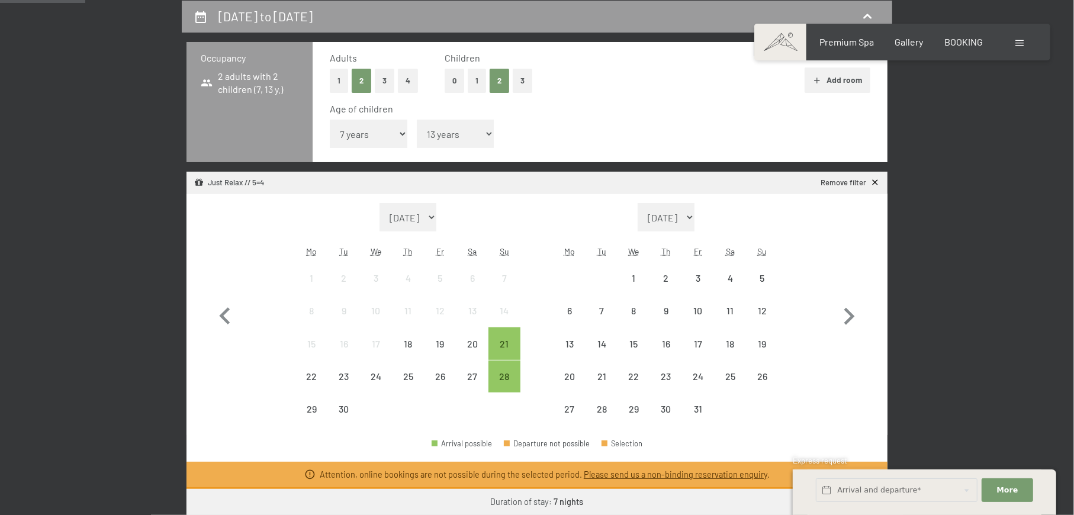
click at [701, 348] on div "17" at bounding box center [698, 354] width 30 height 30
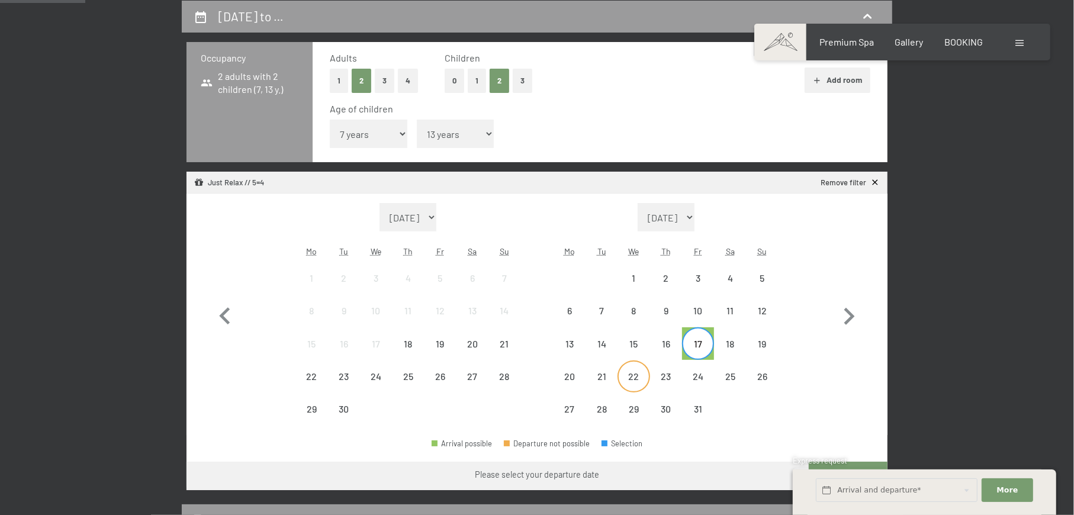
click at [628, 381] on div "22" at bounding box center [634, 387] width 30 height 30
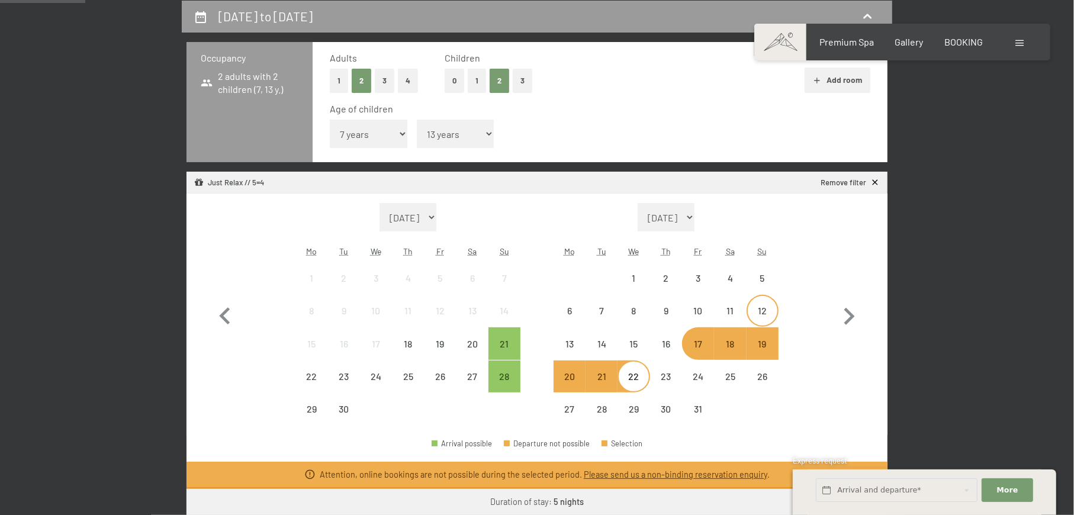
click at [748, 296] on div "12" at bounding box center [763, 311] width 32 height 32
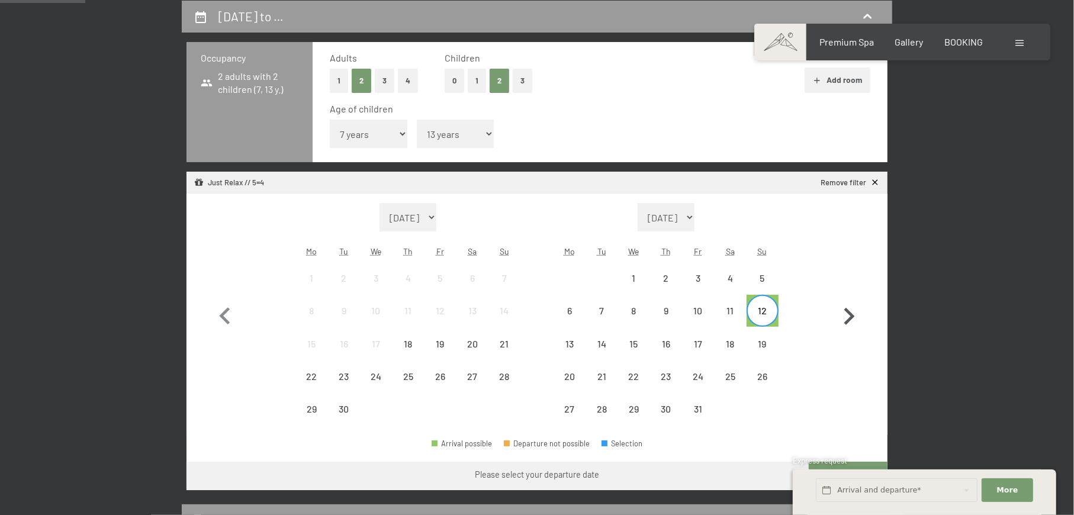
click at [850, 322] on icon "button" at bounding box center [849, 317] width 34 height 34
select select "2025-10-01"
select select "2025-11-01"
click at [850, 322] on icon "button" at bounding box center [849, 317] width 34 height 34
select select "2025-11-01"
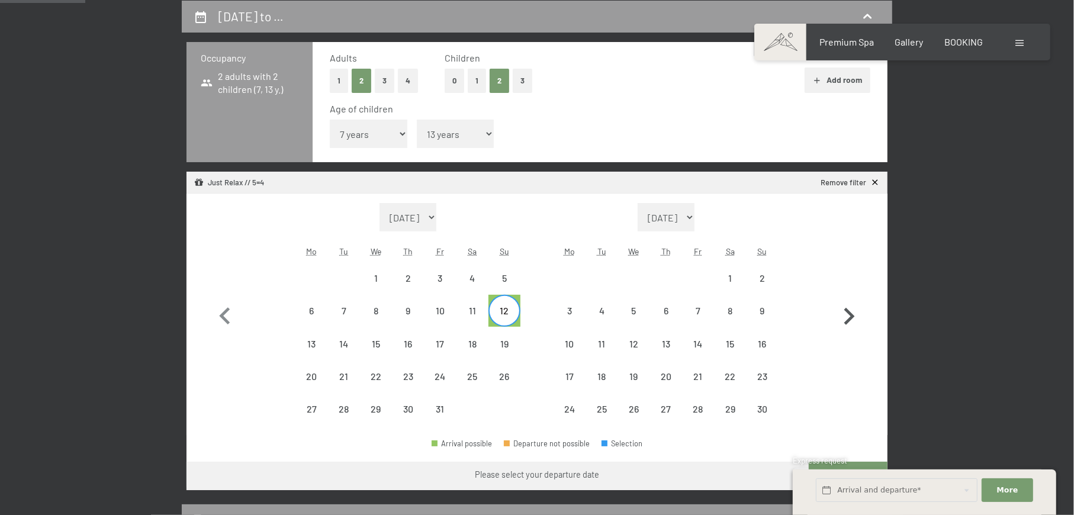
select select "2025-12-01"
click at [850, 322] on icon "button" at bounding box center [849, 317] width 34 height 34
select select "2025-12-01"
select select "2026-01-01"
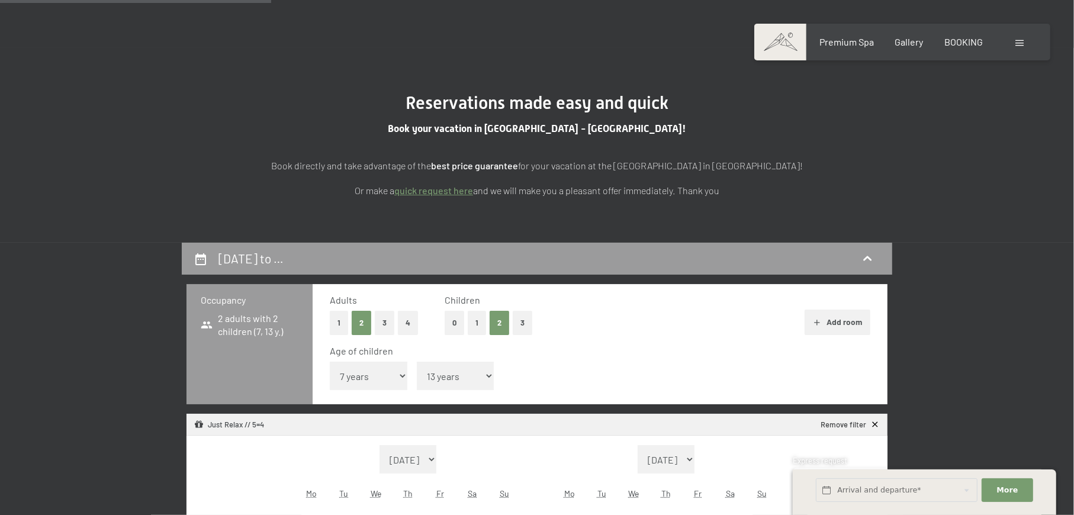
scroll to position [0, 0]
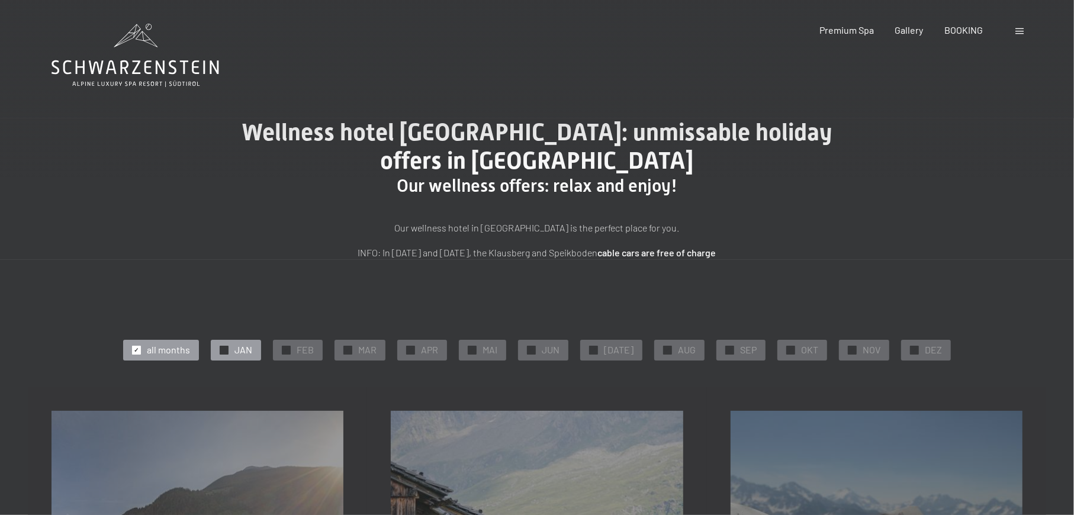
click at [243, 356] on span "JAN" at bounding box center [244, 349] width 18 height 13
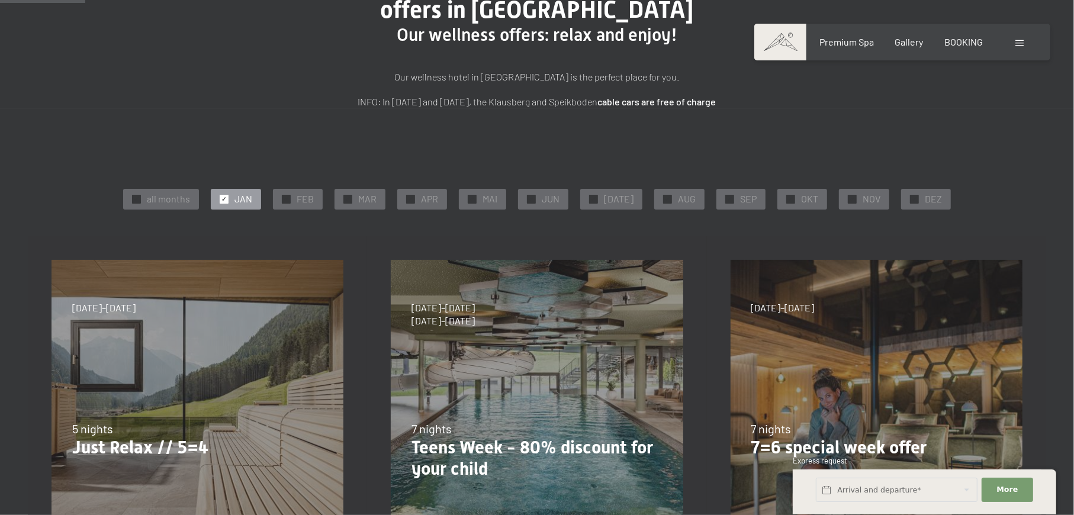
scroll to position [237, 0]
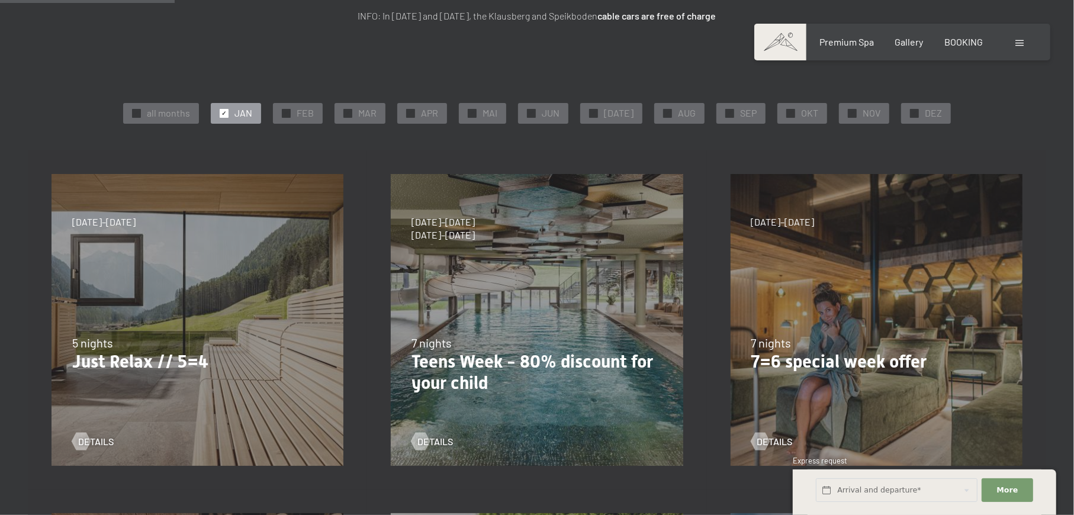
click at [843, 240] on div "04/10–26/10/2025 01/11–21/12/2025 10/01–01/02/2026 07/03–29/03/2026 16/05–24/05…" at bounding box center [876, 319] width 339 height 339
click at [785, 442] on span "details" at bounding box center [787, 441] width 36 height 13
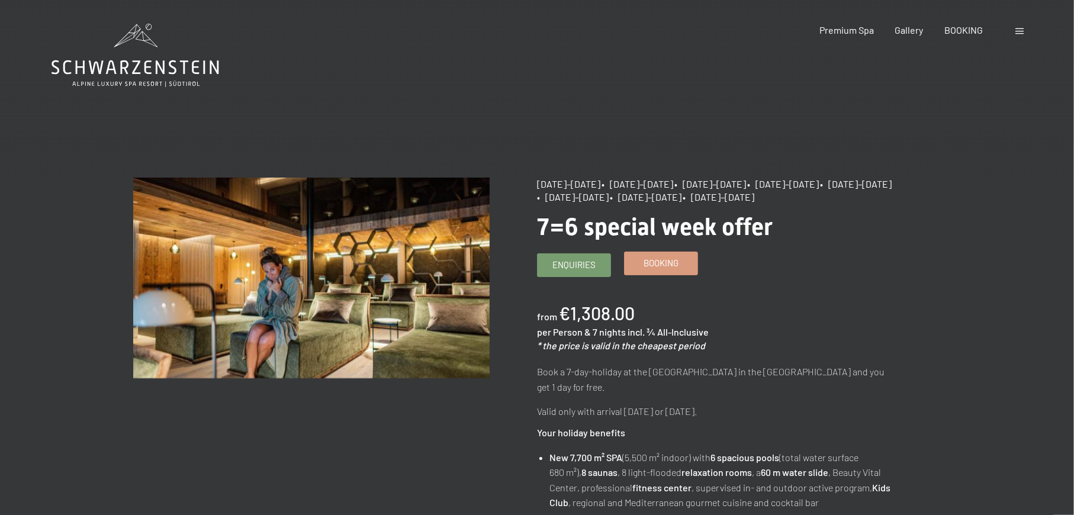
click at [675, 271] on link "Booking" at bounding box center [661, 263] width 73 height 23
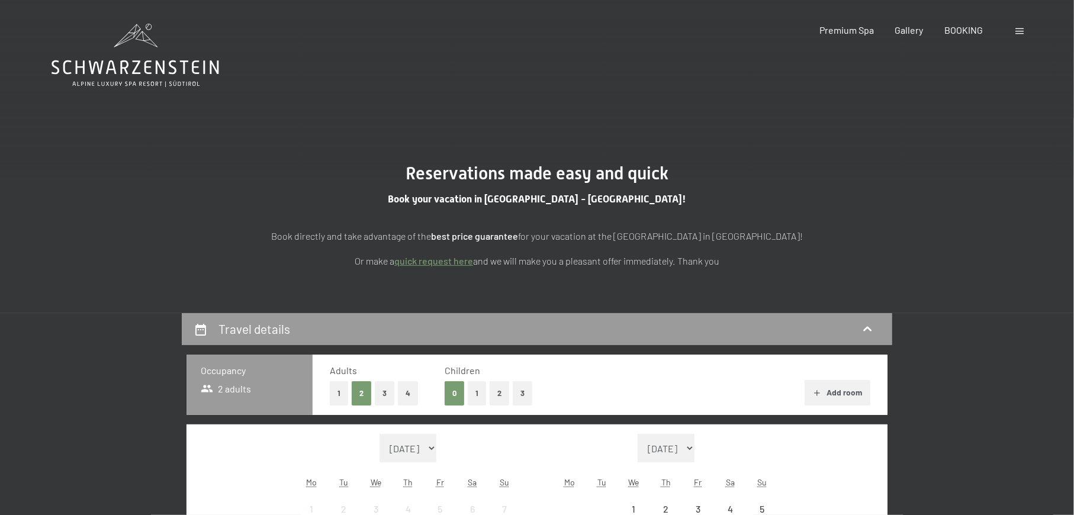
select select "[DATE]"
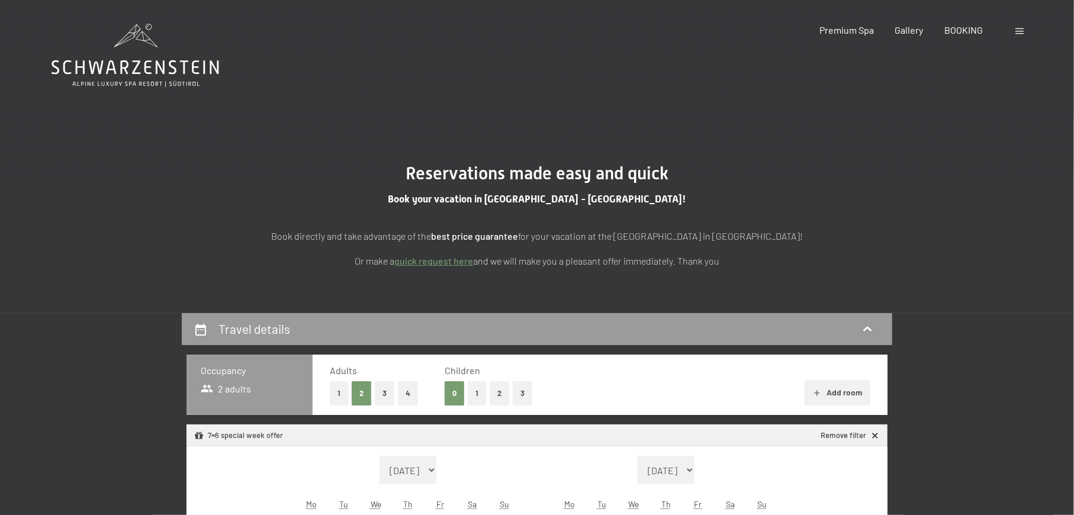
select select "[DATE]"
select select "2025-10-01"
select select "2025-11-01"
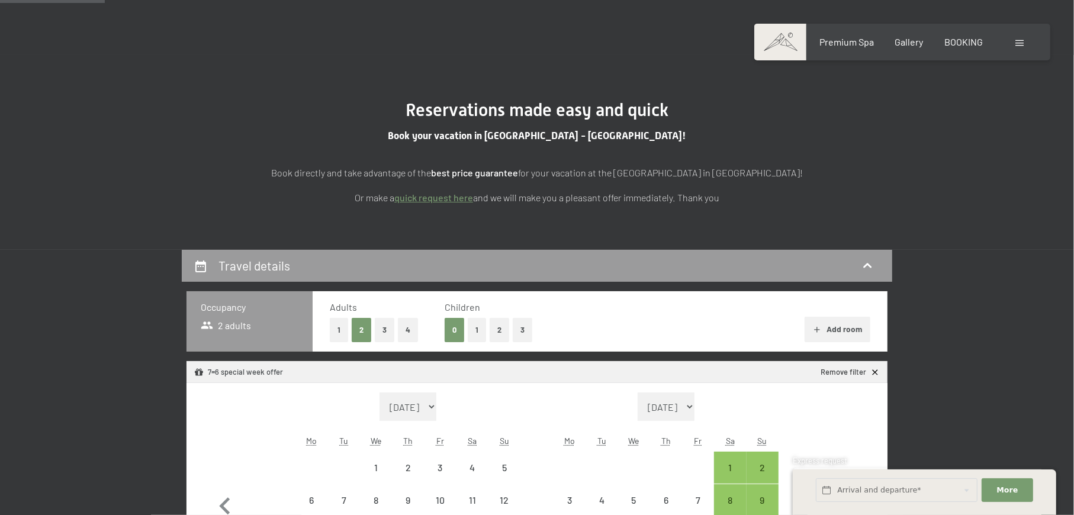
scroll to position [158, 0]
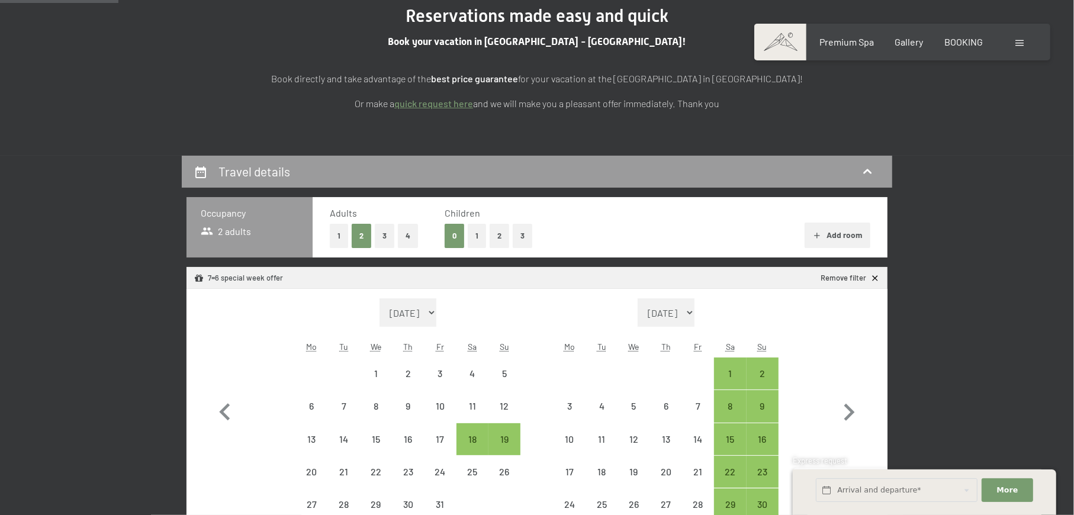
click at [502, 236] on button "2" at bounding box center [500, 236] width 20 height 24
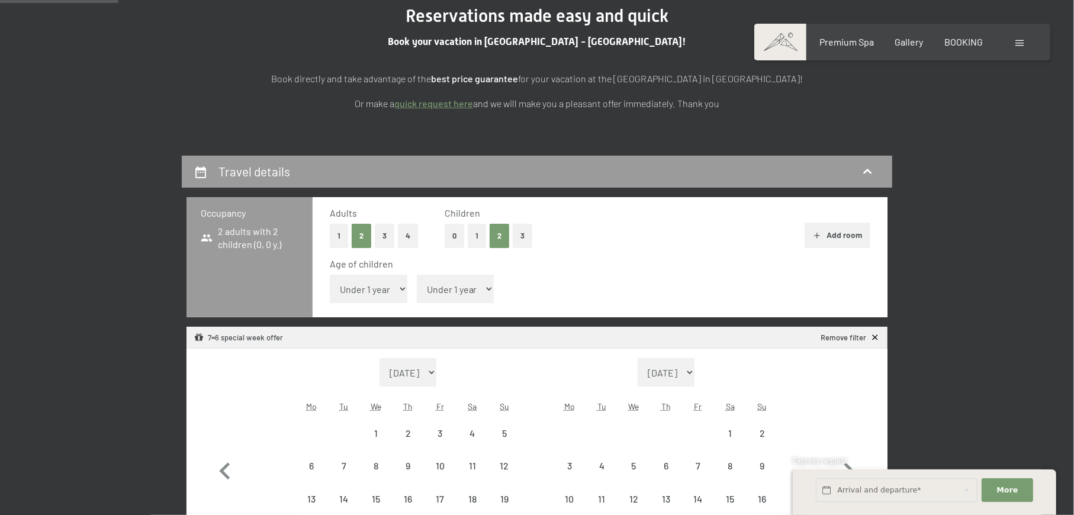
select select "2025-10-01"
select select "2025-11-01"
select select "2025-10-01"
select select "2025-11-01"
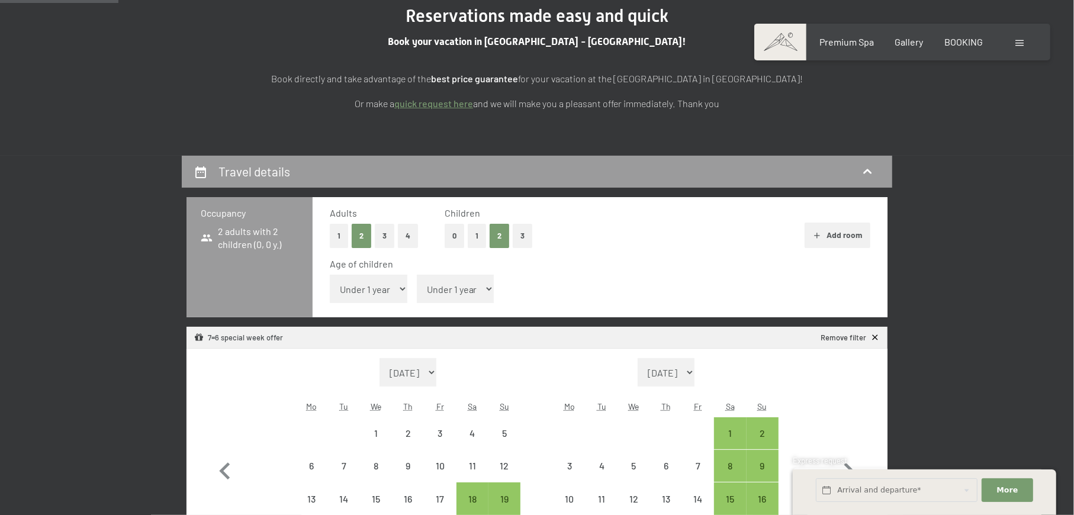
click at [369, 287] on select "Under 1 year 1 year 2 years 3 years 4 years 5 years 6 years 7 years 8 years 9 y…" at bounding box center [369, 289] width 78 height 28
select select "13"
click at [330, 275] on select "Under 1 year 1 year 2 years 3 years 4 years 5 years 6 years 7 years 8 years 9 y…" at bounding box center [369, 289] width 78 height 28
select select "2025-10-01"
select select "2025-11-01"
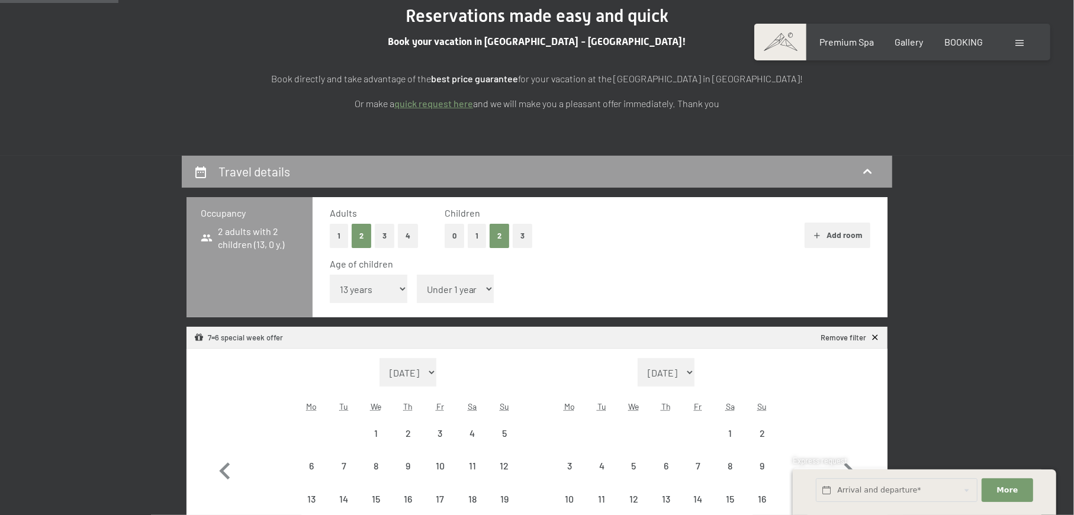
select select "2025-10-01"
select select "2025-11-01"
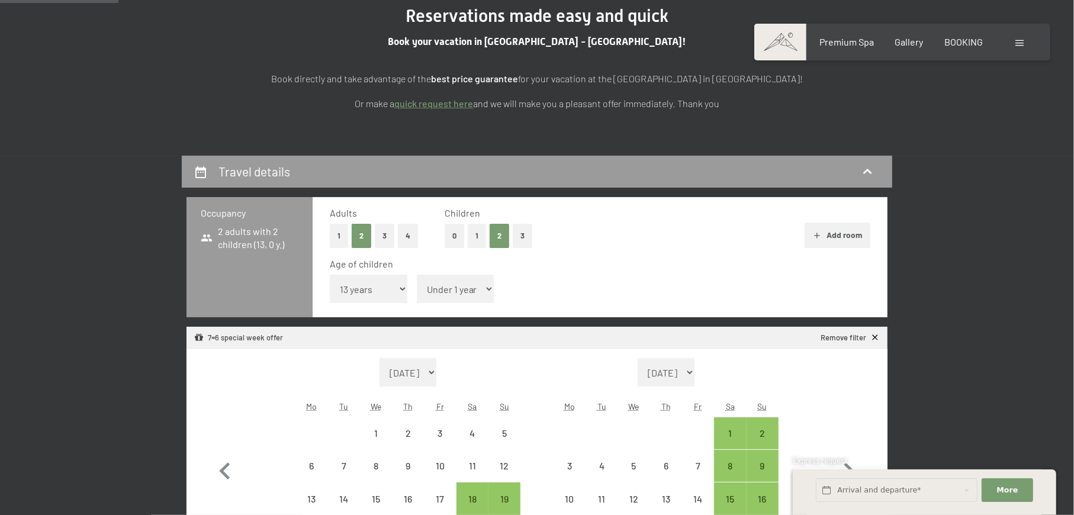
click at [442, 293] on span "Consent to marketing activities*" at bounding box center [490, 292] width 134 height 12
click at [418, 293] on input "Consent to marketing activities*" at bounding box center [412, 292] width 12 height 12
click at [442, 293] on span "Consent to marketing activities*" at bounding box center [490, 292] width 134 height 12
click at [418, 293] on input "Consent to marketing activities*" at bounding box center [412, 292] width 12 height 12
click at [462, 291] on span "Consent to marketing activities*" at bounding box center [490, 292] width 134 height 12
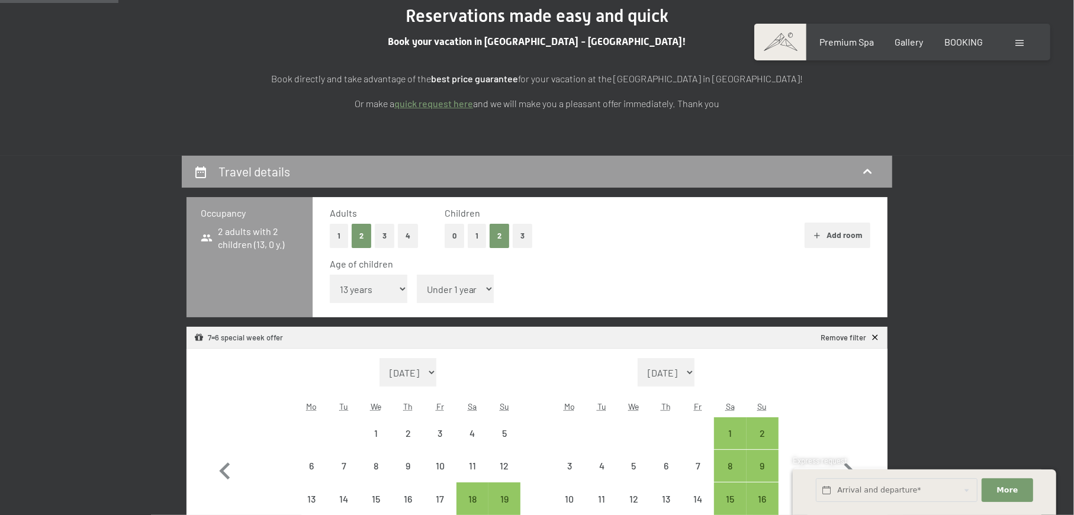
click at [418, 291] on input "Consent to marketing activities*" at bounding box center [412, 292] width 12 height 12
click at [467, 288] on span "Consent to marketing activities*" at bounding box center [490, 292] width 134 height 12
click at [418, 288] on input "Consent to marketing activities*" at bounding box center [412, 292] width 12 height 12
checkbox input "false"
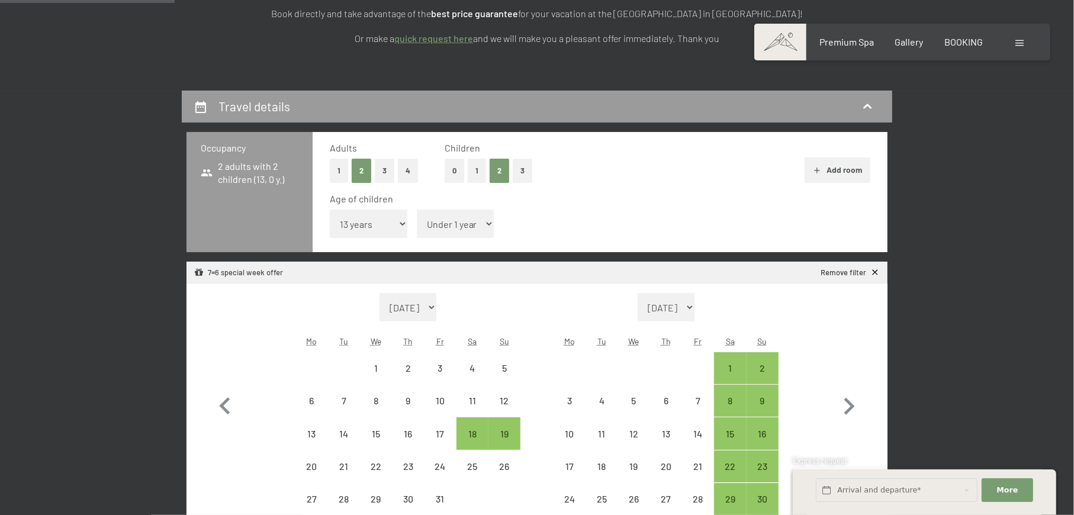
scroll to position [316, 0]
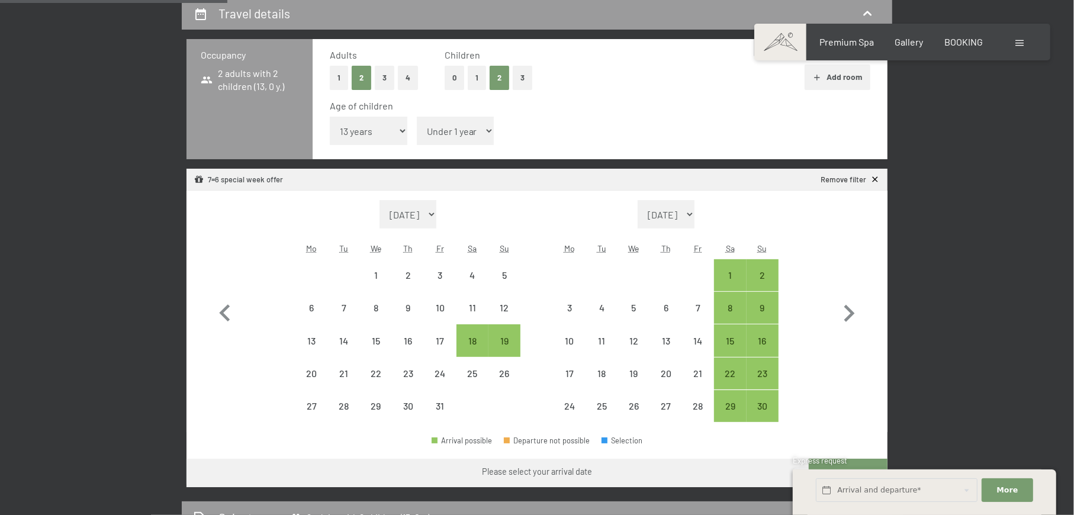
click at [380, 134] on select "Under 1 year 1 year 2 years 3 years 4 years 5 years 6 years 7 years 8 years 9 y…" at bounding box center [369, 131] width 78 height 28
click at [447, 133] on select "Under 1 year 1 year 2 years 3 years 4 years 5 years 6 years 7 years 8 years 9 y…" at bounding box center [456, 131] width 78 height 28
select select "7"
click at [417, 117] on select "Under 1 year 1 year 2 years 3 years 4 years 5 years 6 years 7 years 8 years 9 y…" at bounding box center [456, 131] width 78 height 28
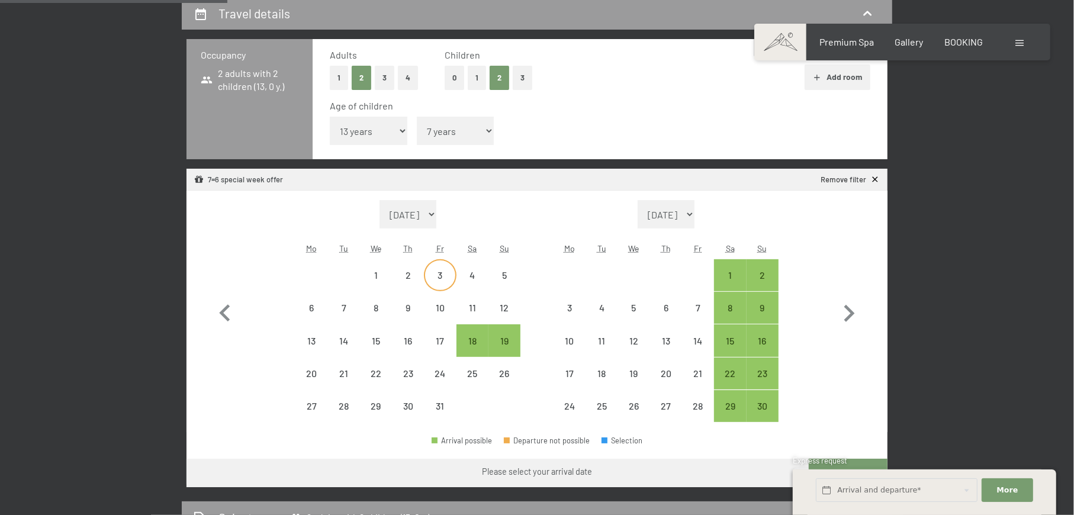
select select "2025-10-01"
select select "2025-11-01"
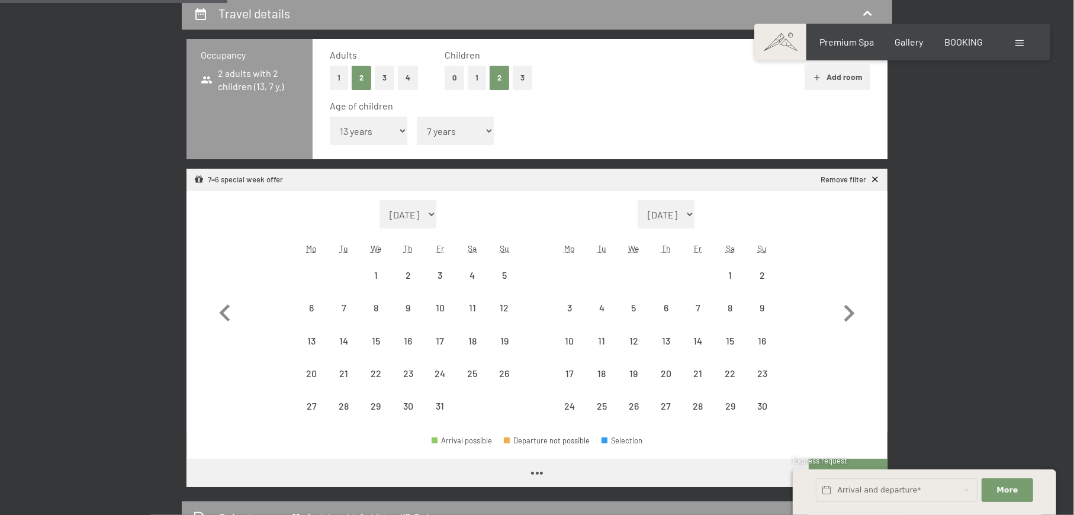
select select "2025-10-01"
select select "2025-11-01"
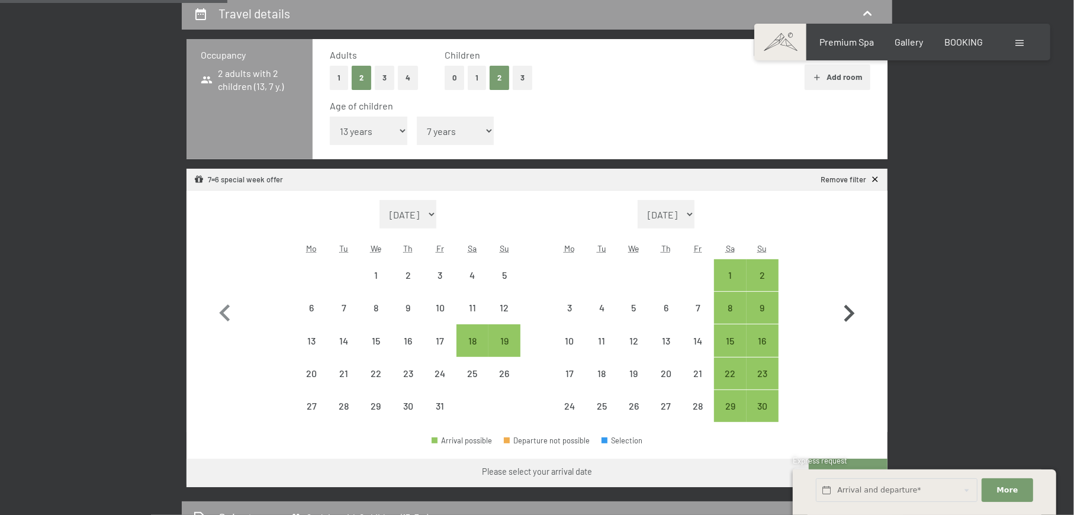
click at [850, 317] on icon "button" at bounding box center [849, 313] width 11 height 17
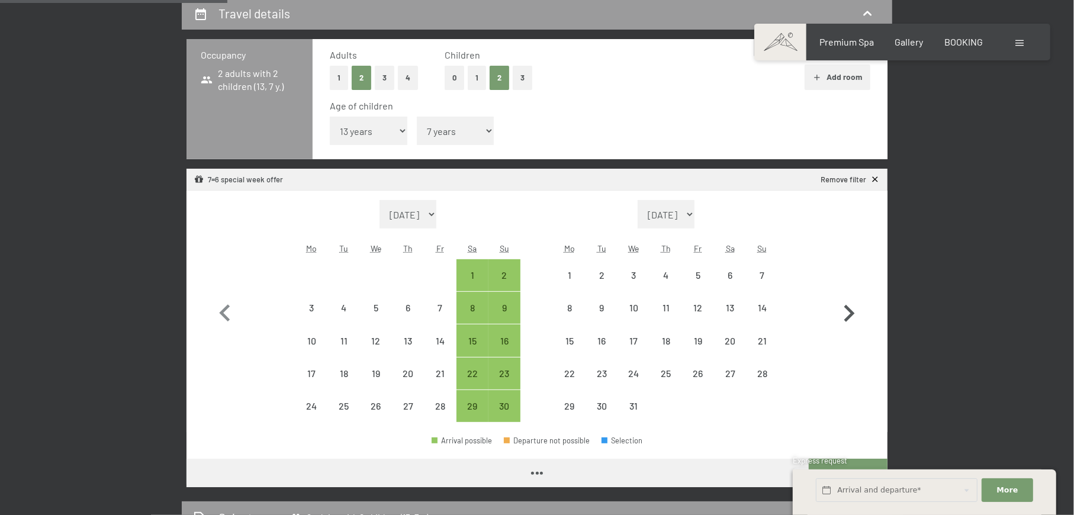
click at [850, 317] on icon "button" at bounding box center [849, 313] width 11 height 17
select select "2025-12-01"
select select "2026-01-01"
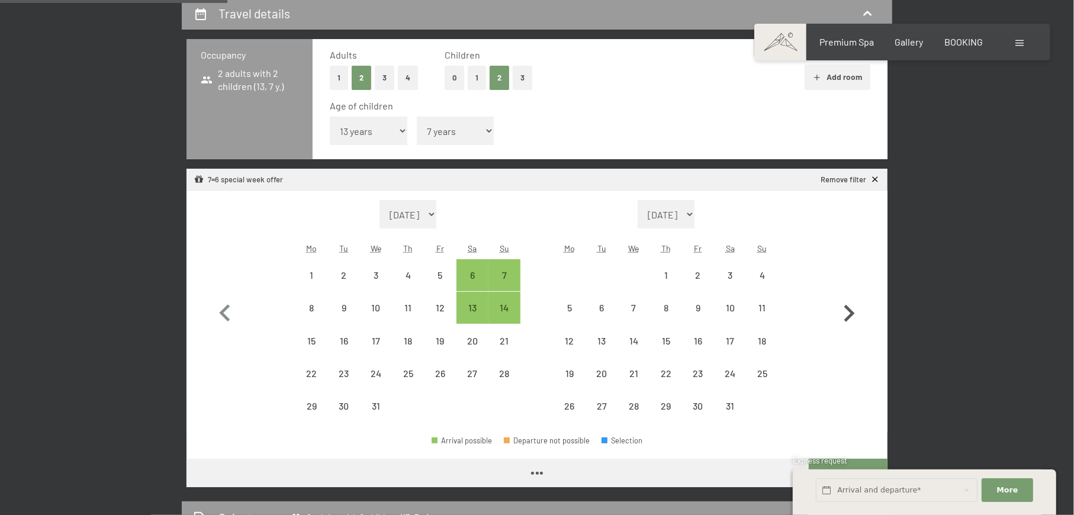
select select "2025-12-01"
select select "2026-01-01"
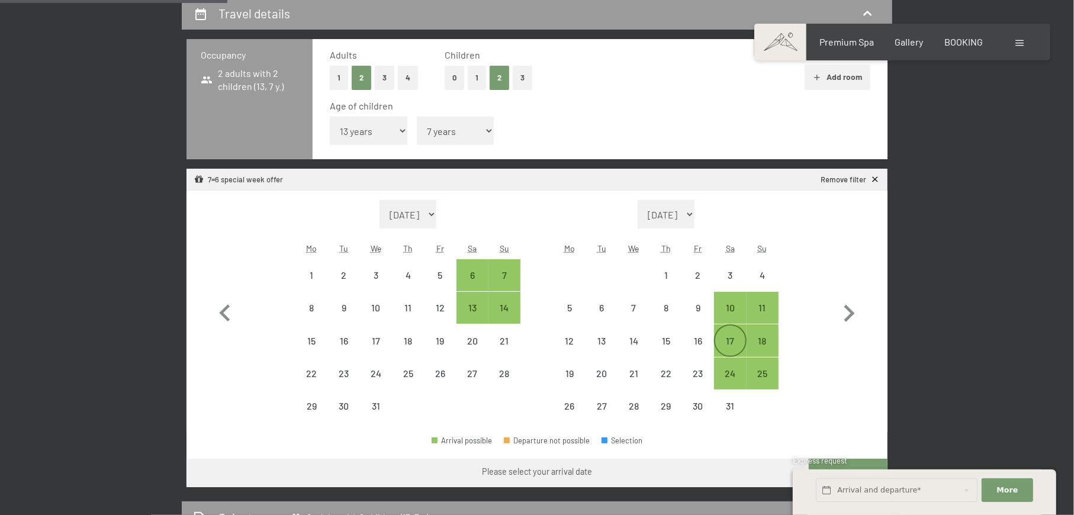
click at [732, 341] on div "17" at bounding box center [730, 351] width 30 height 30
select select "2025-12-01"
select select "2026-01-01"
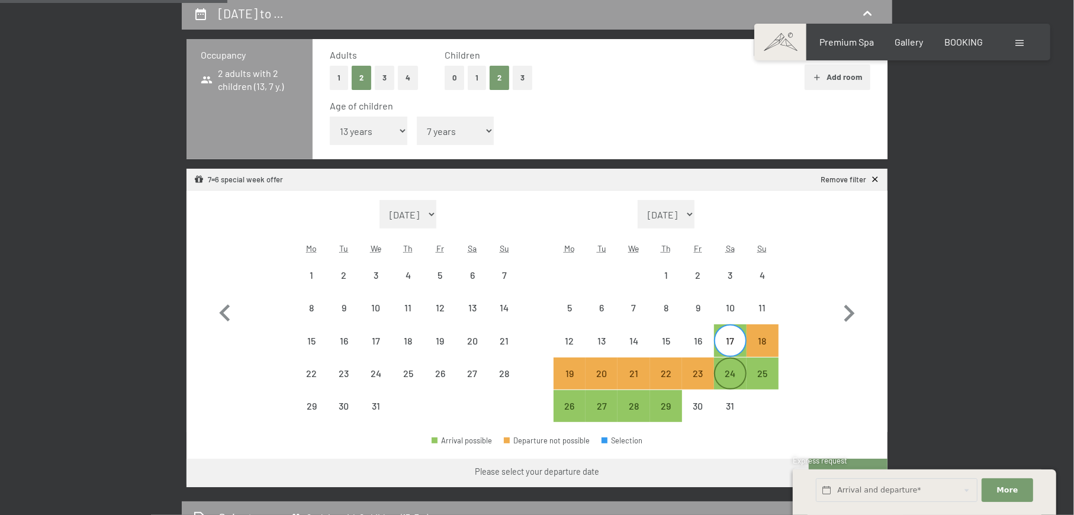
click at [730, 369] on div "24" at bounding box center [730, 384] width 30 height 30
select select "2025-12-01"
select select "2026-01-01"
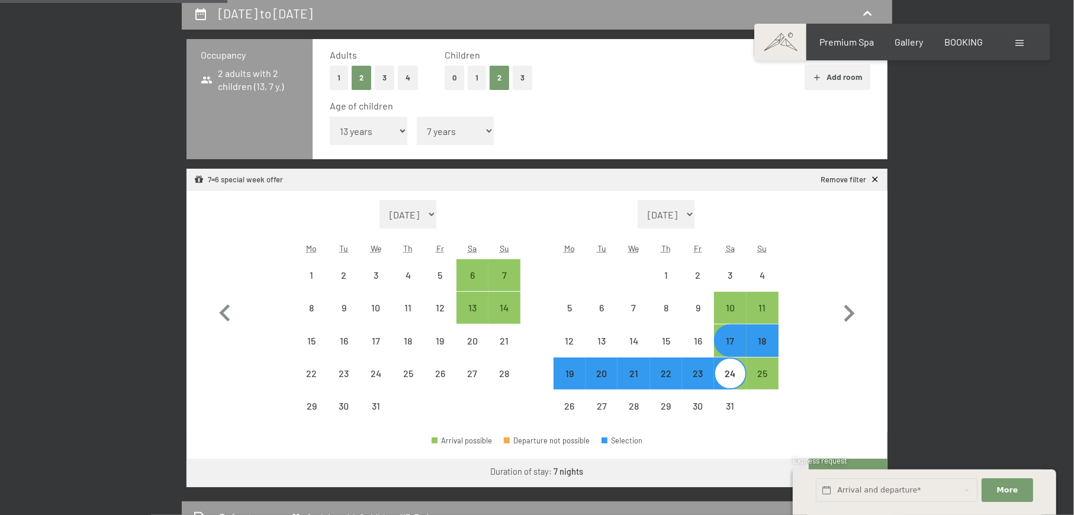
select select "2025-10-01"
select select "2025-11-01"
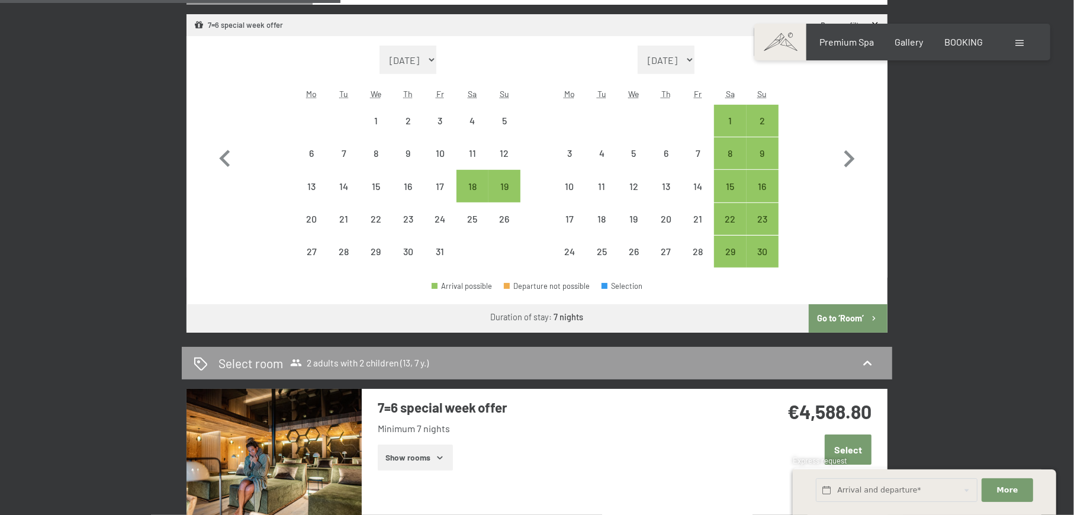
scroll to position [474, 0]
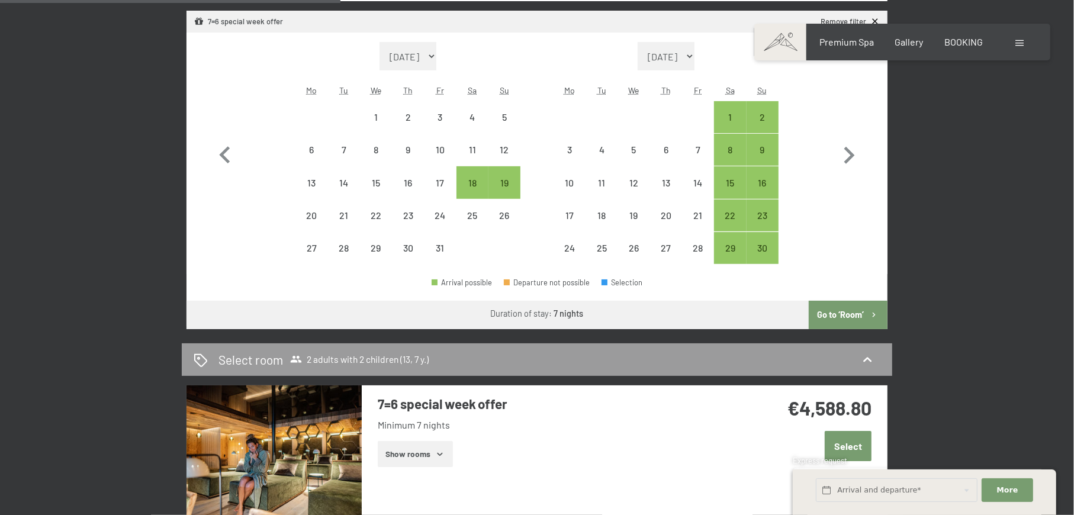
click at [842, 313] on button "Go to ‘Room’" at bounding box center [848, 315] width 79 height 28
select select "2025-10-01"
select select "2025-11-01"
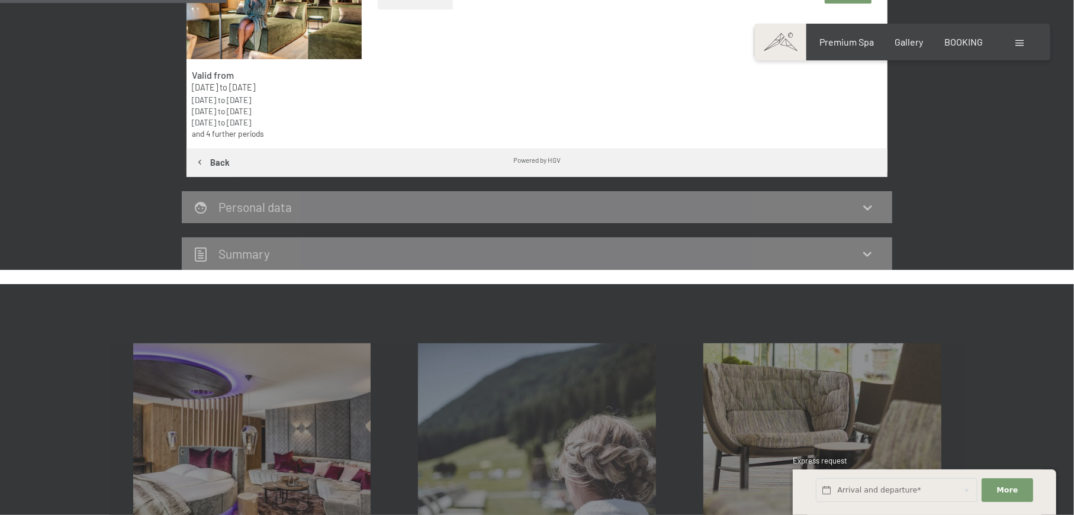
scroll to position [313, 0]
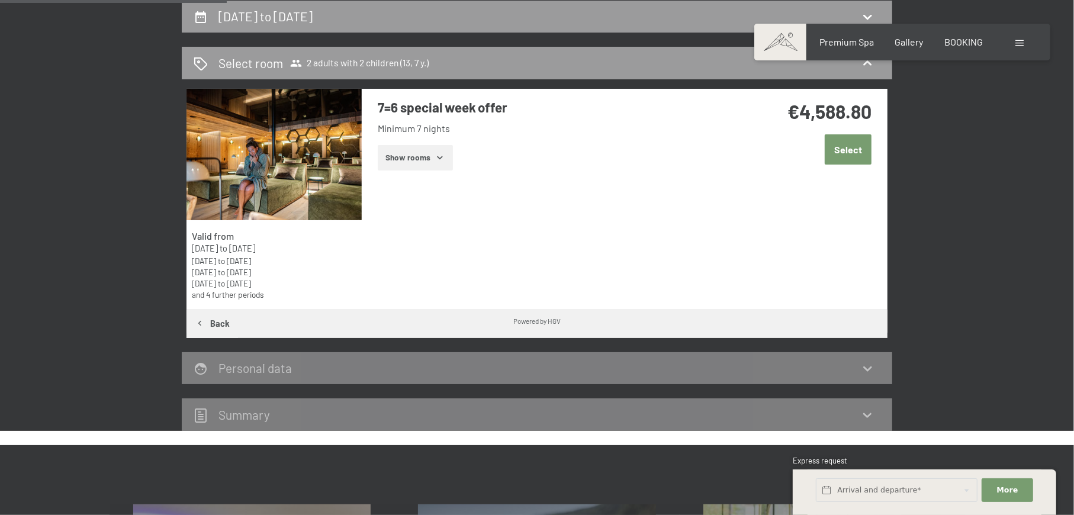
click at [408, 156] on button "Show rooms" at bounding box center [415, 158] width 75 height 26
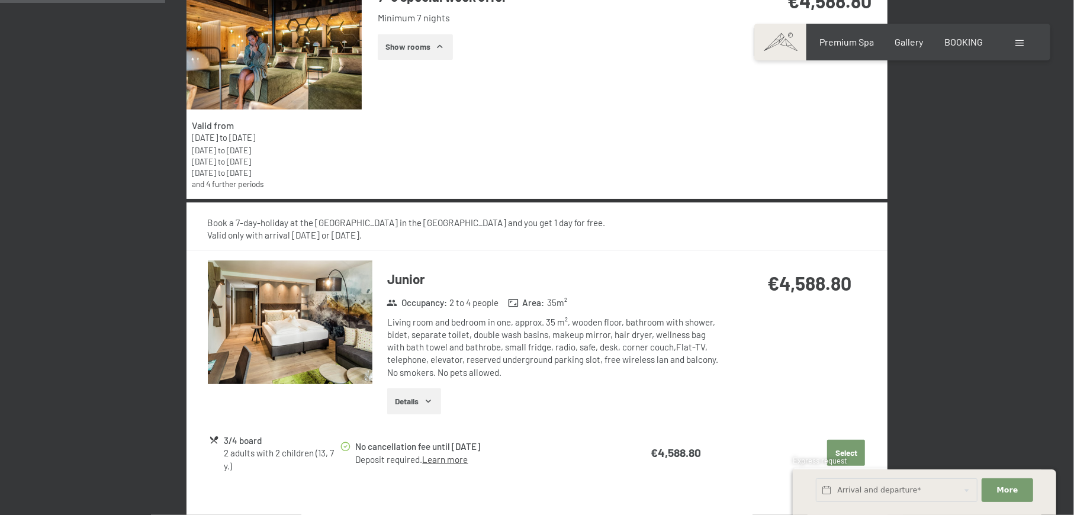
scroll to position [550, 0]
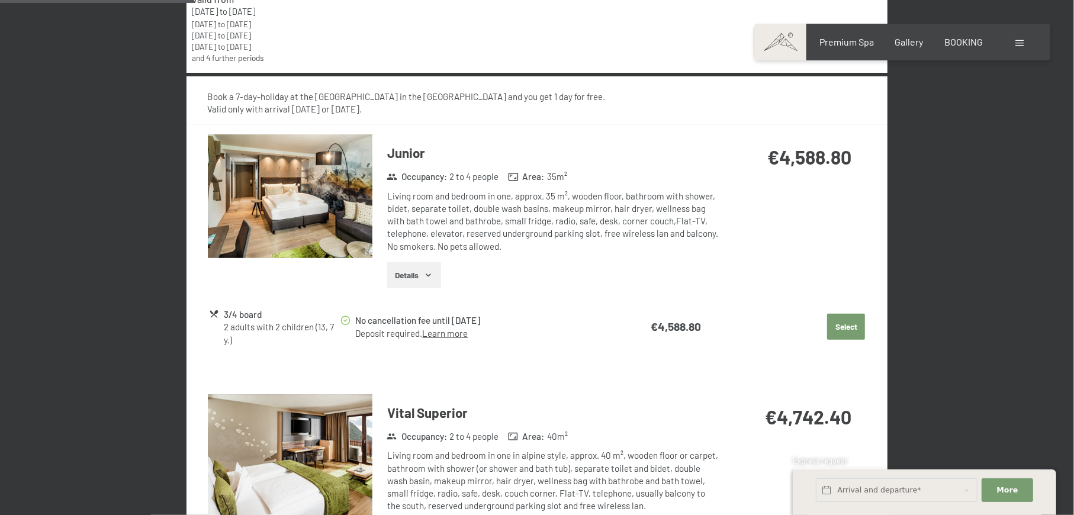
click at [351, 191] on img at bounding box center [290, 196] width 165 height 124
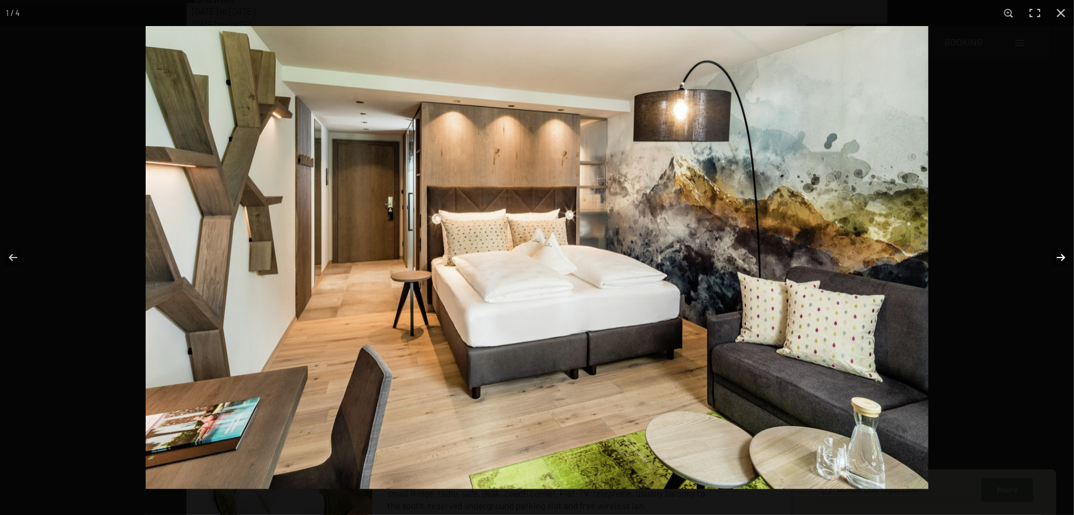
click at [1063, 261] on button "button" at bounding box center [1053, 257] width 41 height 59
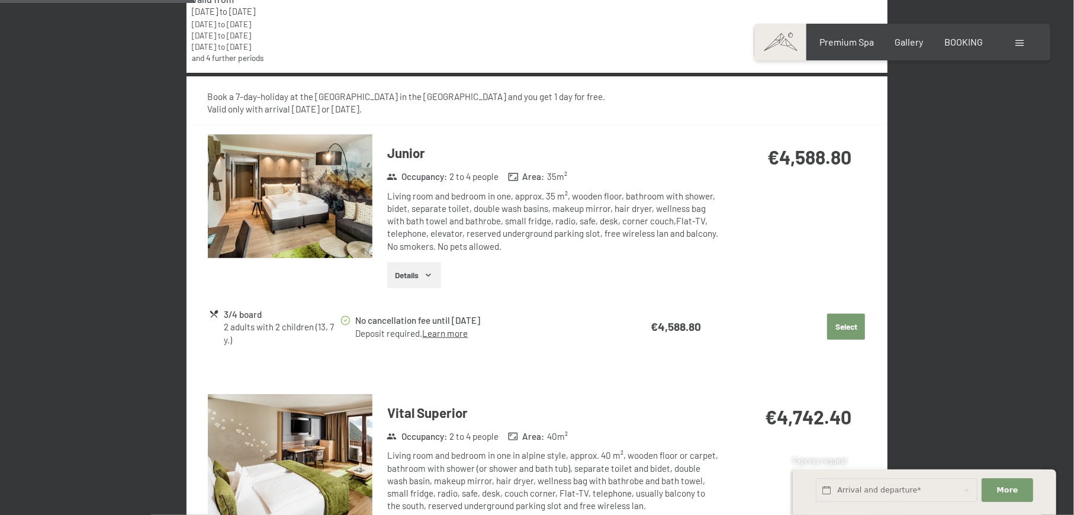
click at [0, 0] on button "button" at bounding box center [0, 0] width 0 height 0
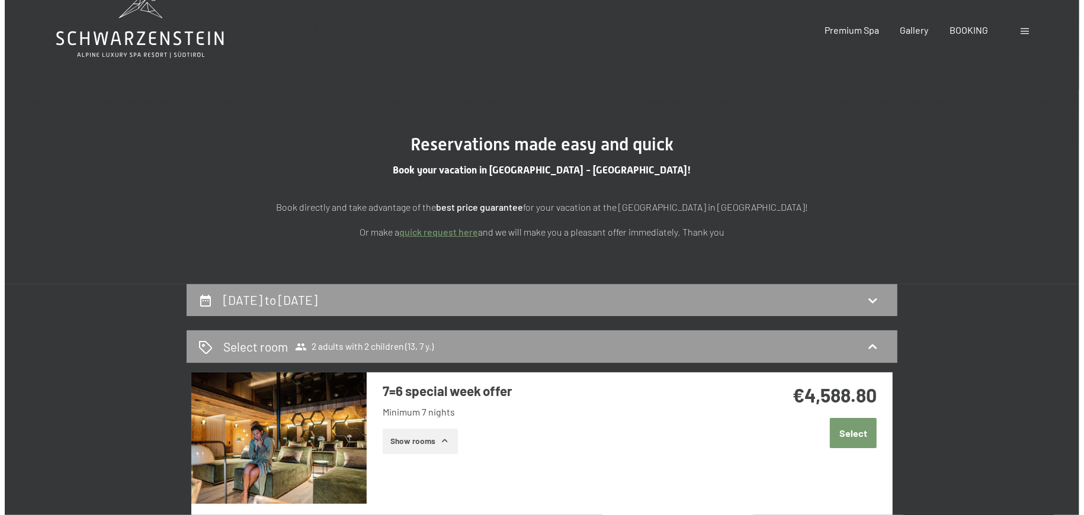
scroll to position [0, 0]
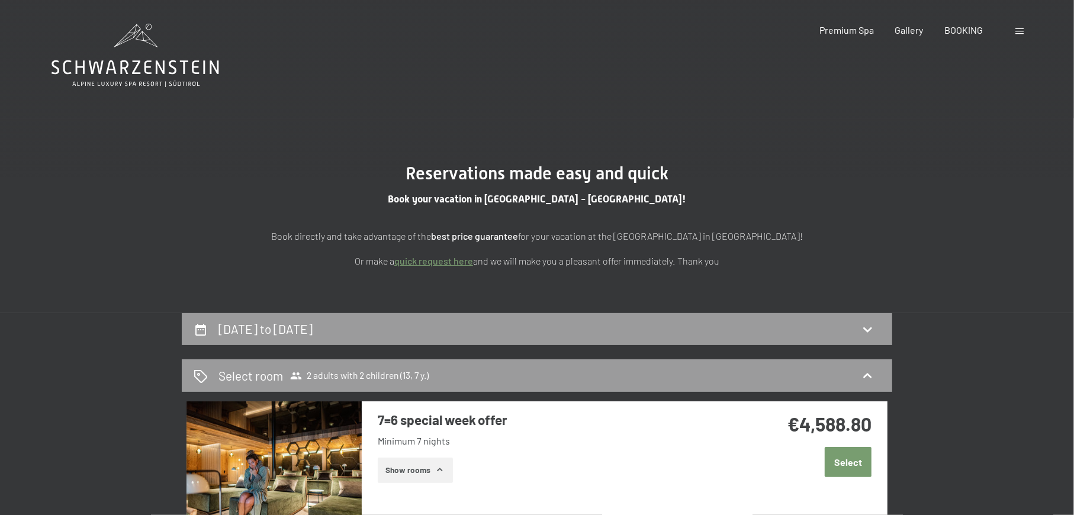
click at [1025, 31] on div at bounding box center [1021, 30] width 11 height 13
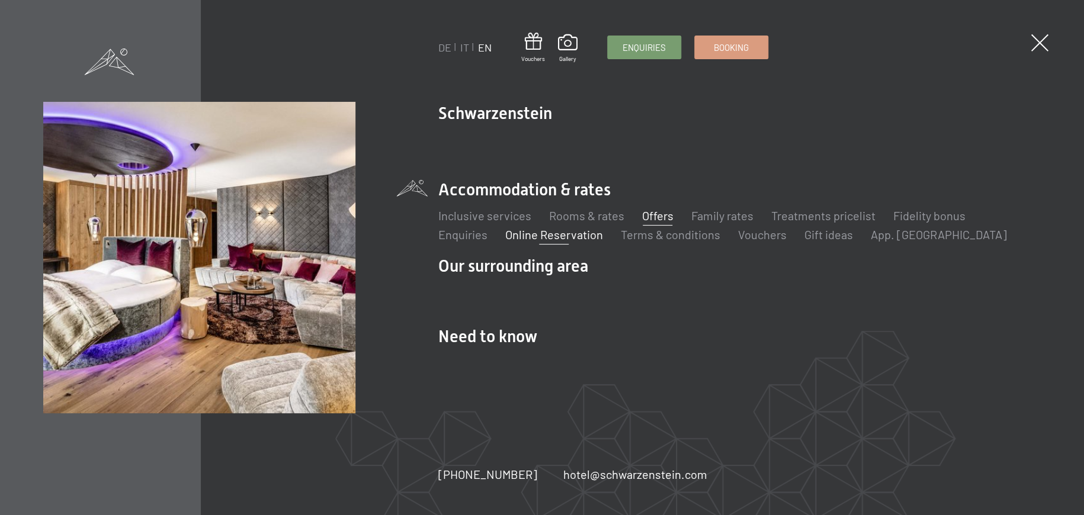
click at [657, 216] on link "Offers" at bounding box center [657, 215] width 31 height 14
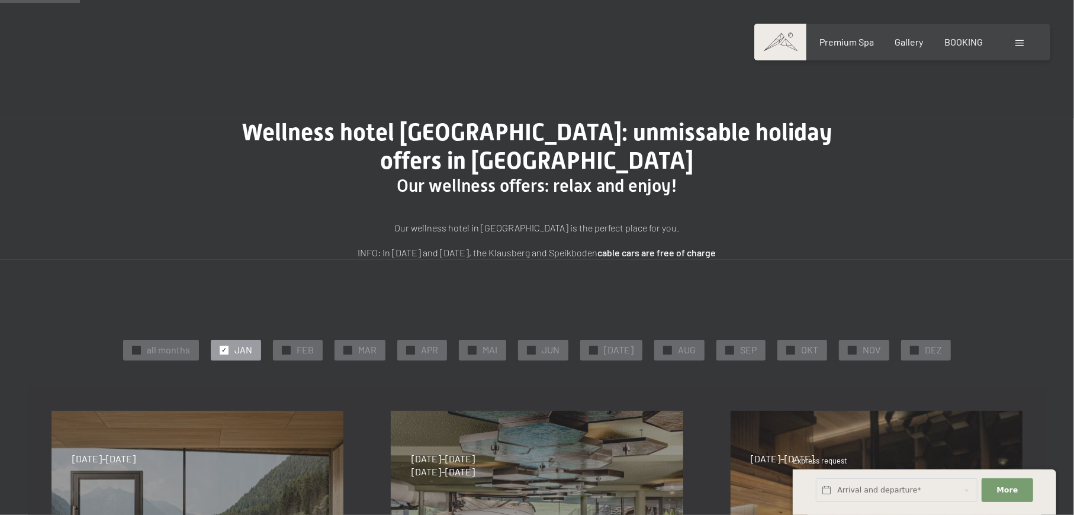
scroll to position [316, 0]
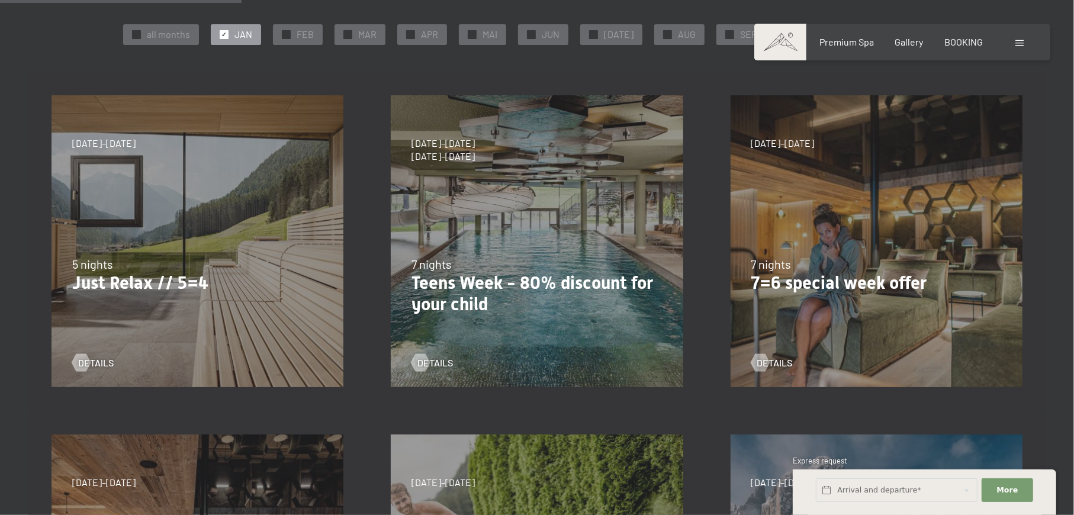
click at [277, 251] on div "18/09–03/10/2025 21/12–26/12/2025 04/01–23/01/2026 08/03–27/03/2026 08/11–04/12…" at bounding box center [197, 241] width 339 height 339
click at [99, 365] on span "details" at bounding box center [108, 363] width 36 height 13
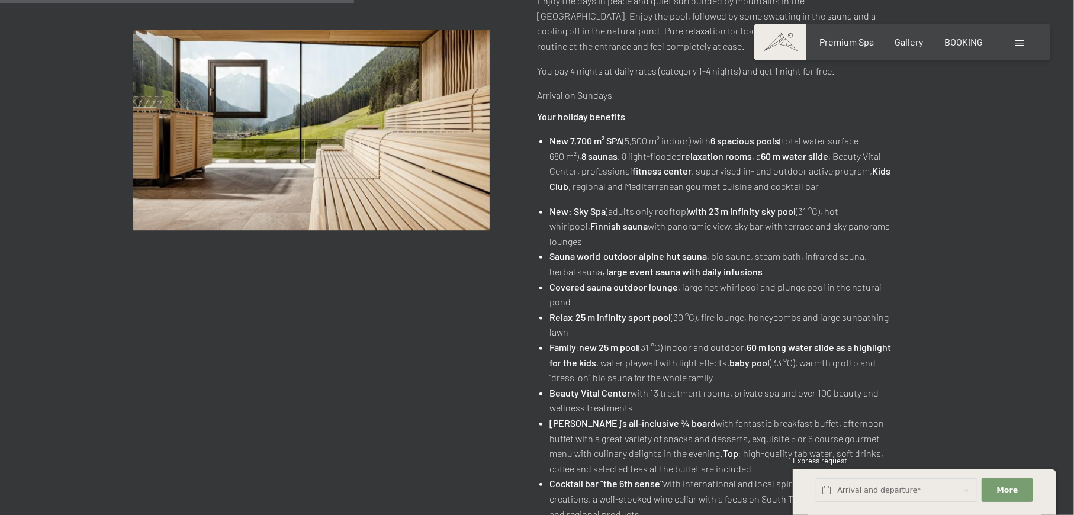
scroll to position [553, 0]
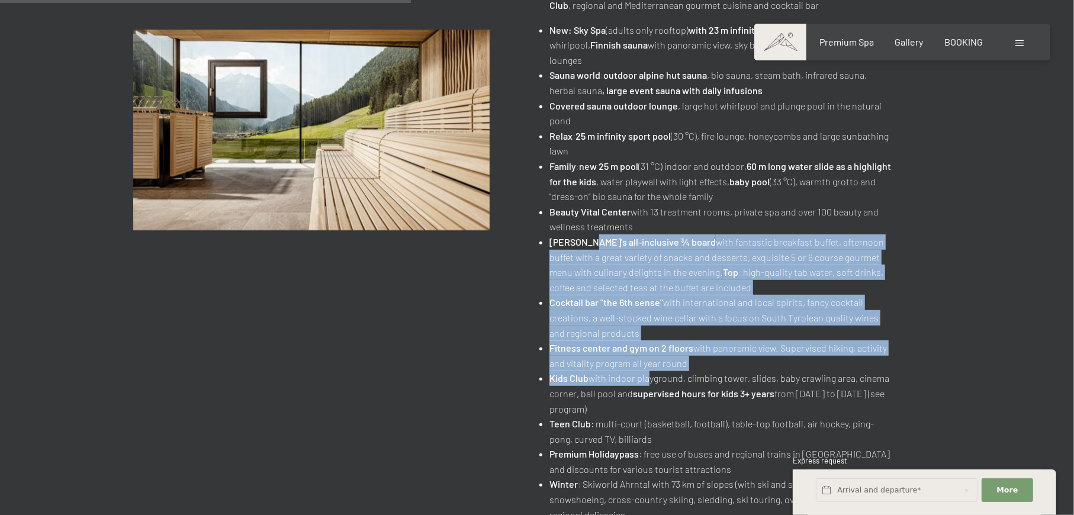
drag, startPoint x: 596, startPoint y: 236, endPoint x: 645, endPoint y: 378, distance: 150.2
click at [645, 378] on ul "New: Sky Spa (adults only rooftop) with 23 m infinity sky pool (31 °C), hot whi…" at bounding box center [715, 303] width 357 height 561
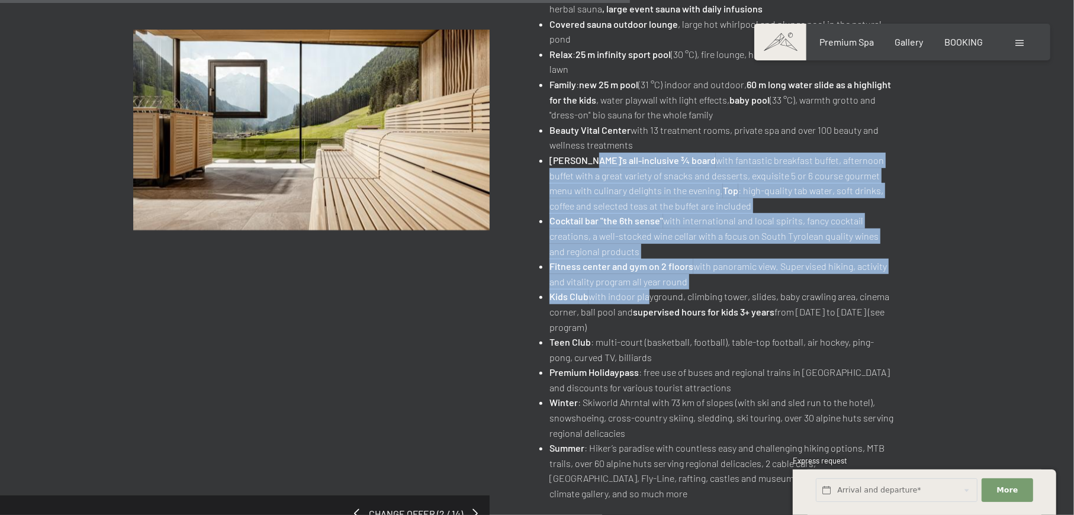
scroll to position [948, 0]
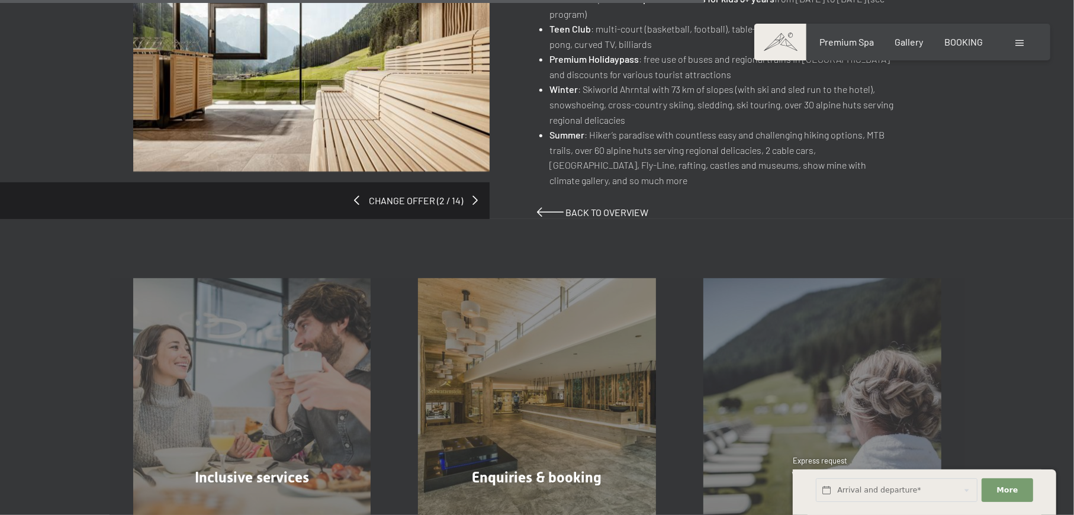
click at [388, 102] on img at bounding box center [311, 71] width 357 height 201
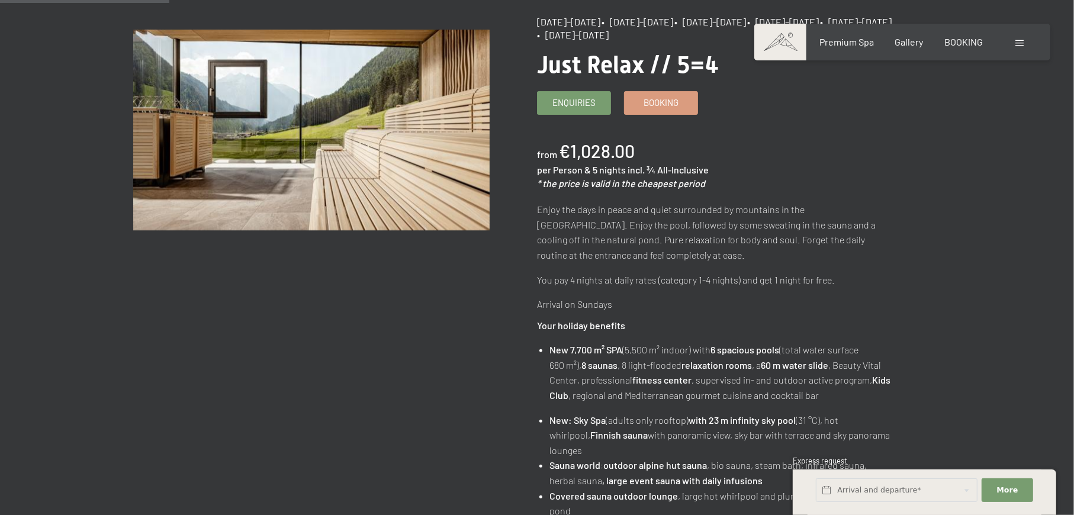
scroll to position [0, 0]
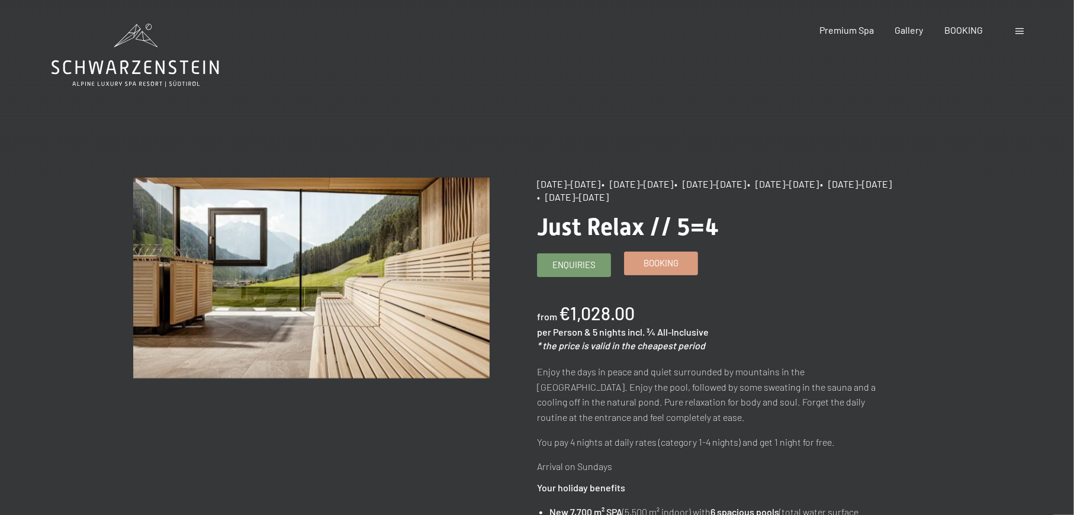
click at [634, 266] on link "Booking" at bounding box center [661, 263] width 73 height 23
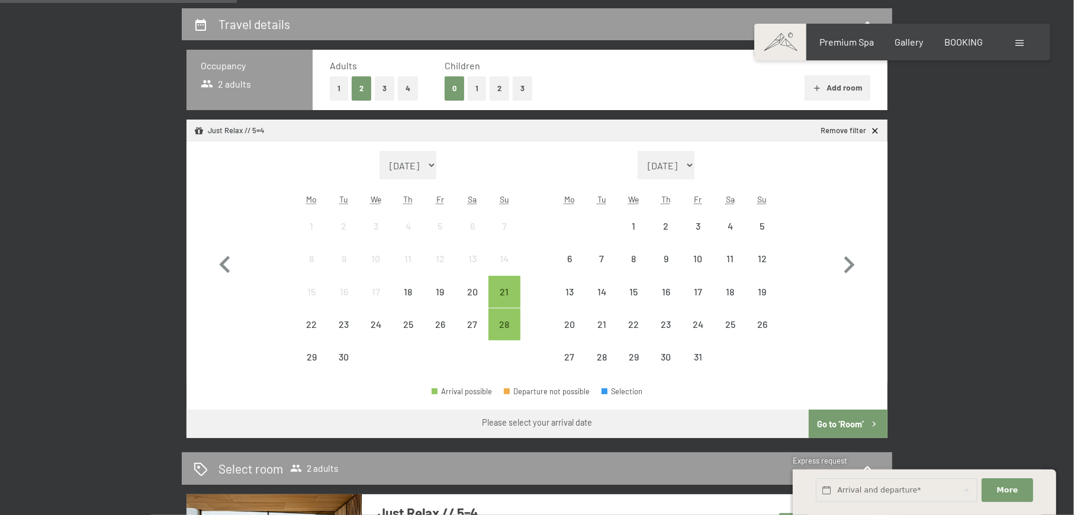
scroll to position [316, 0]
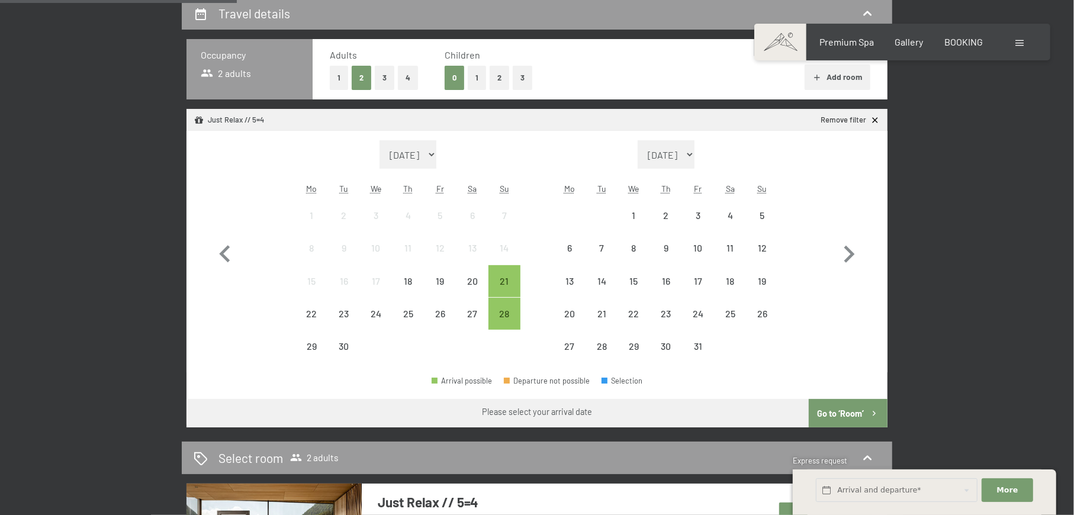
click at [495, 78] on button "2" at bounding box center [500, 78] width 20 height 24
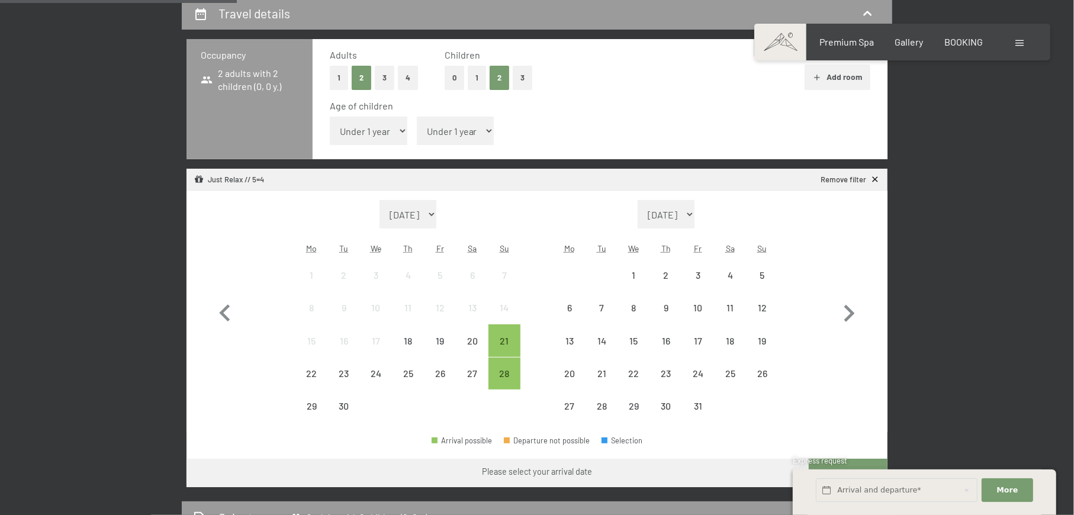
click at [451, 137] on select "Under 1 year 1 year 2 years 3 years 4 years 5 years 6 years 7 years 8 years 9 y…" at bounding box center [456, 131] width 78 height 28
select select "7"
click at [417, 117] on select "Under 1 year 1 year 2 years 3 years 4 years 5 years 6 years 7 years 8 years 9 y…" at bounding box center [456, 131] width 78 height 28
click at [392, 121] on select "Under 1 year 1 year 2 years 3 years 4 years 5 years 6 years 7 years 8 years 9 y…" at bounding box center [369, 131] width 78 height 28
select select "13"
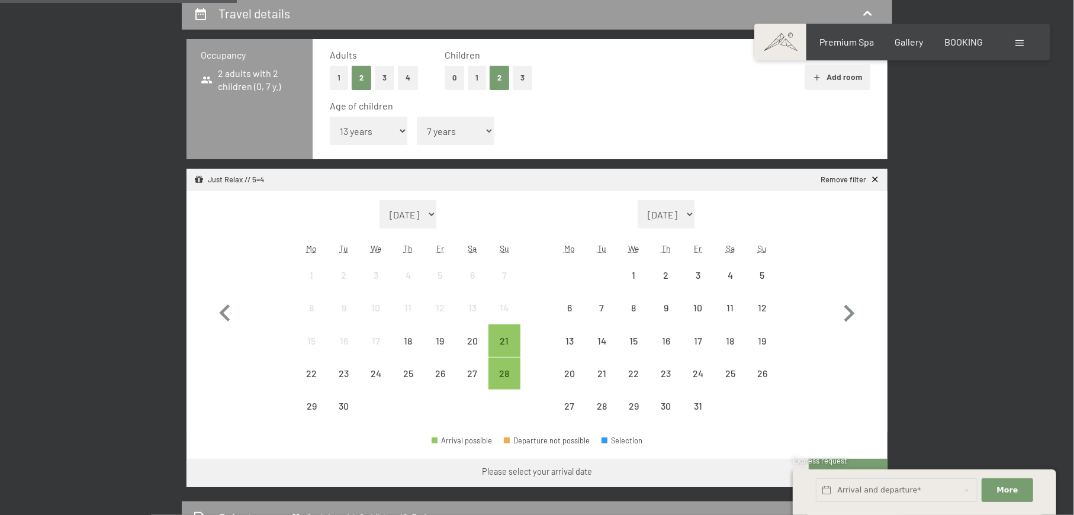
click at [330, 117] on select "Under 1 year 1 year 2 years 3 years 4 years 5 years 6 years 7 years 8 years 9 y…" at bounding box center [369, 131] width 78 height 28
click at [550, 138] on div "Age of children Under 1 year 1 year 2 years 3 years 4 years 5 years 6 years 7 y…" at bounding box center [600, 124] width 541 height 50
click at [847, 319] on icon "button" at bounding box center [849, 313] width 11 height 17
select select "2025-10-01"
select select "2025-11-01"
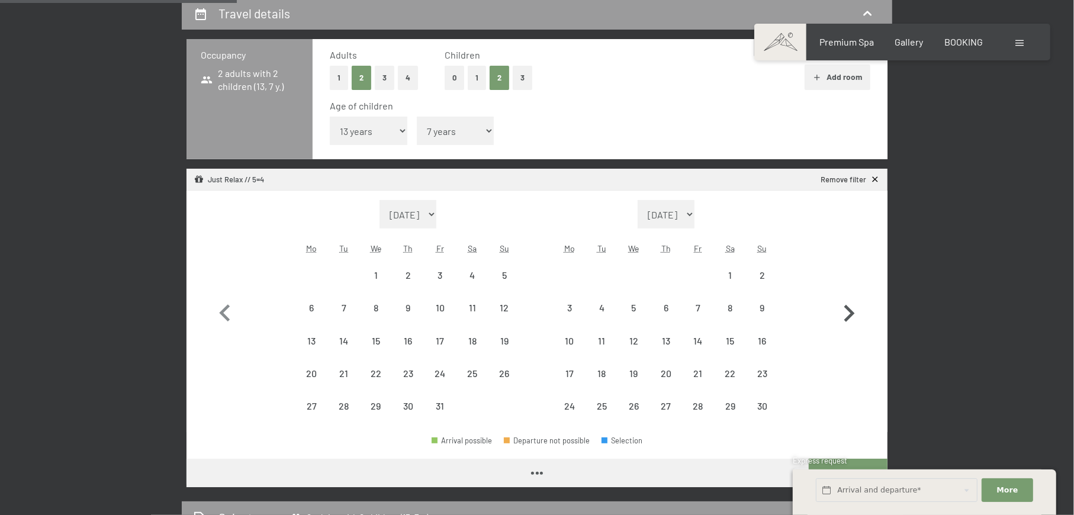
select select "2025-10-01"
select select "2025-11-01"
click at [847, 319] on icon "button" at bounding box center [849, 313] width 11 height 17
select select "2025-11-01"
select select "2025-12-01"
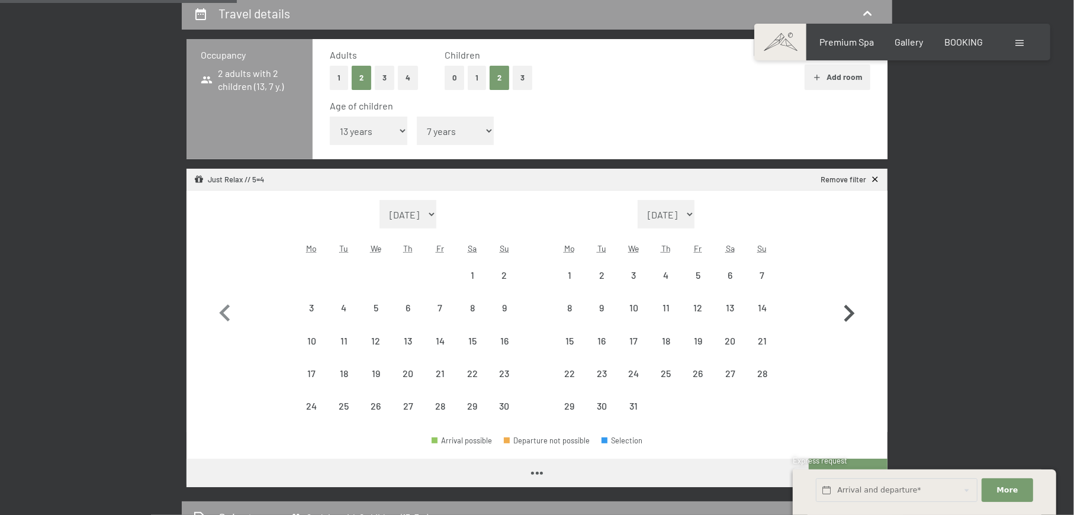
select select "2025-11-01"
select select "2025-12-01"
click at [847, 319] on icon "button" at bounding box center [849, 313] width 11 height 17
select select "2025-12-01"
select select "2026-01-01"
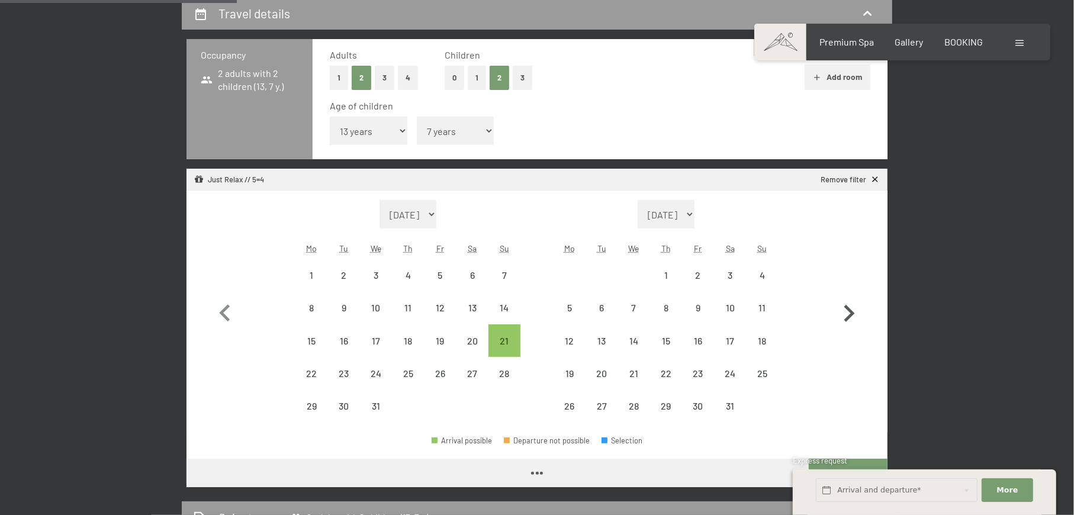
select select "2025-12-01"
select select "2026-01-01"
click at [766, 336] on div "18" at bounding box center [763, 351] width 30 height 30
select select "2025-12-01"
select select "2026-01-01"
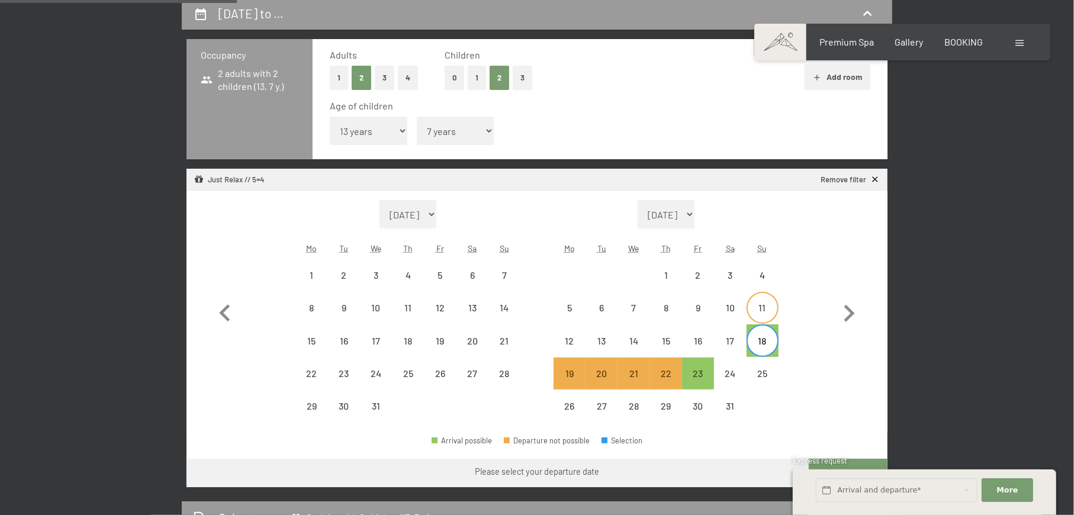
click at [770, 312] on div "11" at bounding box center [763, 318] width 30 height 30
select select "2025-12-01"
select select "2026-01-01"
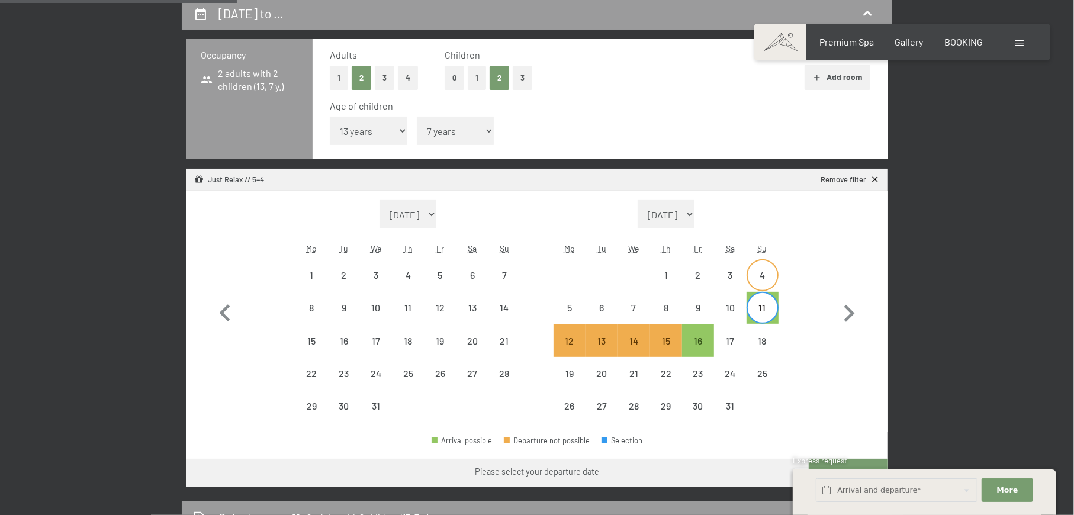
click at [767, 284] on div "4" at bounding box center [763, 286] width 30 height 30
select select "2025-12-01"
select select "2026-01-01"
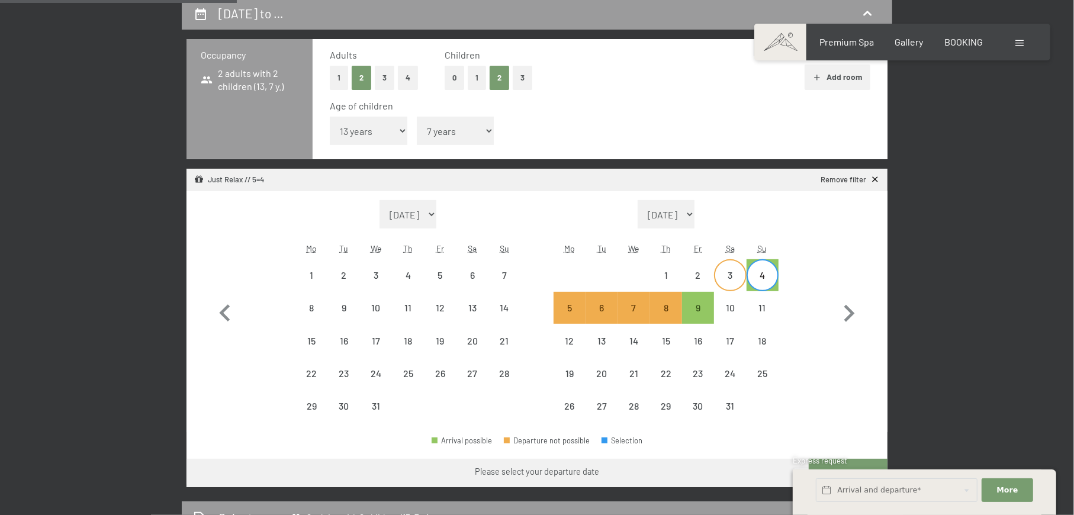
click at [733, 282] on div "3" at bounding box center [730, 286] width 30 height 30
select select "2025-12-01"
select select "2026-01-01"
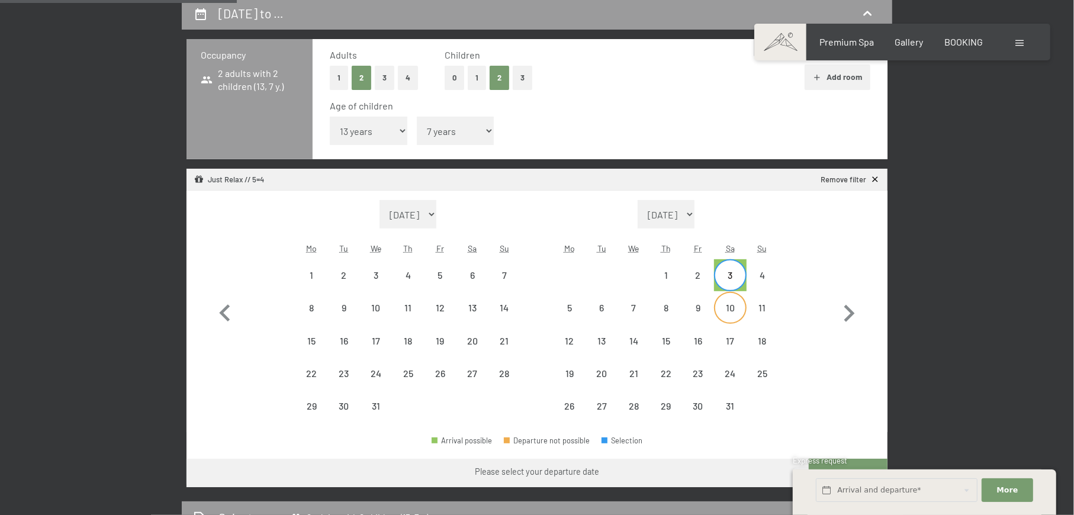
click at [736, 307] on div "10" at bounding box center [730, 318] width 30 height 30
select select "2025-12-01"
select select "2026-01-01"
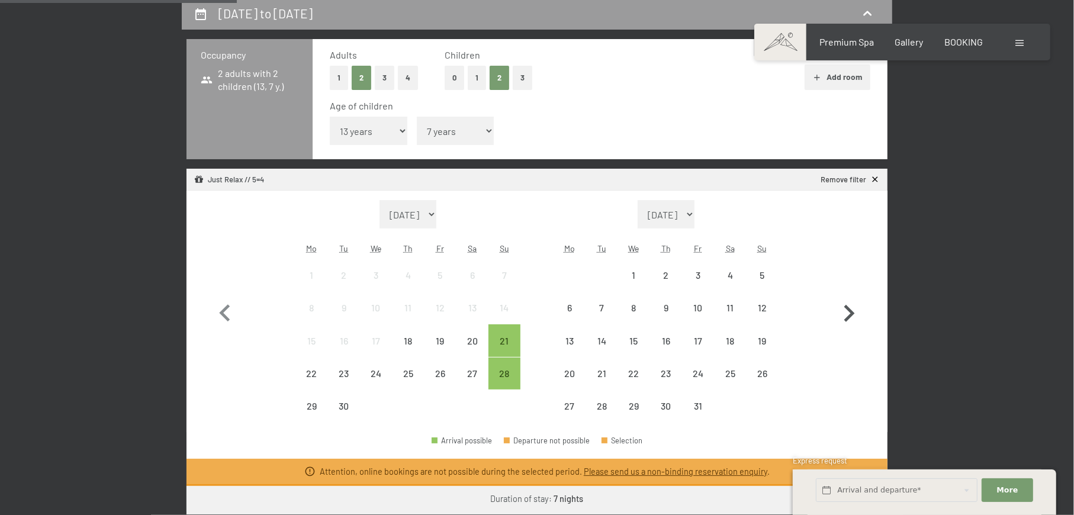
click at [848, 314] on icon "button" at bounding box center [849, 314] width 34 height 34
select select "2025-11-01"
select select "2025-12-01"
click at [848, 314] on icon "button" at bounding box center [849, 314] width 34 height 34
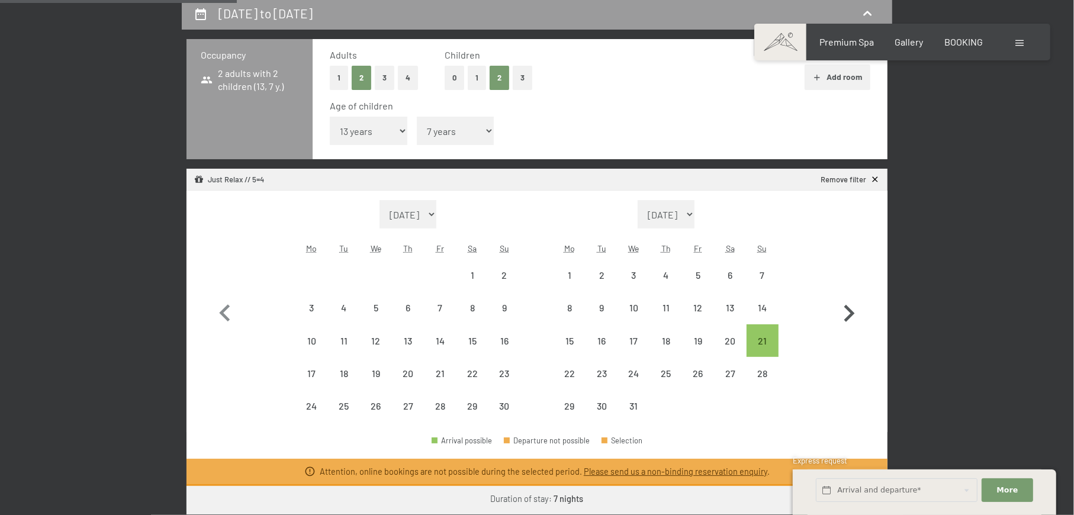
select select "2025-12-01"
select select "2026-01-01"
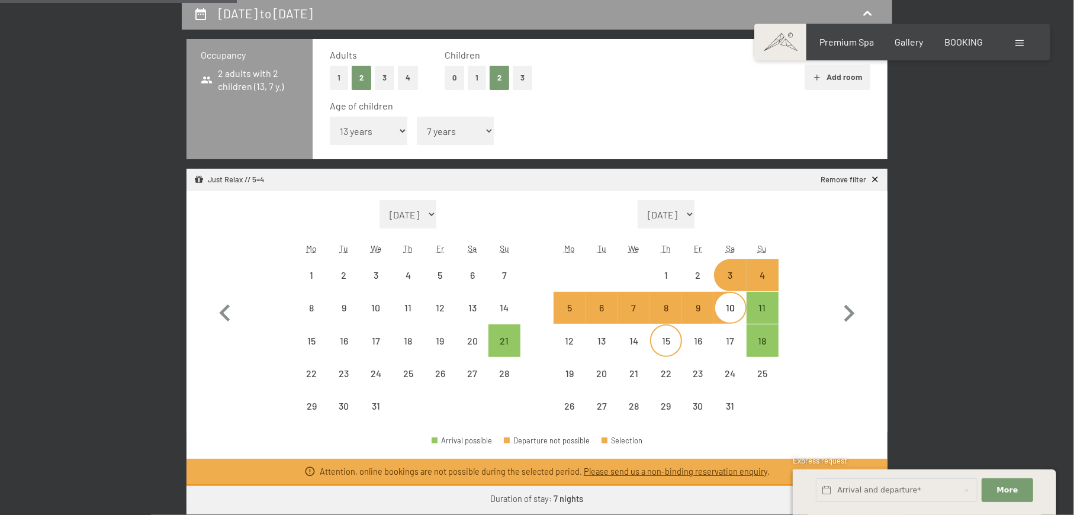
click at [675, 343] on div "15" at bounding box center [666, 351] width 30 height 30
select select "2025-12-01"
select select "2026-01-01"
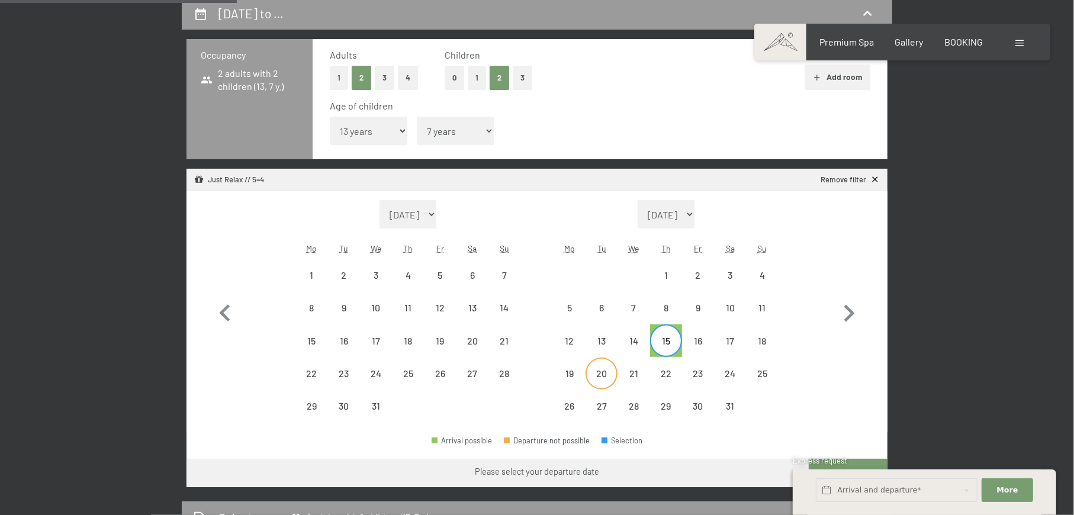
click at [607, 375] on div "20" at bounding box center [602, 384] width 30 height 30
select select "2025-12-01"
select select "2026-01-01"
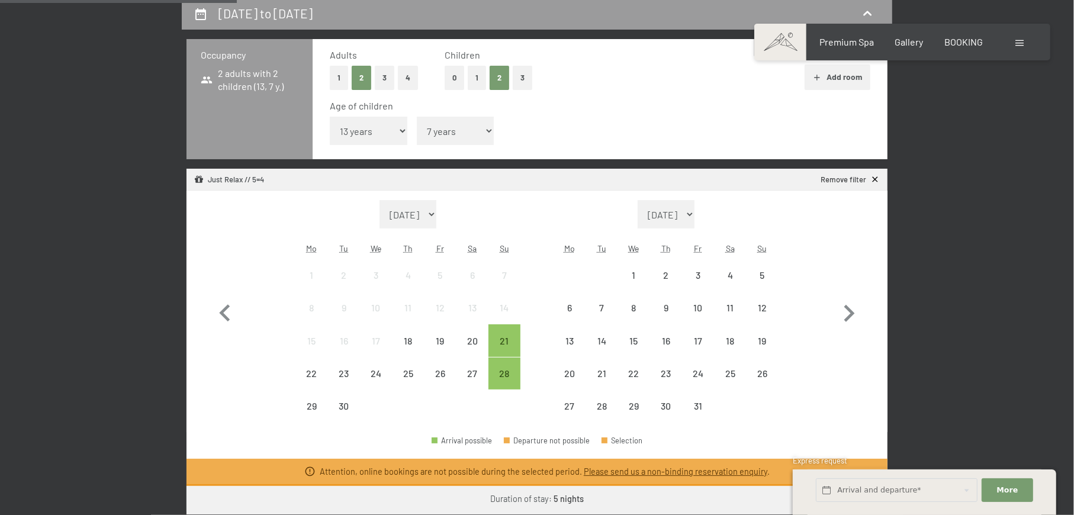
click at [666, 213] on select "October 2025 November 2025 December 2025 January 2026 February 2026 March 2026 …" at bounding box center [666, 214] width 57 height 28
select select "2025-12-01"
select select "2026-01-01"
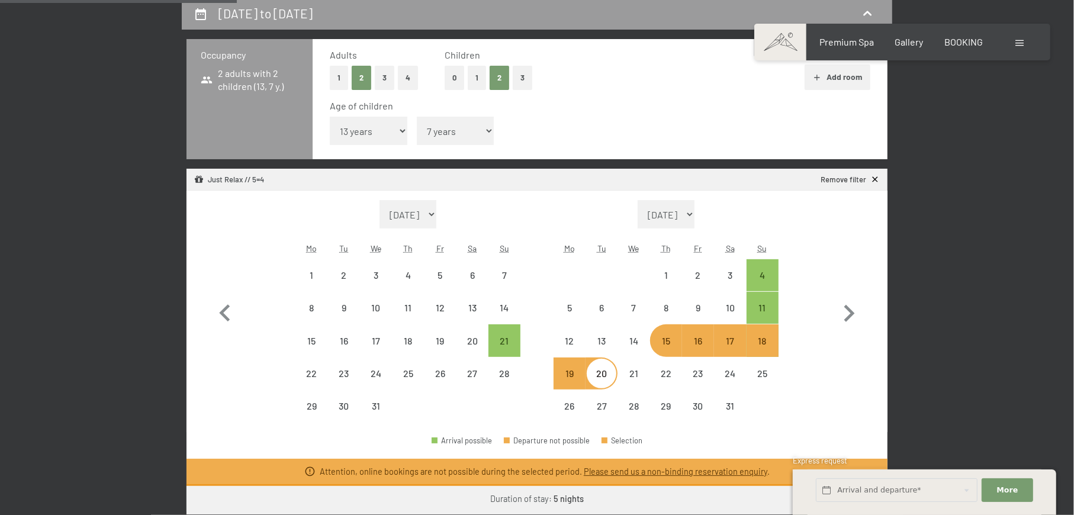
click at [699, 345] on div "16" at bounding box center [698, 351] width 30 height 30
select select "2025-12-01"
select select "2026-01-01"
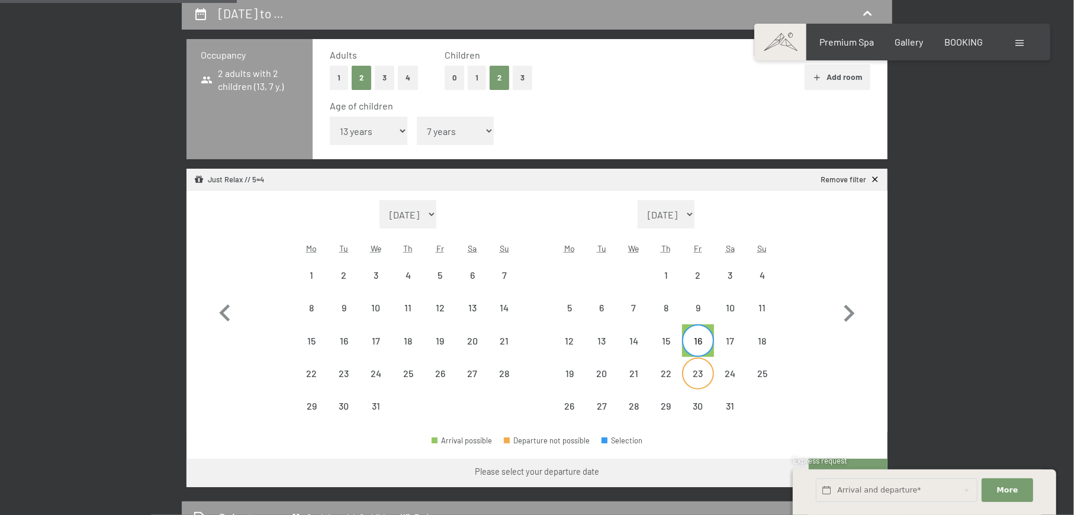
click at [698, 377] on div "23" at bounding box center [698, 384] width 30 height 30
select select "2025-12-01"
select select "2026-01-01"
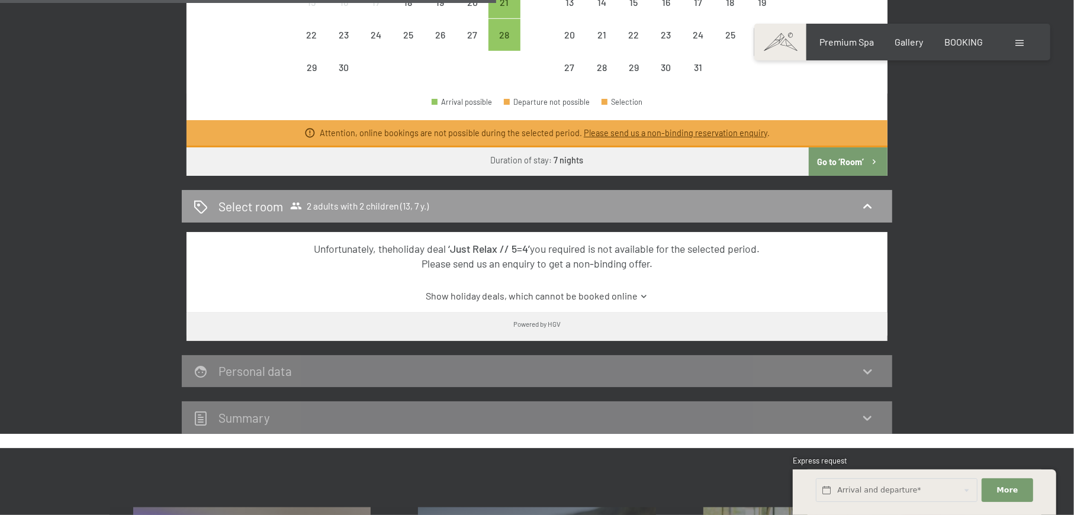
scroll to position [631, 0]
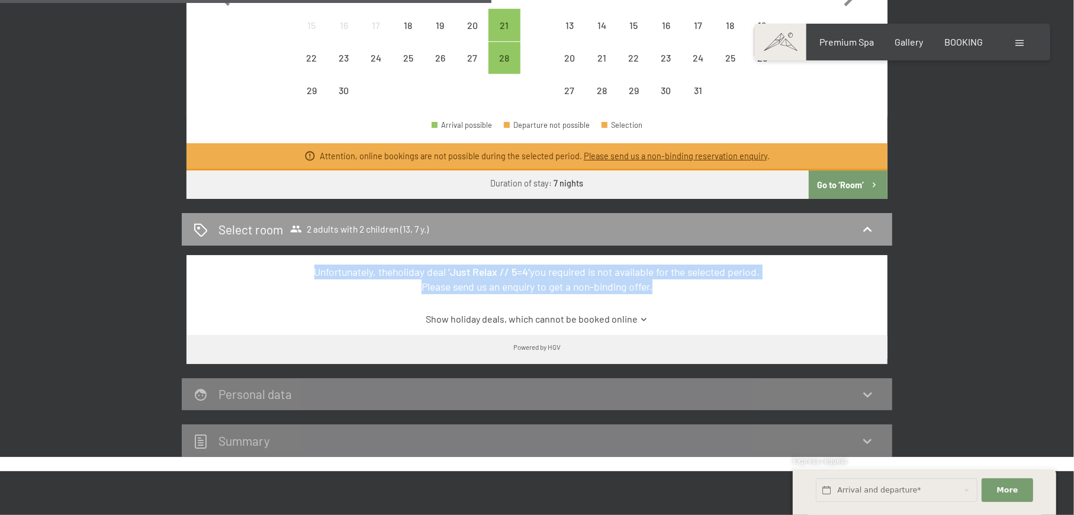
drag, startPoint x: 300, startPoint y: 277, endPoint x: 705, endPoint y: 288, distance: 405.2
click at [705, 288] on div "Unfortunately, the holiday deal ‘Just Relax // 5=4’ you required is not availab…" at bounding box center [537, 279] width 659 height 29
click at [641, 320] on icon at bounding box center [643, 319] width 5 height 3
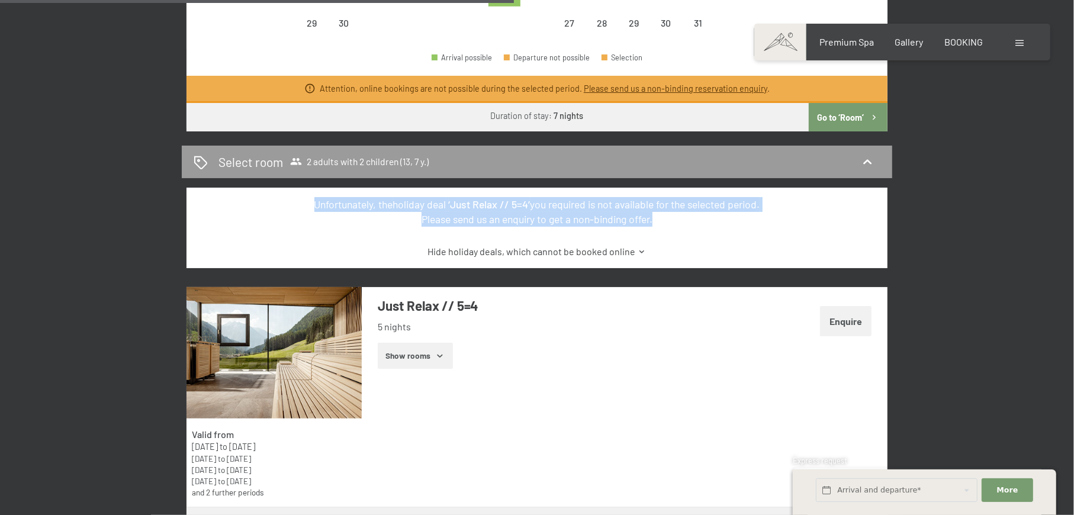
scroll to position [789, 0]
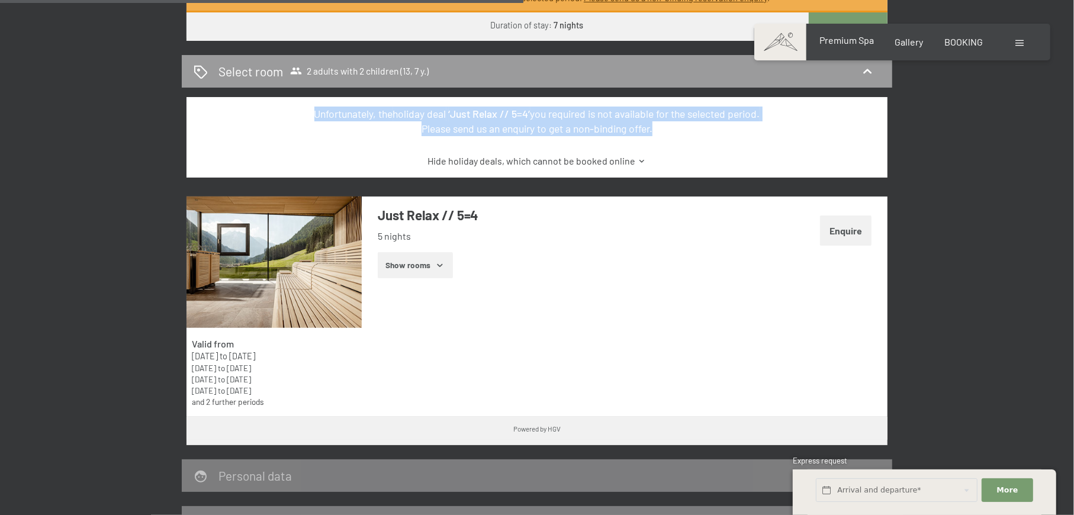
click at [849, 37] on span "Premium Spa" at bounding box center [847, 39] width 54 height 11
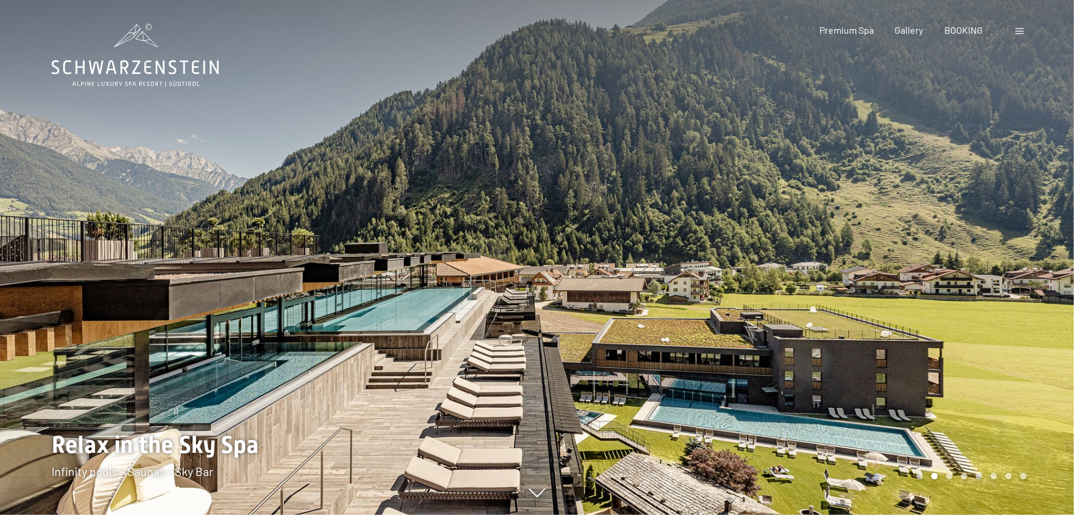
click at [948, 345] on div at bounding box center [805, 257] width 537 height 515
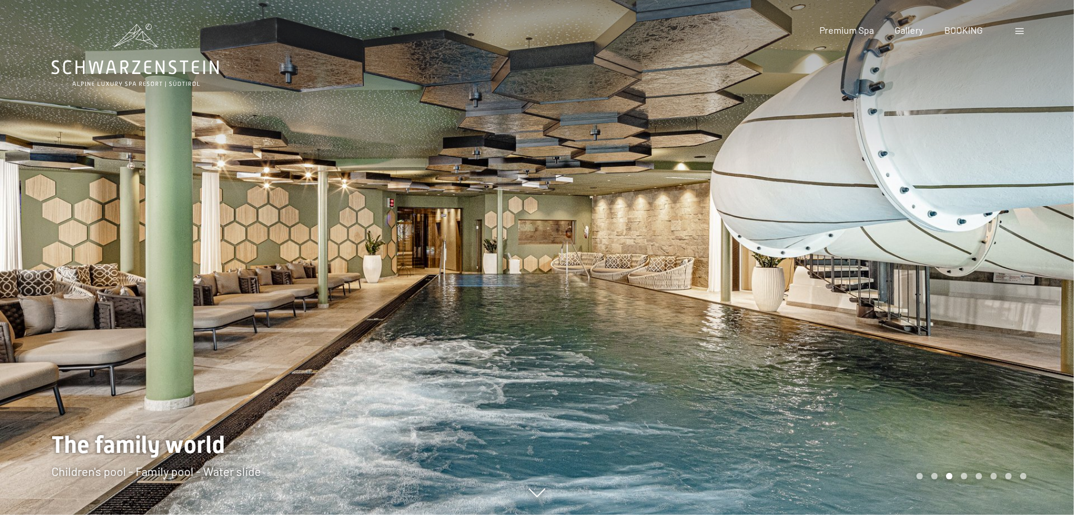
click at [948, 345] on div at bounding box center [805, 257] width 537 height 515
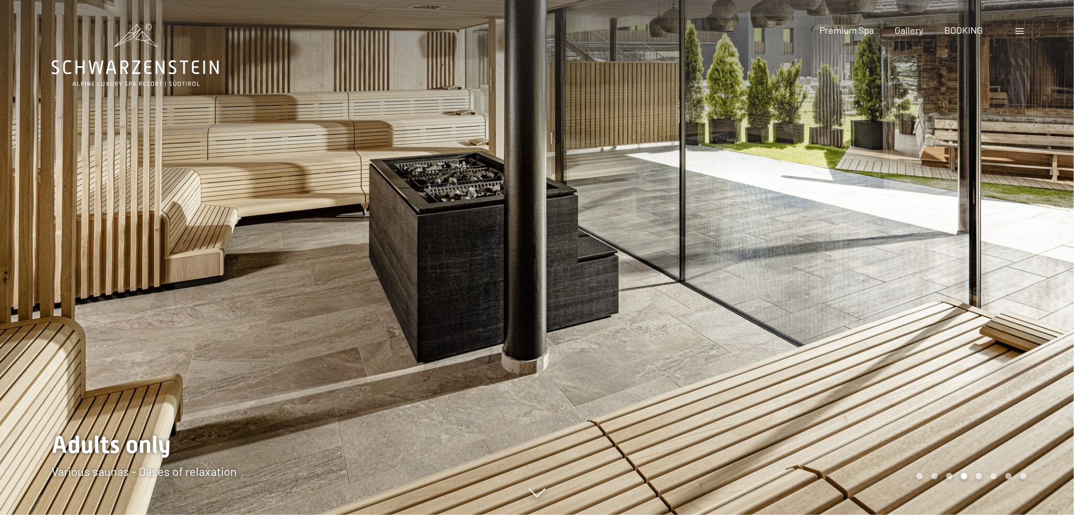
click at [940, 294] on div at bounding box center [805, 257] width 537 height 515
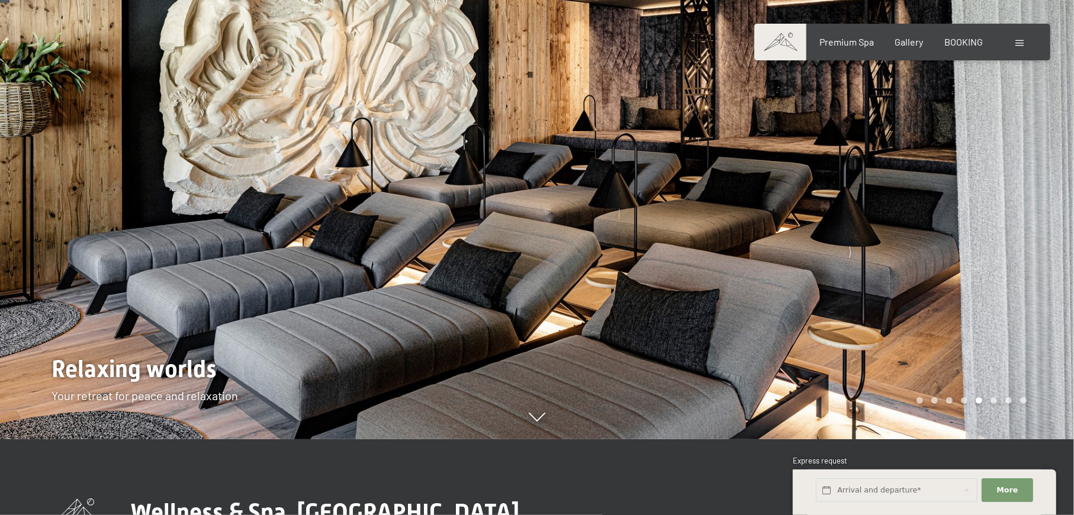
scroll to position [79, 0]
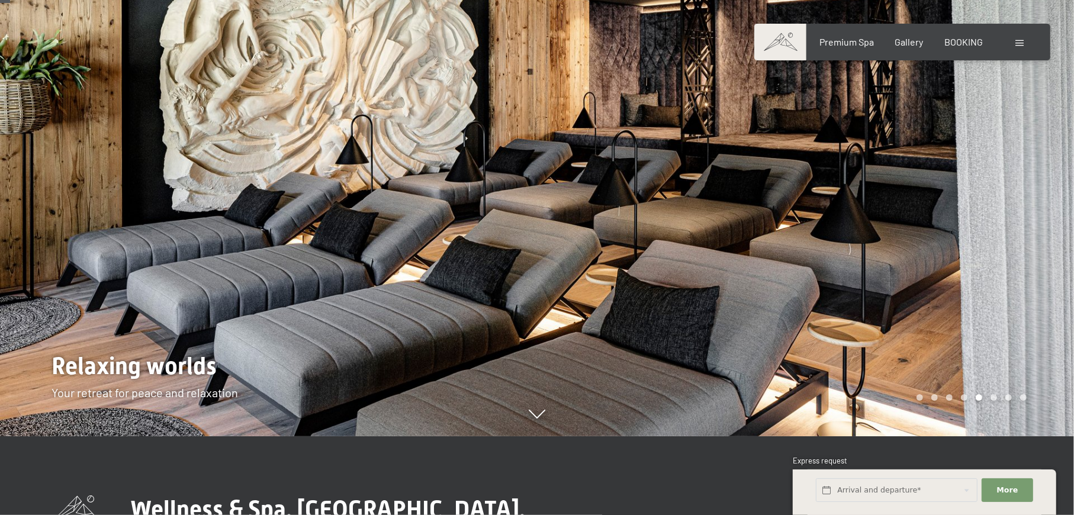
click at [940, 294] on div at bounding box center [805, 178] width 537 height 515
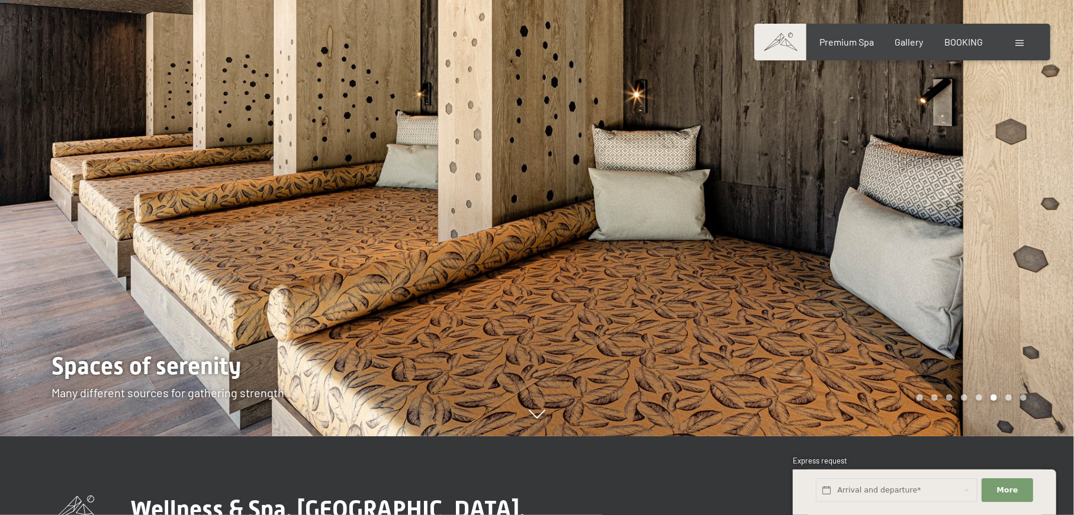
click at [940, 294] on div at bounding box center [805, 178] width 537 height 515
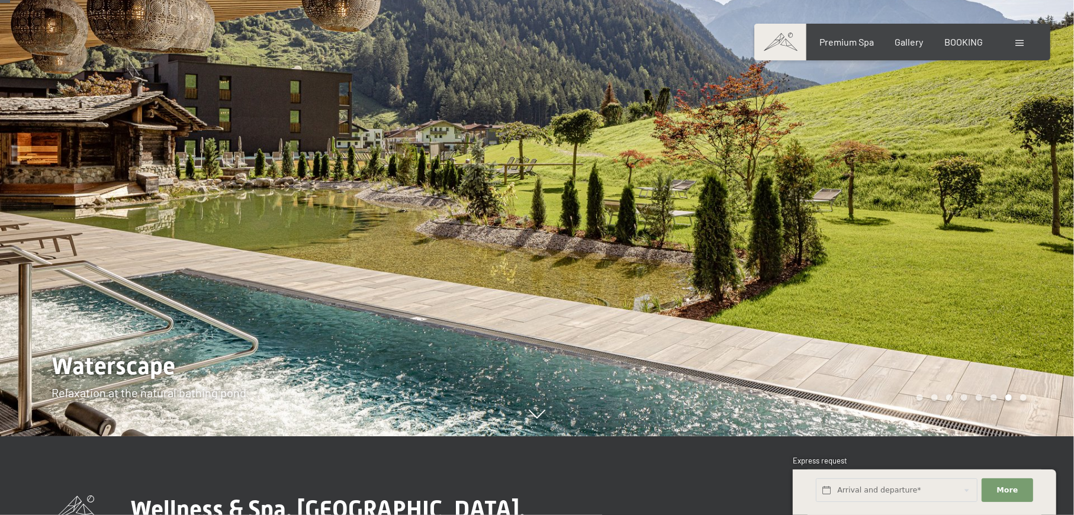
click at [940, 294] on div at bounding box center [805, 178] width 537 height 515
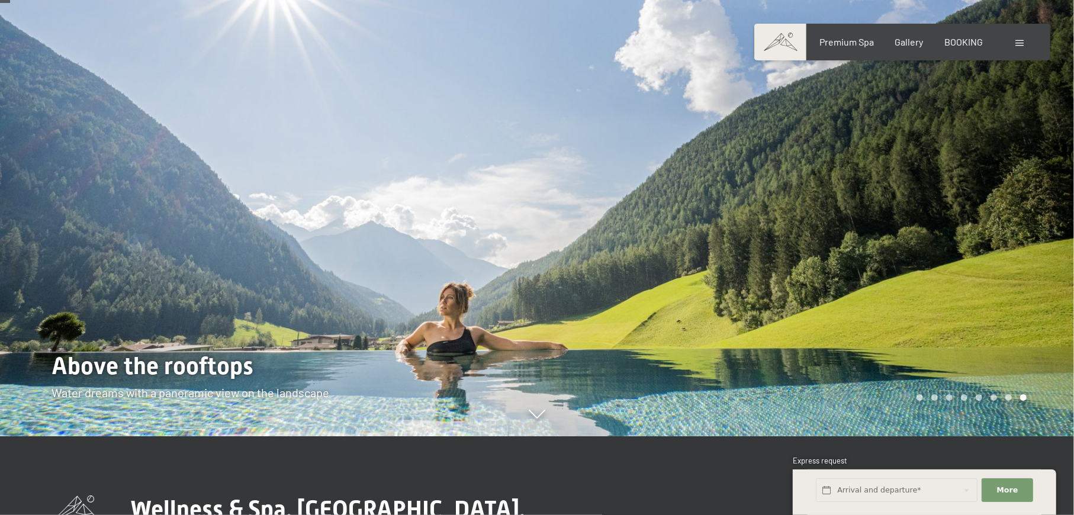
click at [940, 294] on div at bounding box center [805, 178] width 537 height 515
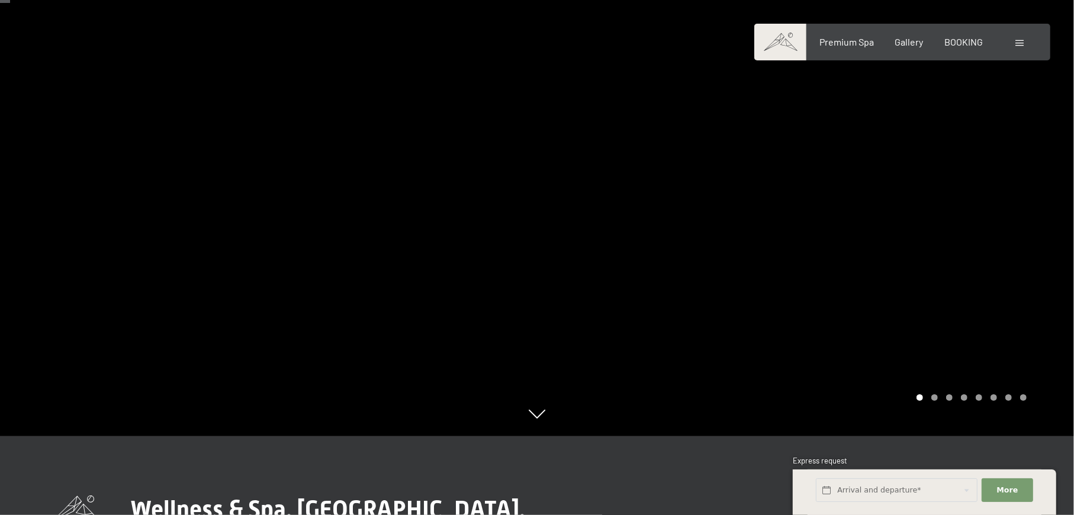
click at [544, 416] on icon at bounding box center [537, 414] width 17 height 9
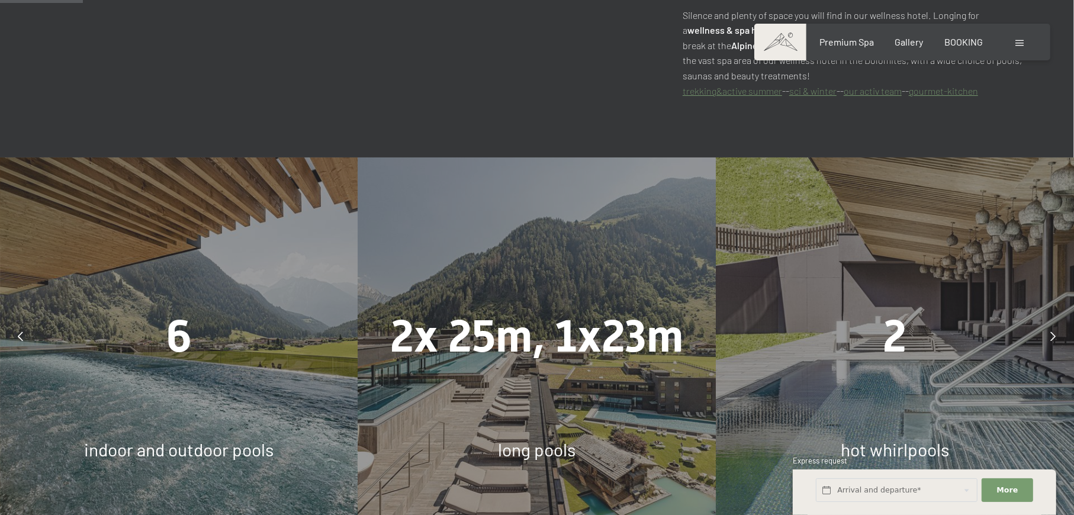
scroll to position [725, 0]
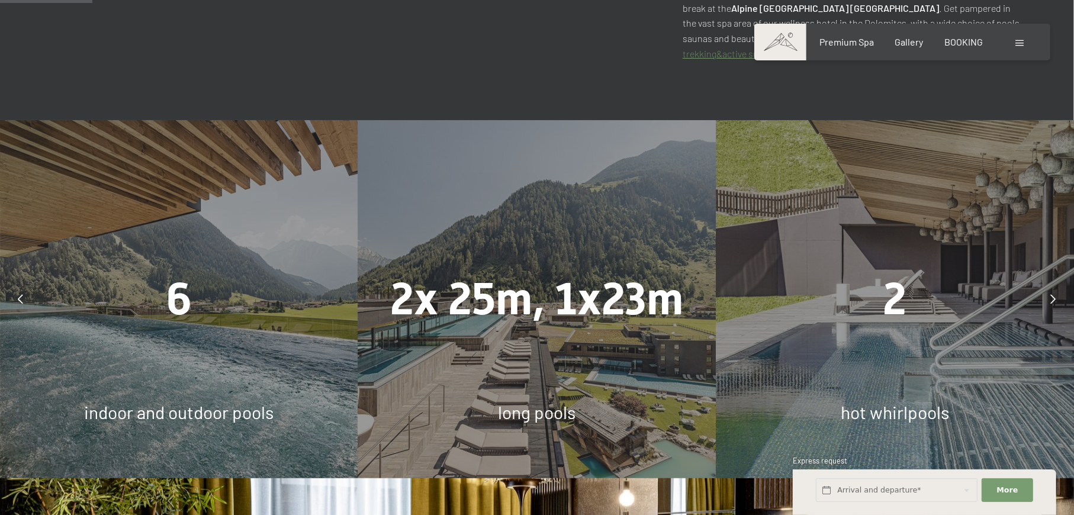
click at [238, 307] on div "6 indoor and outdoor pools" at bounding box center [179, 299] width 358 height 358
click at [184, 402] on span "indoor and outdoor pools" at bounding box center [179, 412] width 190 height 21
click at [165, 268] on div "6" at bounding box center [179, 299] width 358 height 63
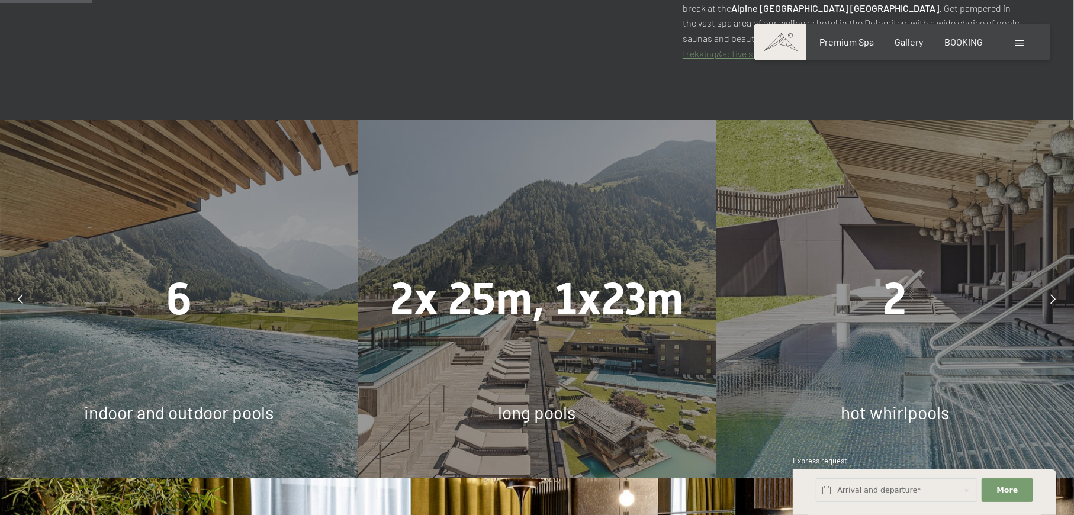
click at [417, 327] on div "2x 25m, 1x23m long pools" at bounding box center [537, 299] width 358 height 358
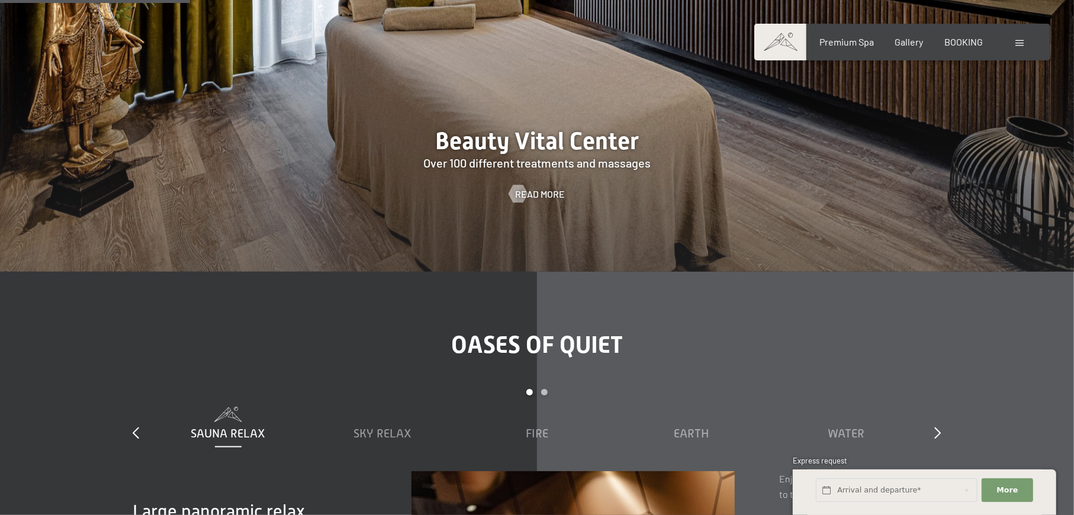
scroll to position [1515, 0]
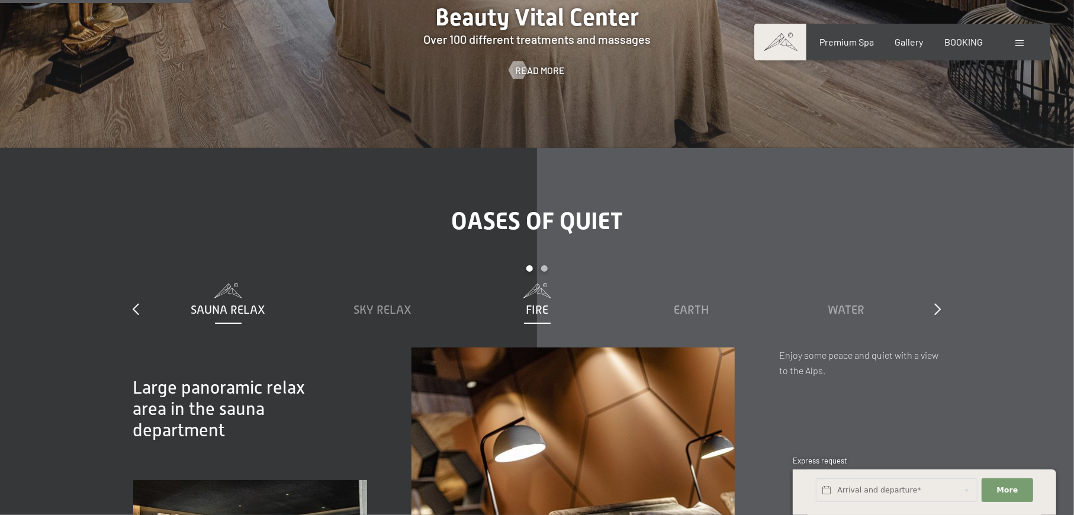
click at [534, 303] on span "Fire" at bounding box center [537, 309] width 23 height 13
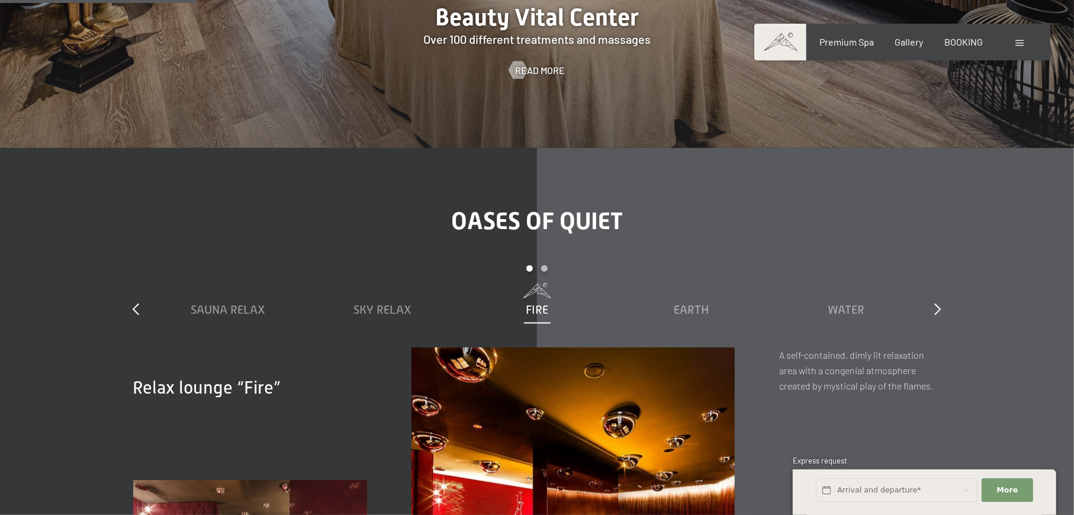
scroll to position [1673, 0]
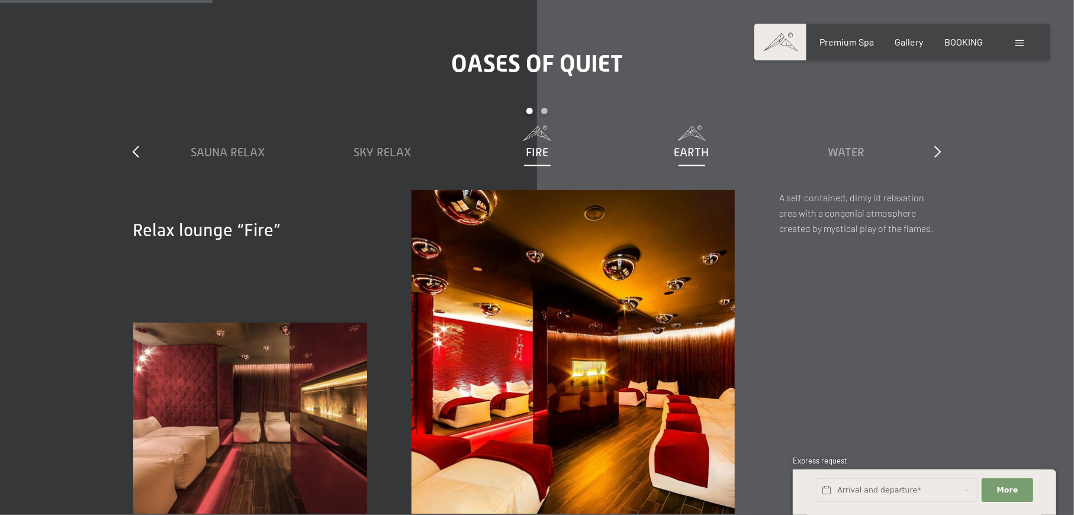
click at [691, 146] on span "Earth" at bounding box center [692, 152] width 35 height 13
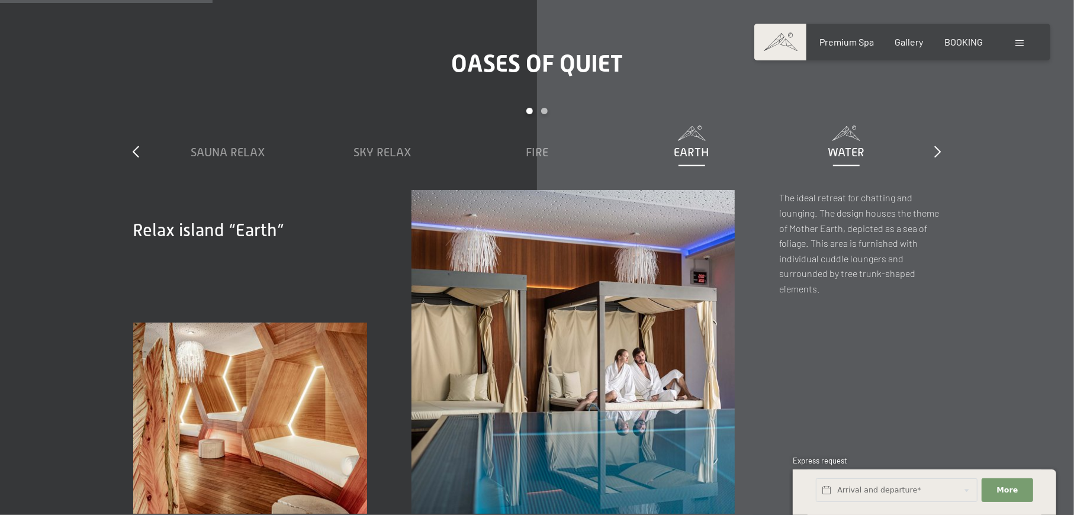
click at [838, 146] on span "Water" at bounding box center [846, 152] width 37 height 13
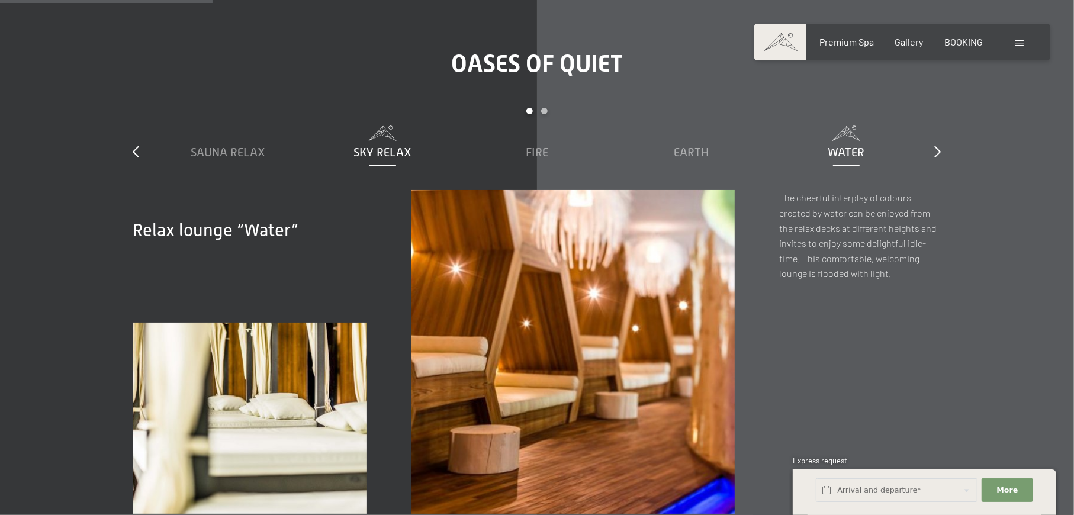
click at [380, 146] on span "Sky Relax" at bounding box center [383, 152] width 58 height 13
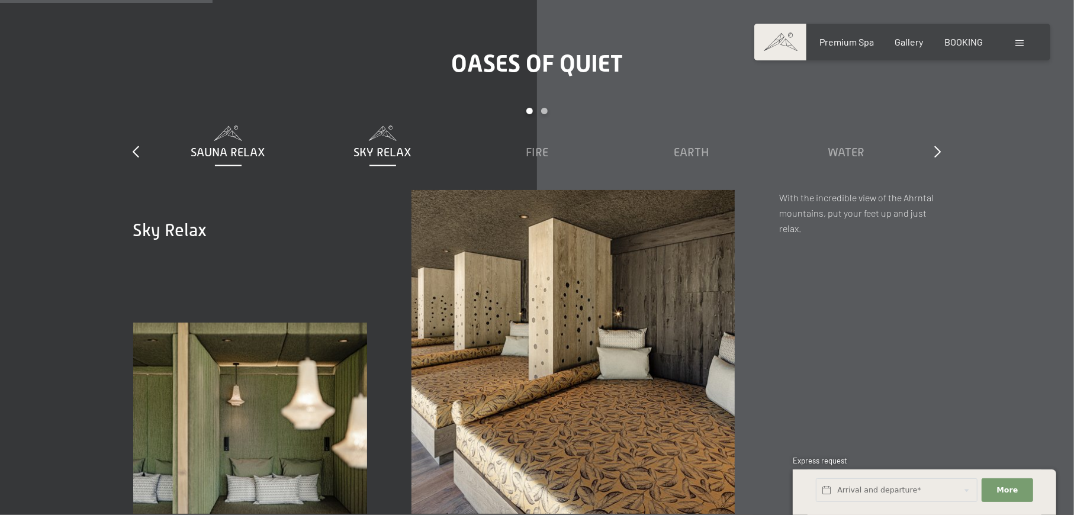
click at [246, 146] on span "Sauna Relax" at bounding box center [228, 152] width 75 height 13
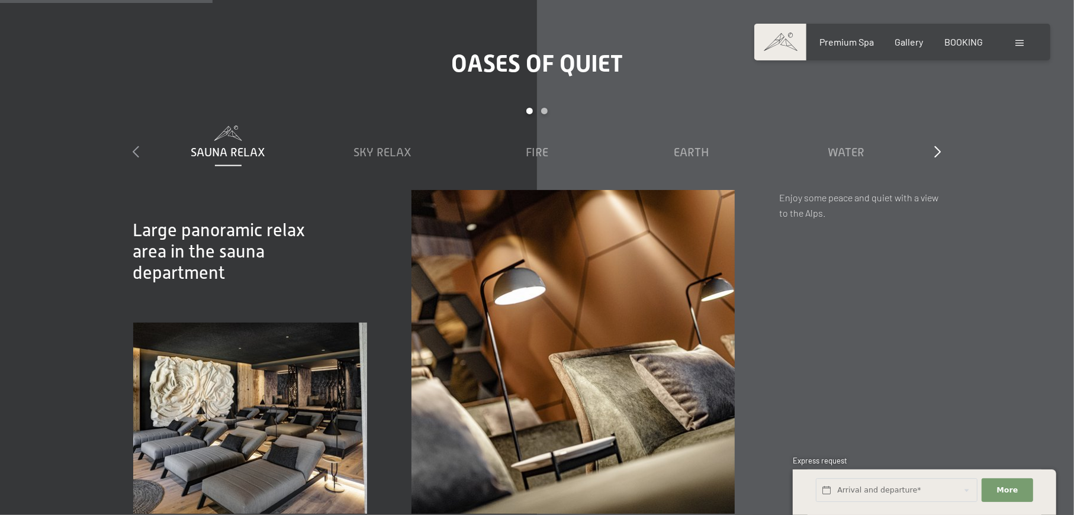
click at [139, 146] on icon at bounding box center [136, 152] width 7 height 12
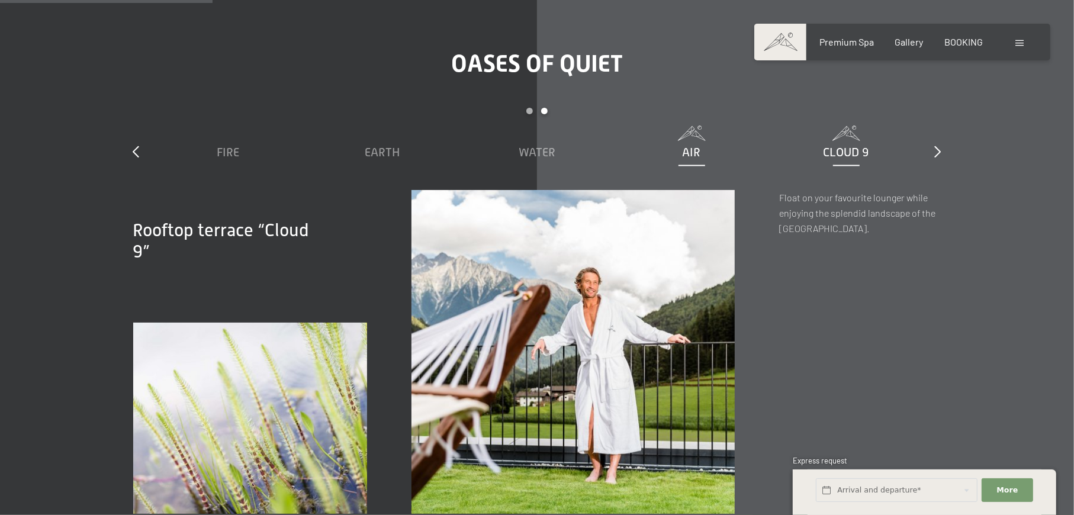
click at [691, 146] on span "Air" at bounding box center [692, 152] width 18 height 13
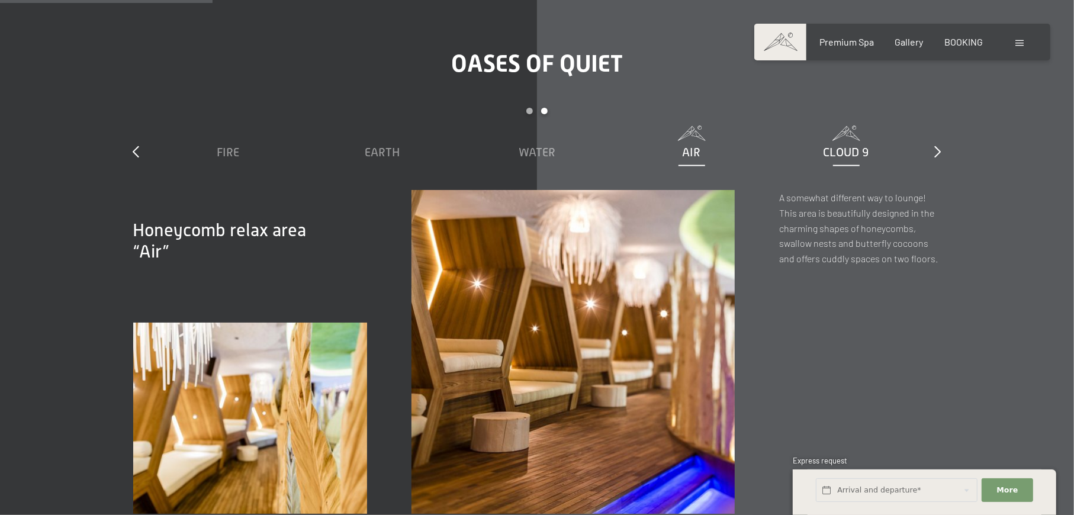
click at [834, 146] on span "Cloud 9" at bounding box center [847, 152] width 46 height 13
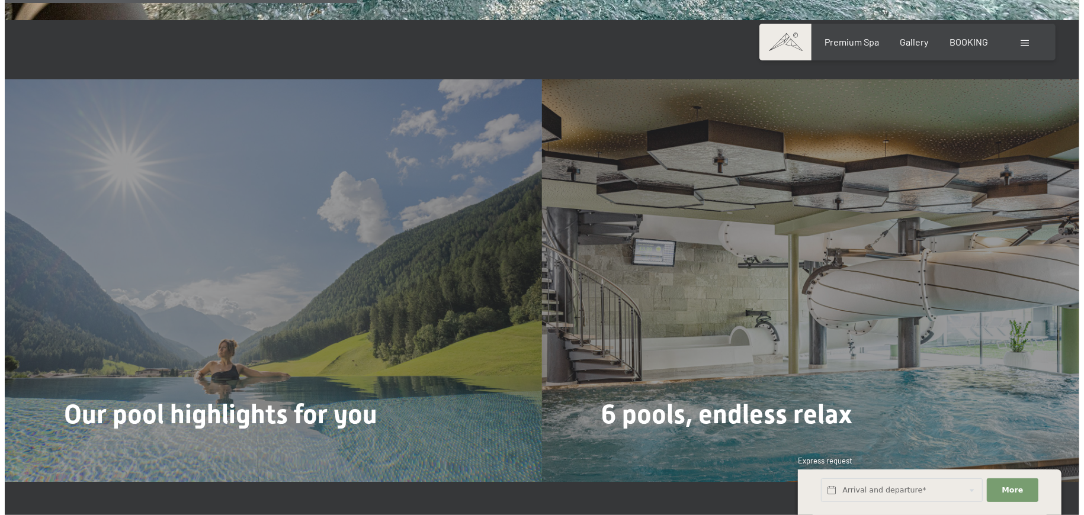
scroll to position [2857, 0]
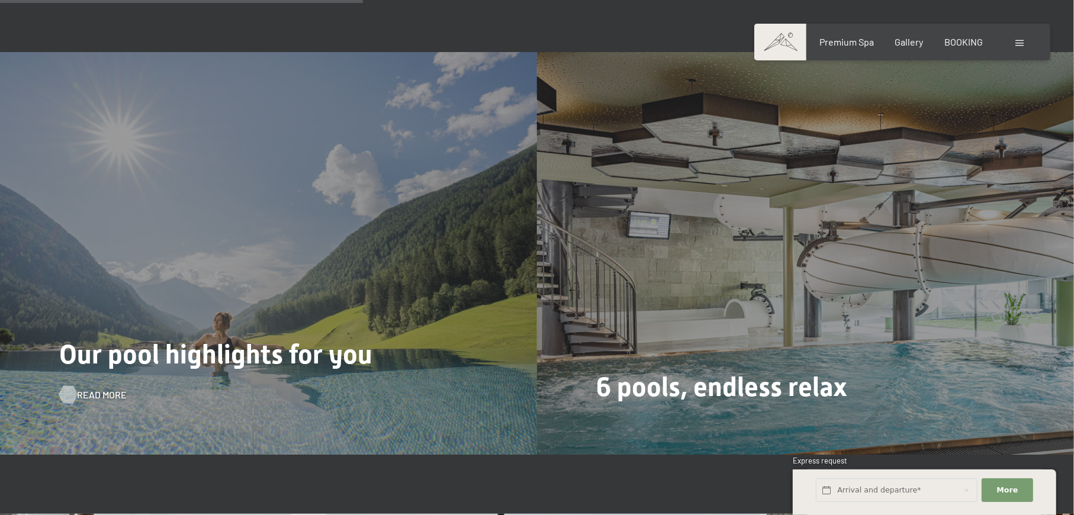
click at [97, 388] on span "Read more" at bounding box center [102, 394] width 50 height 13
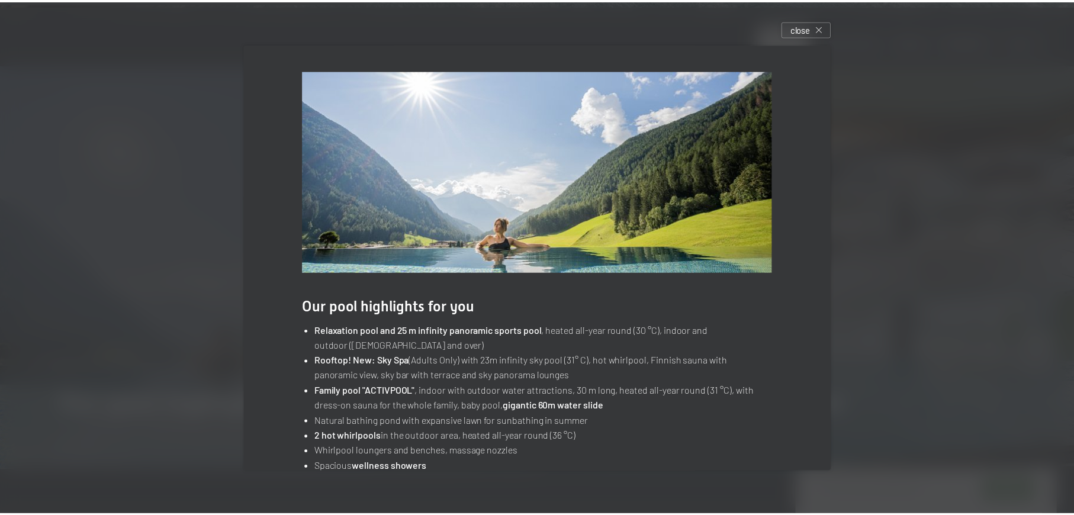
scroll to position [44, 0]
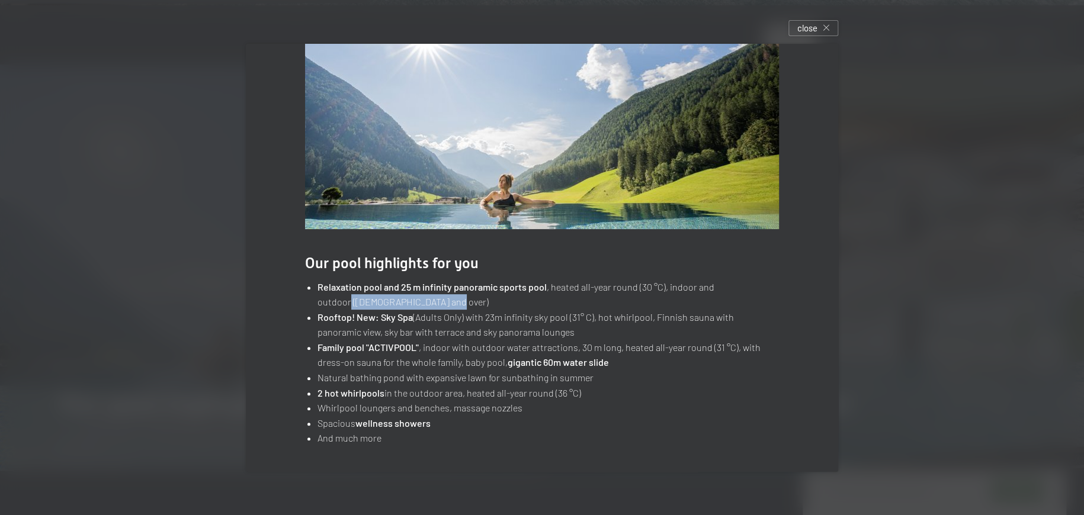
drag, startPoint x: 738, startPoint y: 287, endPoint x: 745, endPoint y: 300, distance: 14.0
click at [745, 300] on li "Relaxation pool and 25 m infinity panoramic sports pool , heated all-year round…" at bounding box center [547, 295] width 461 height 30
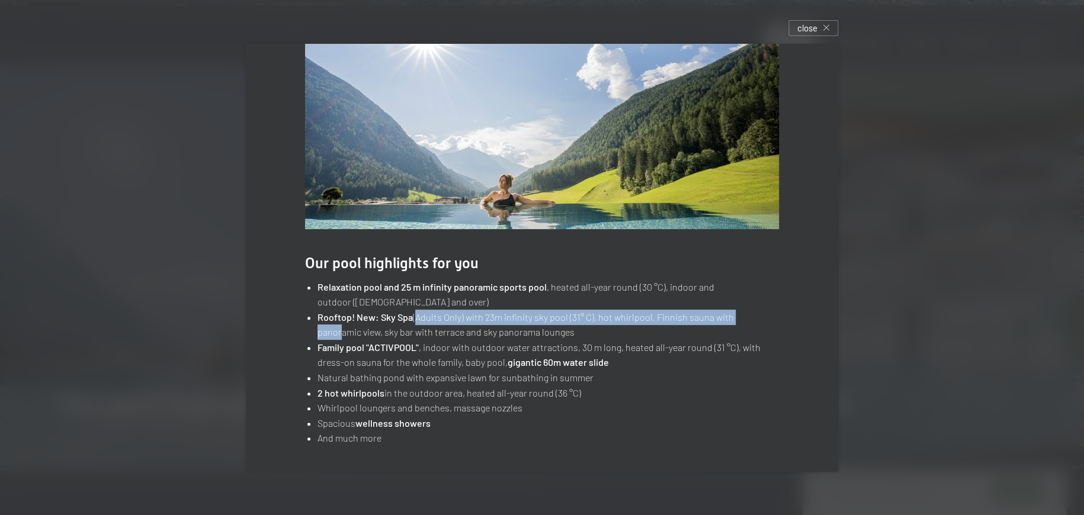
drag, startPoint x: 410, startPoint y: 319, endPoint x: 745, endPoint y: 319, distance: 334.6
click at [745, 319] on li "Rooftop! New: Sky Spa (Adults Only) with 23m infinity sky pool (31° C), hot whi…" at bounding box center [547, 325] width 461 height 30
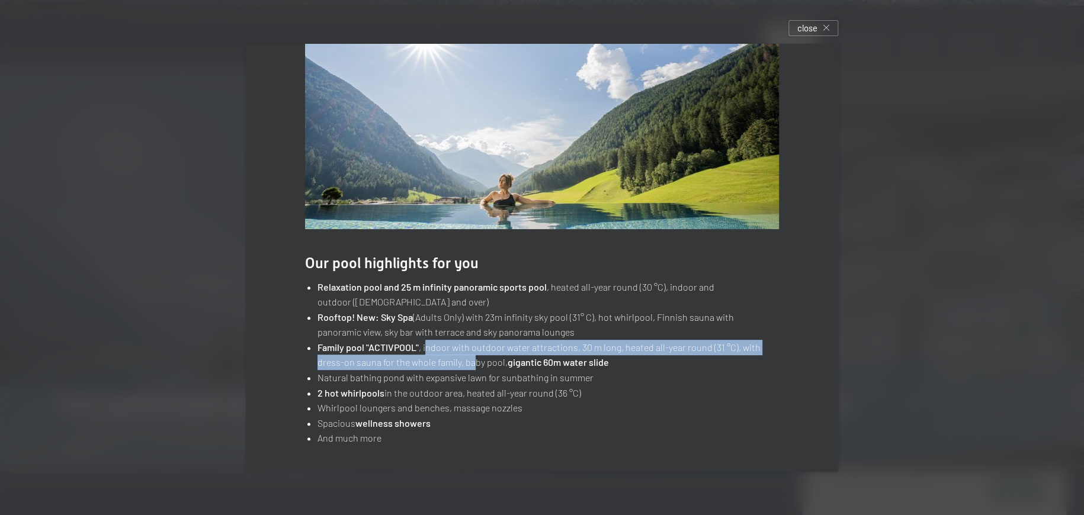
drag, startPoint x: 423, startPoint y: 349, endPoint x: 470, endPoint y: 363, distance: 48.3
click at [470, 363] on li "Family pool "ACTIVPOOL" , indoor with outdoor water attractions, 30 m long, hea…" at bounding box center [547, 355] width 461 height 30
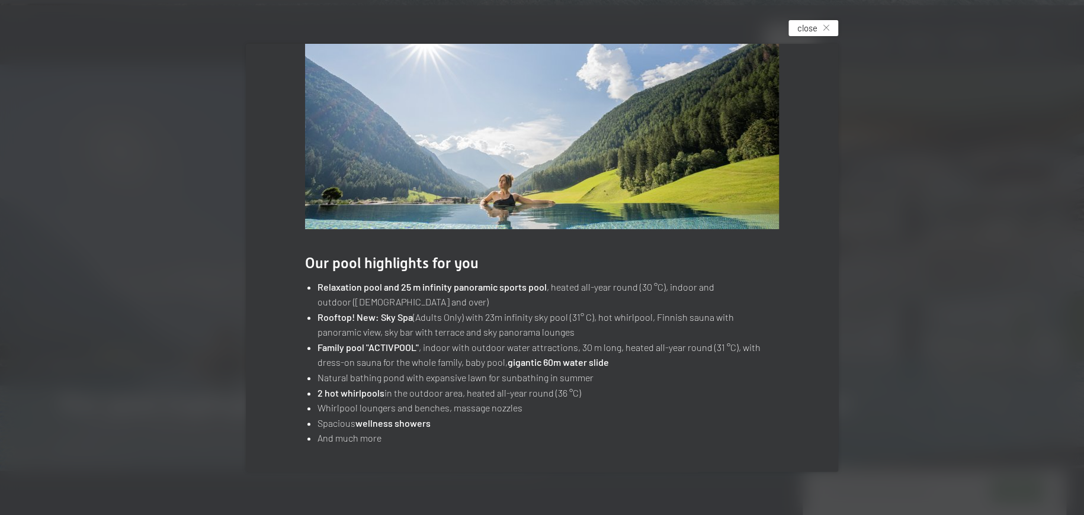
click at [820, 24] on div "close" at bounding box center [813, 28] width 50 height 16
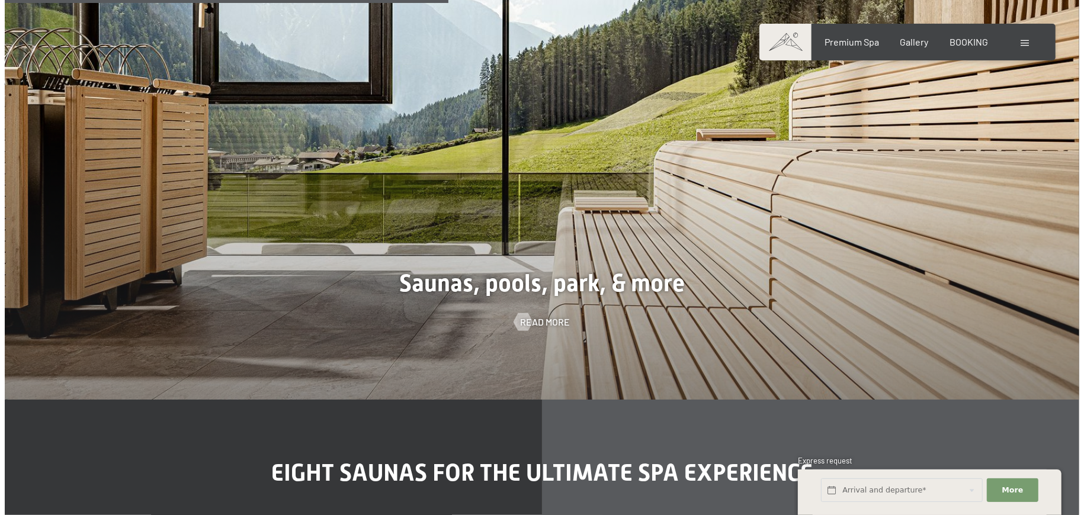
scroll to position [3489, 0]
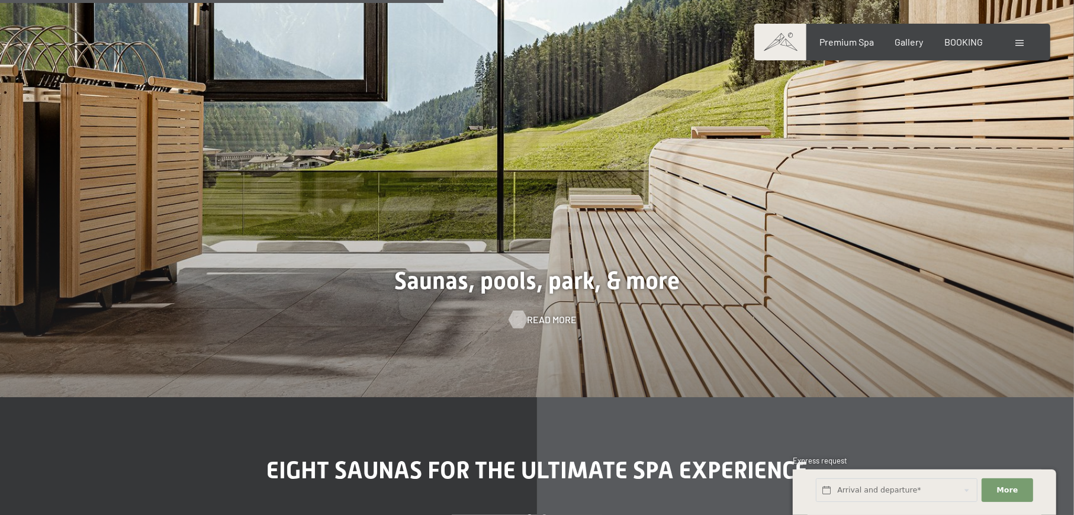
click at [543, 313] on span "Read more" at bounding box center [552, 319] width 50 height 13
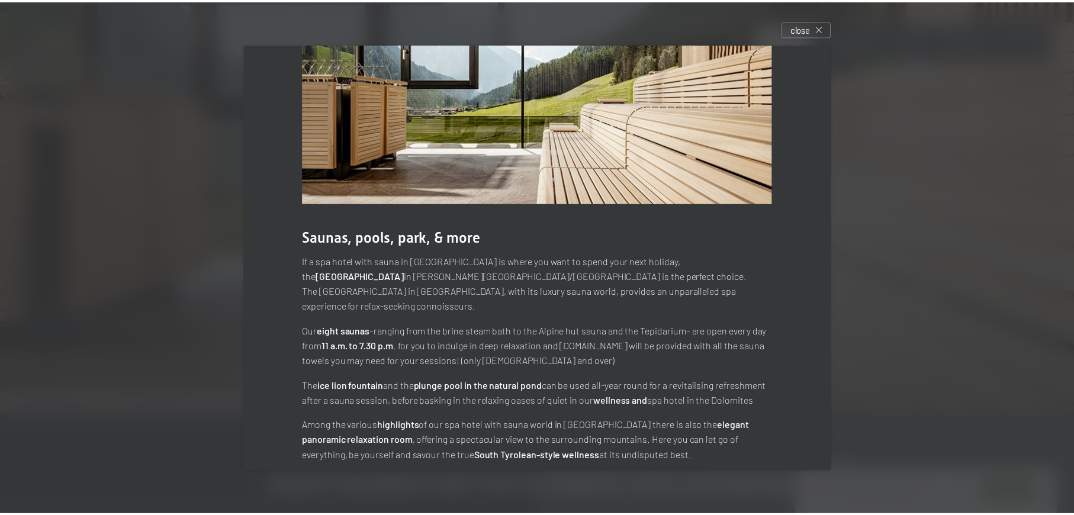
scroll to position [72, 0]
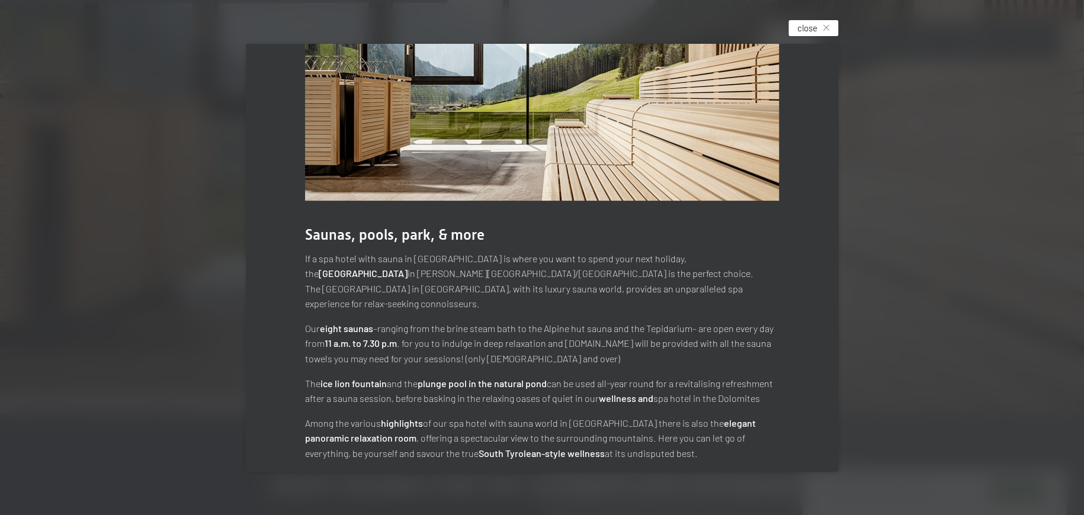
click at [817, 24] on span "close" at bounding box center [807, 28] width 20 height 12
